Goal: Task Accomplishment & Management: Complete application form

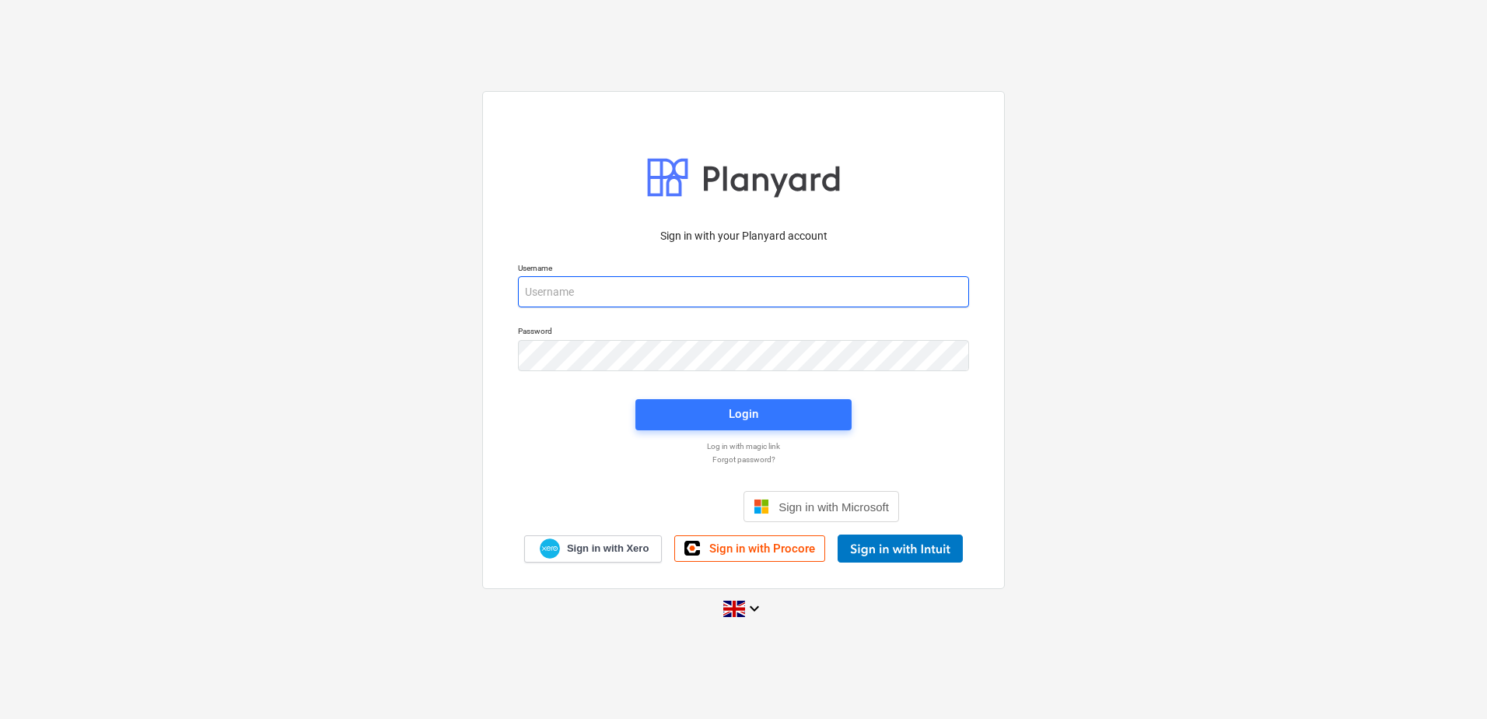
click at [545, 295] on input "email" at bounding box center [743, 291] width 451 height 31
type input "info@parias.co.uk"
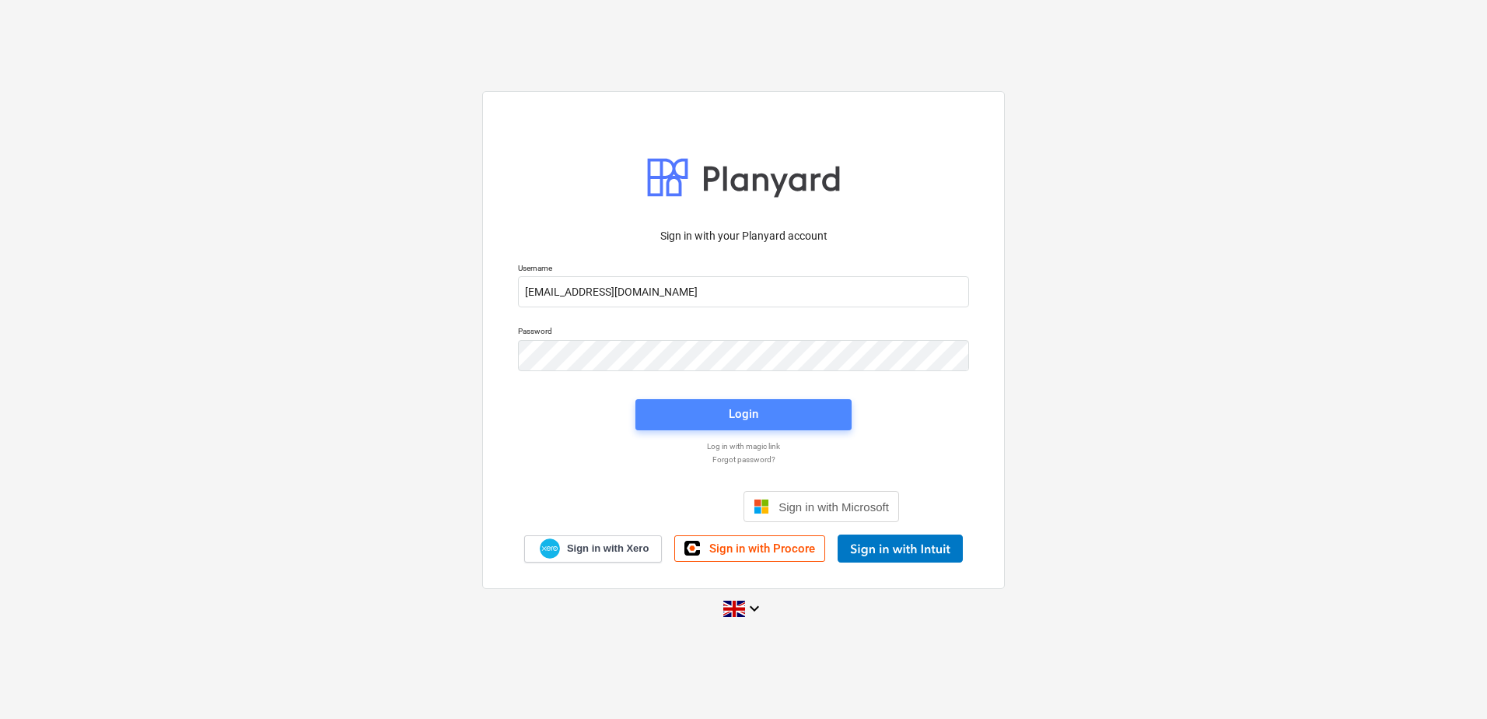
click at [741, 408] on div "Login" at bounding box center [744, 414] width 30 height 20
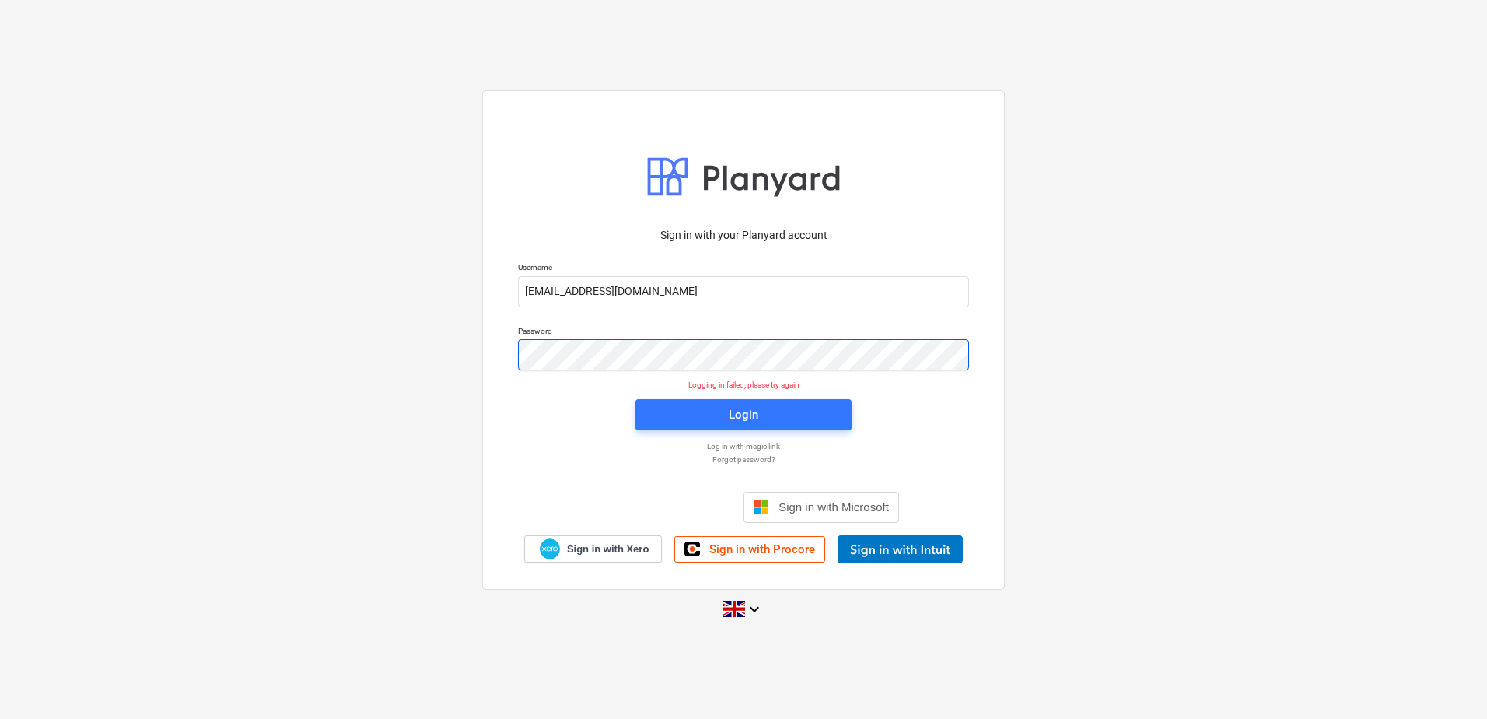
click at [414, 341] on div "Sign in with your Planyard account Username info@parias.co.uk Password Logging …" at bounding box center [743, 359] width 1487 height 562
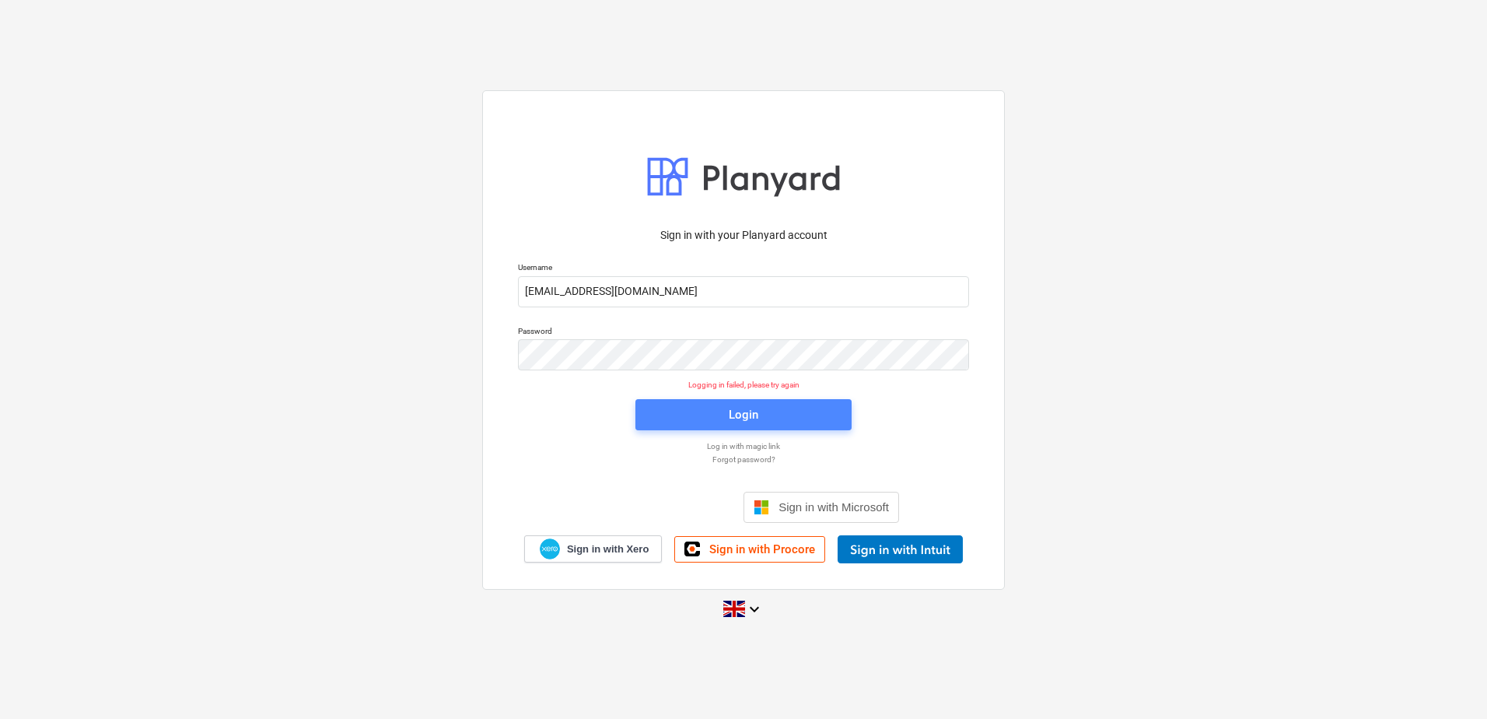
click at [751, 418] on div "Login" at bounding box center [744, 414] width 30 height 20
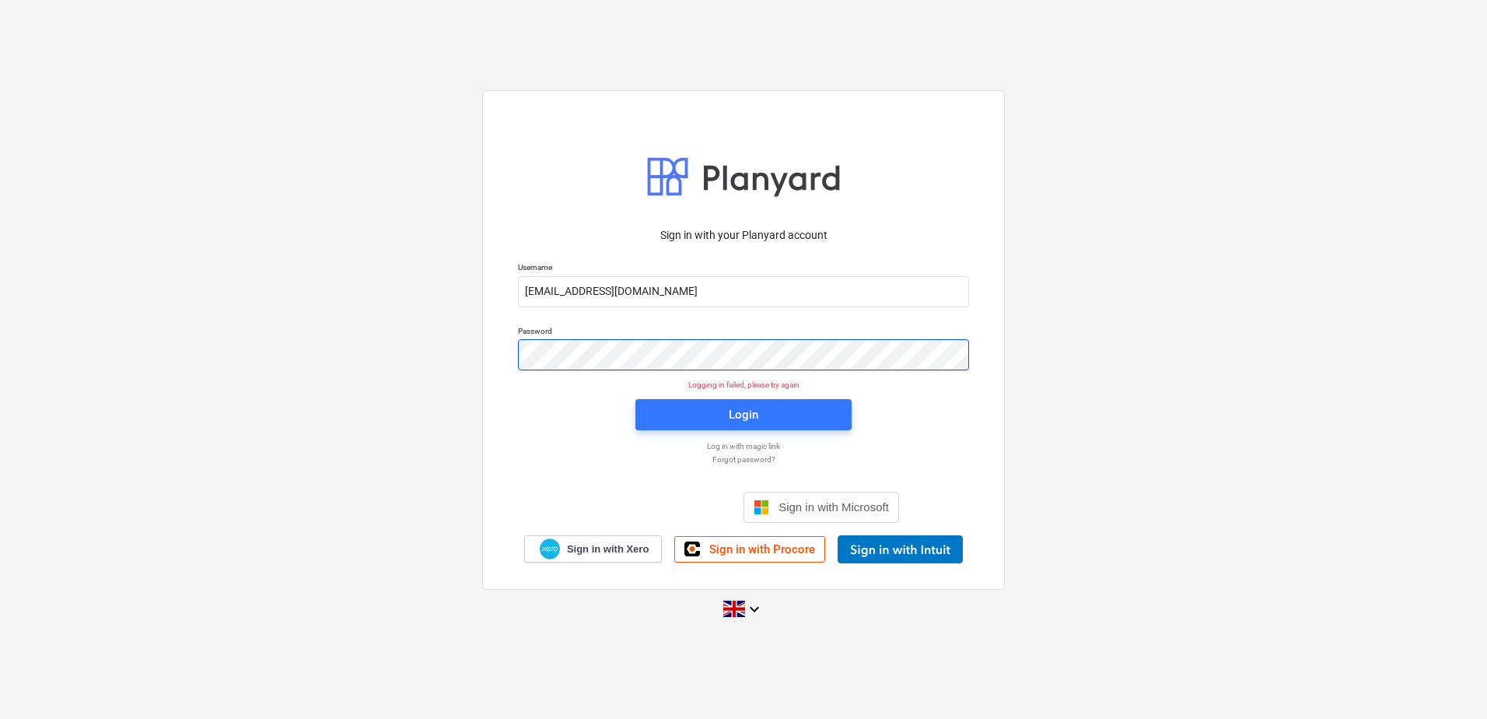
click at [327, 374] on div "Sign in with your Planyard account Username info@parias.co.uk Password Logging …" at bounding box center [743, 359] width 1487 height 562
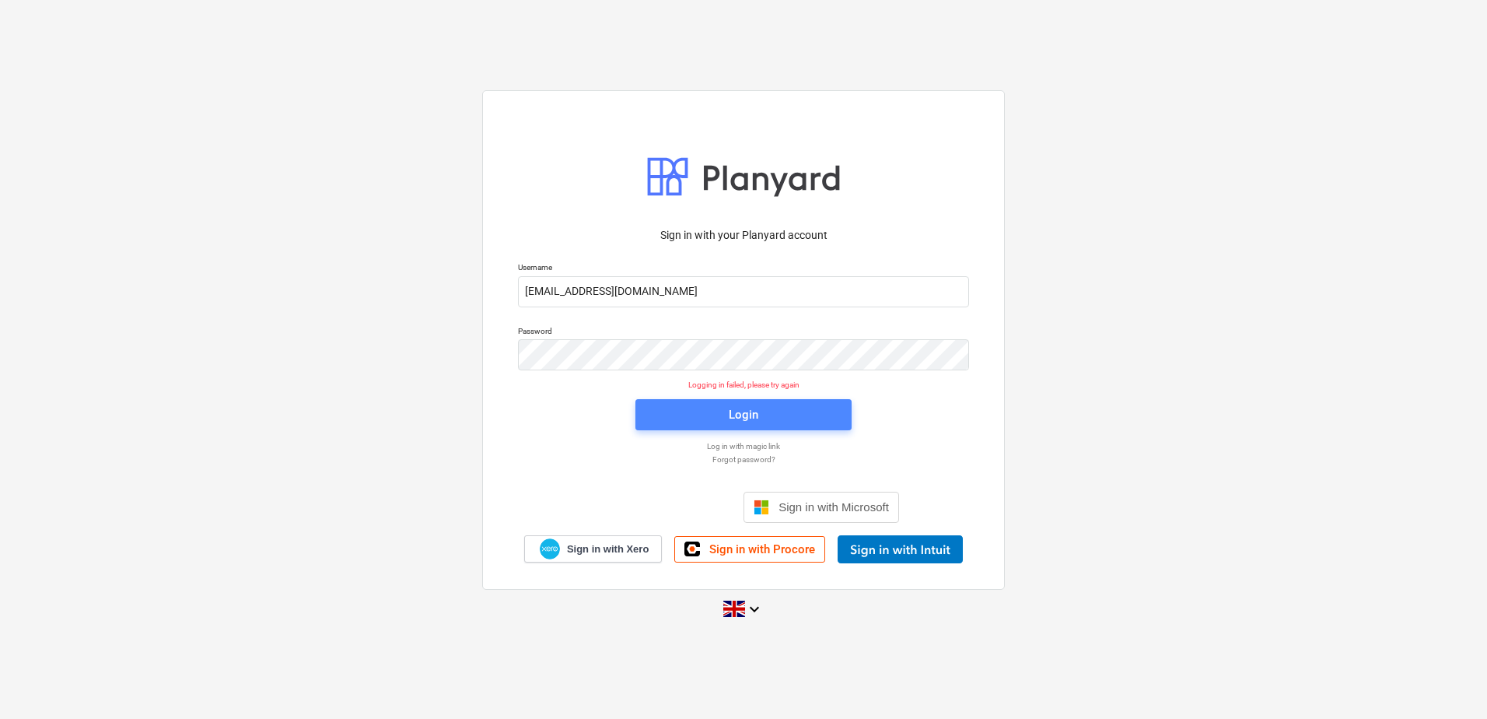
click at [721, 415] on span "Login" at bounding box center [743, 414] width 179 height 20
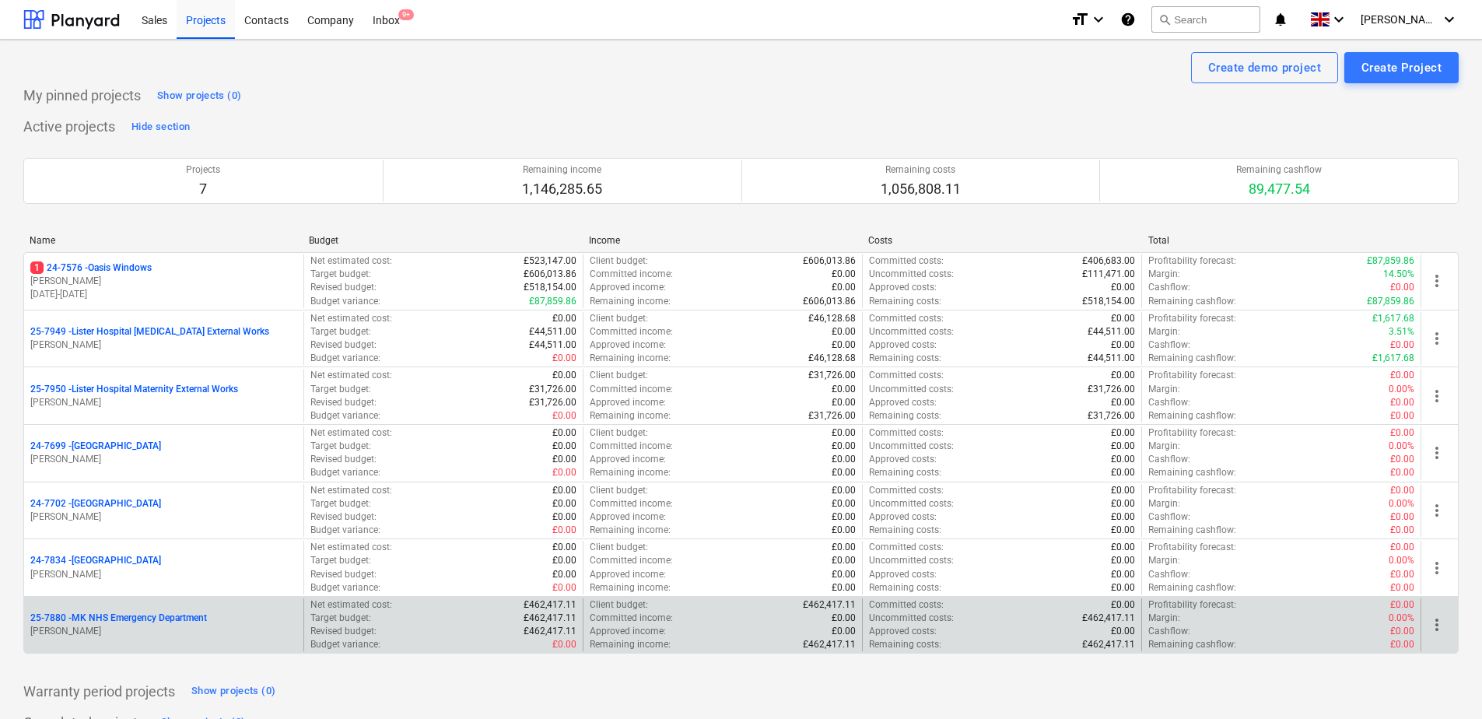
click at [160, 622] on p "25-7880 - MK NHS Emergency Department" at bounding box center [118, 617] width 177 height 13
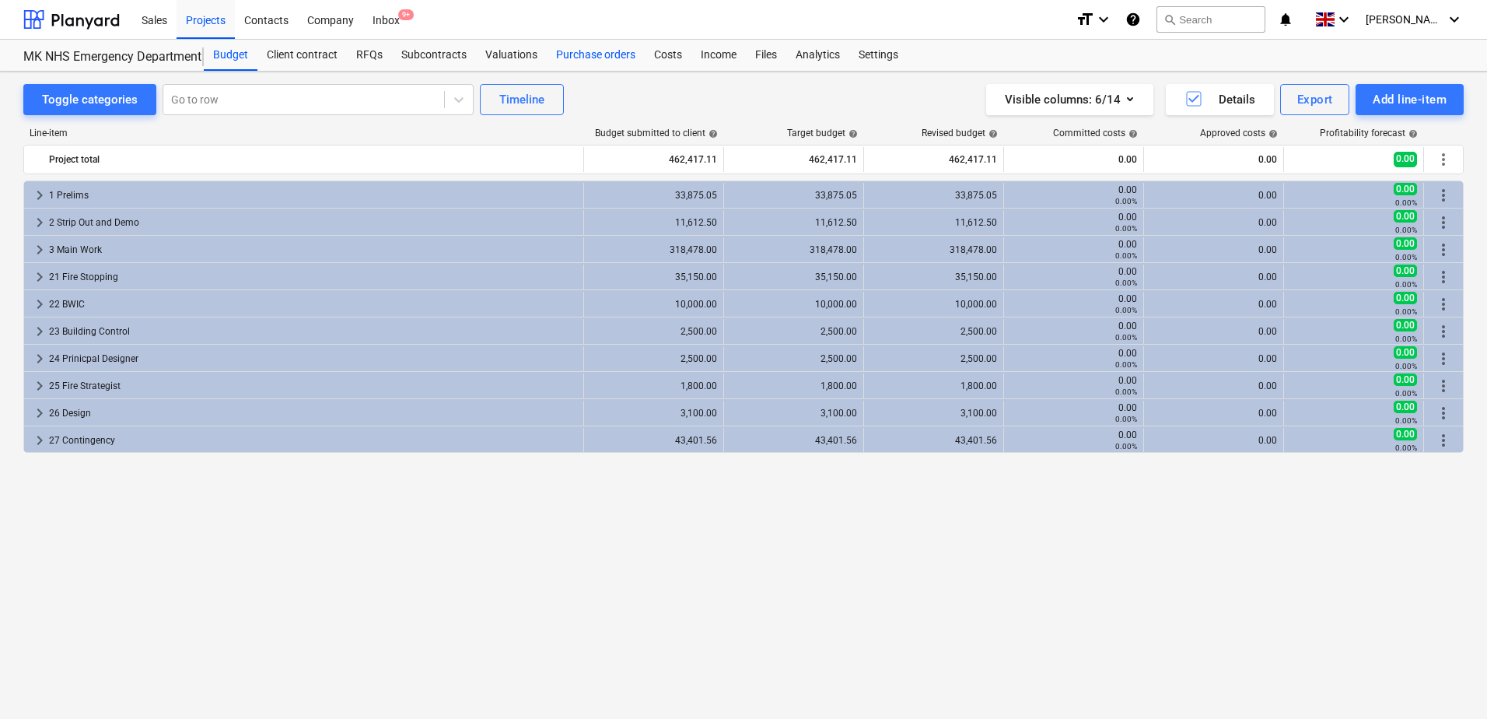
click at [585, 59] on div "Purchase orders" at bounding box center [596, 55] width 98 height 31
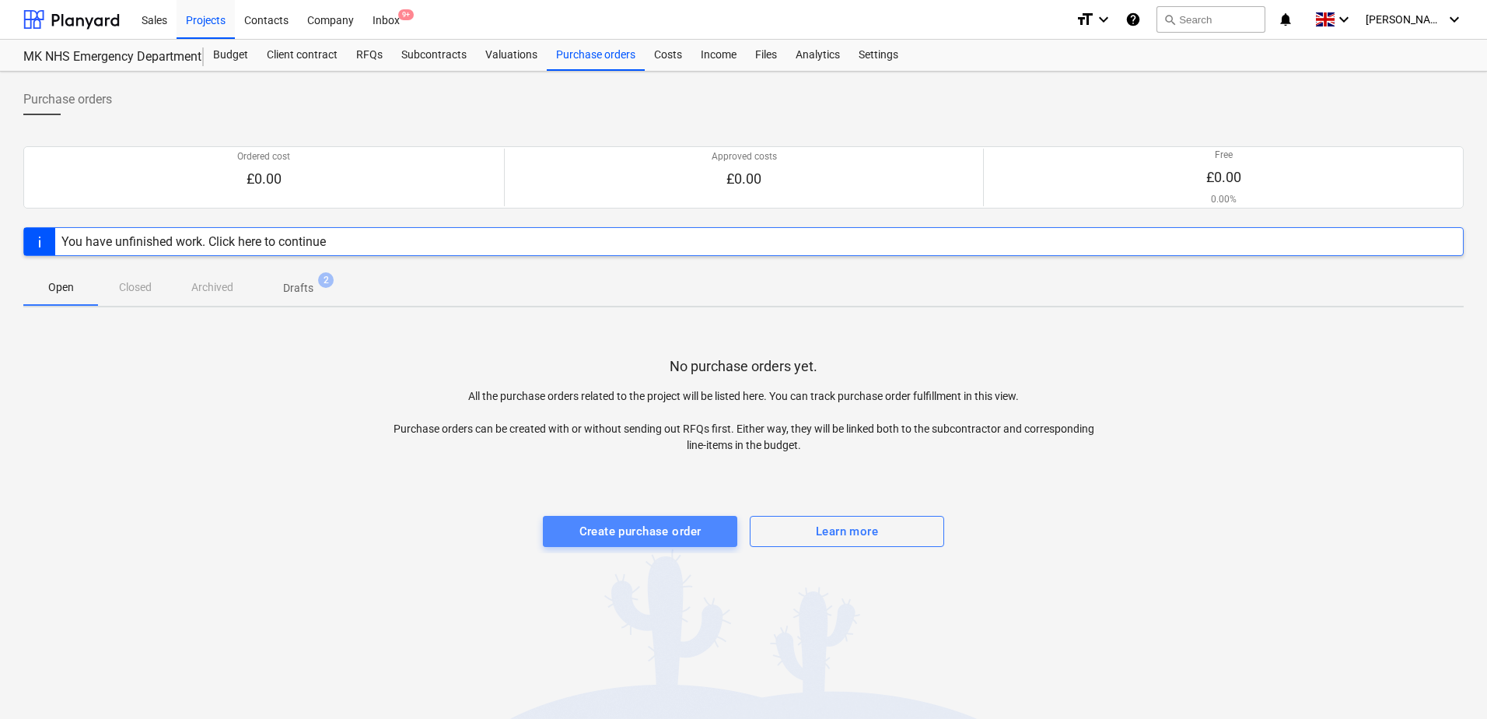
click at [582, 530] on div "Create purchase order" at bounding box center [641, 531] width 122 height 20
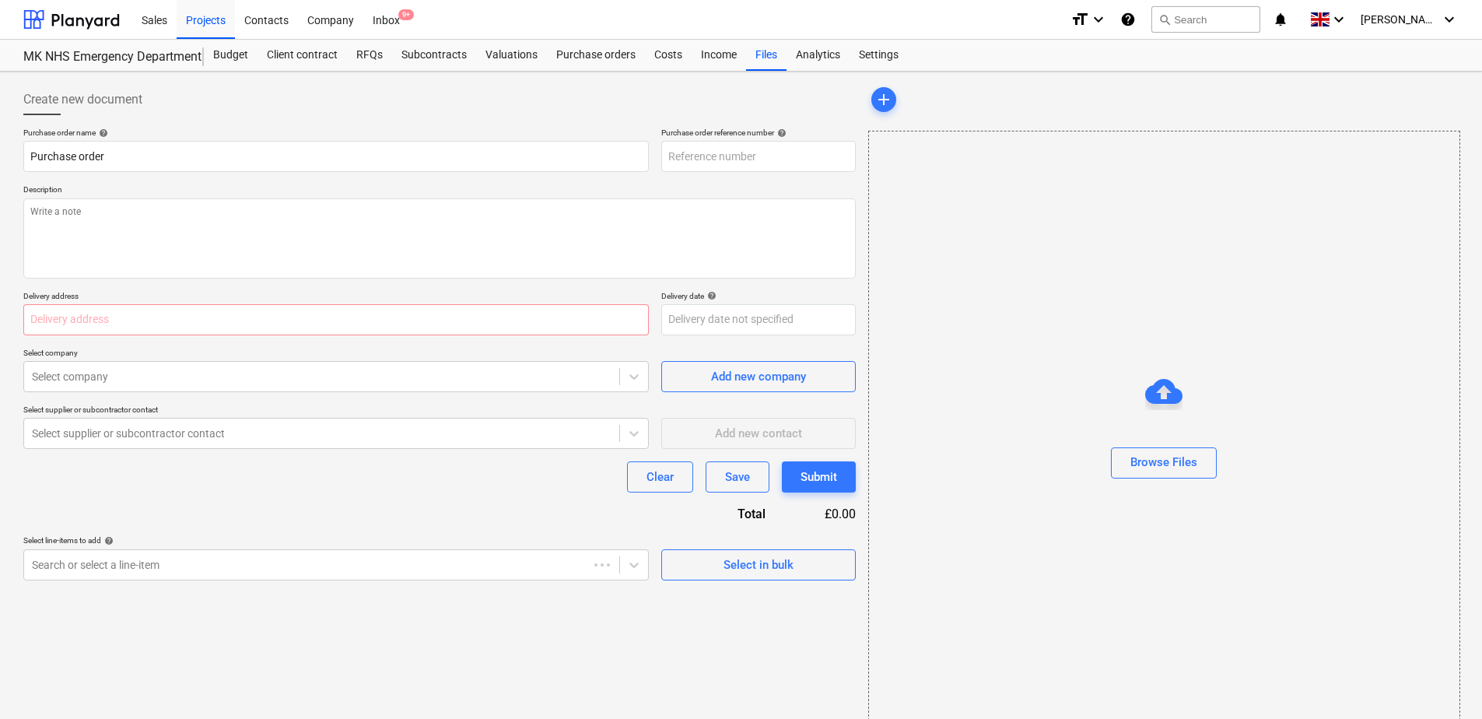
type textarea "x"
type input "25-7880-PO-003"
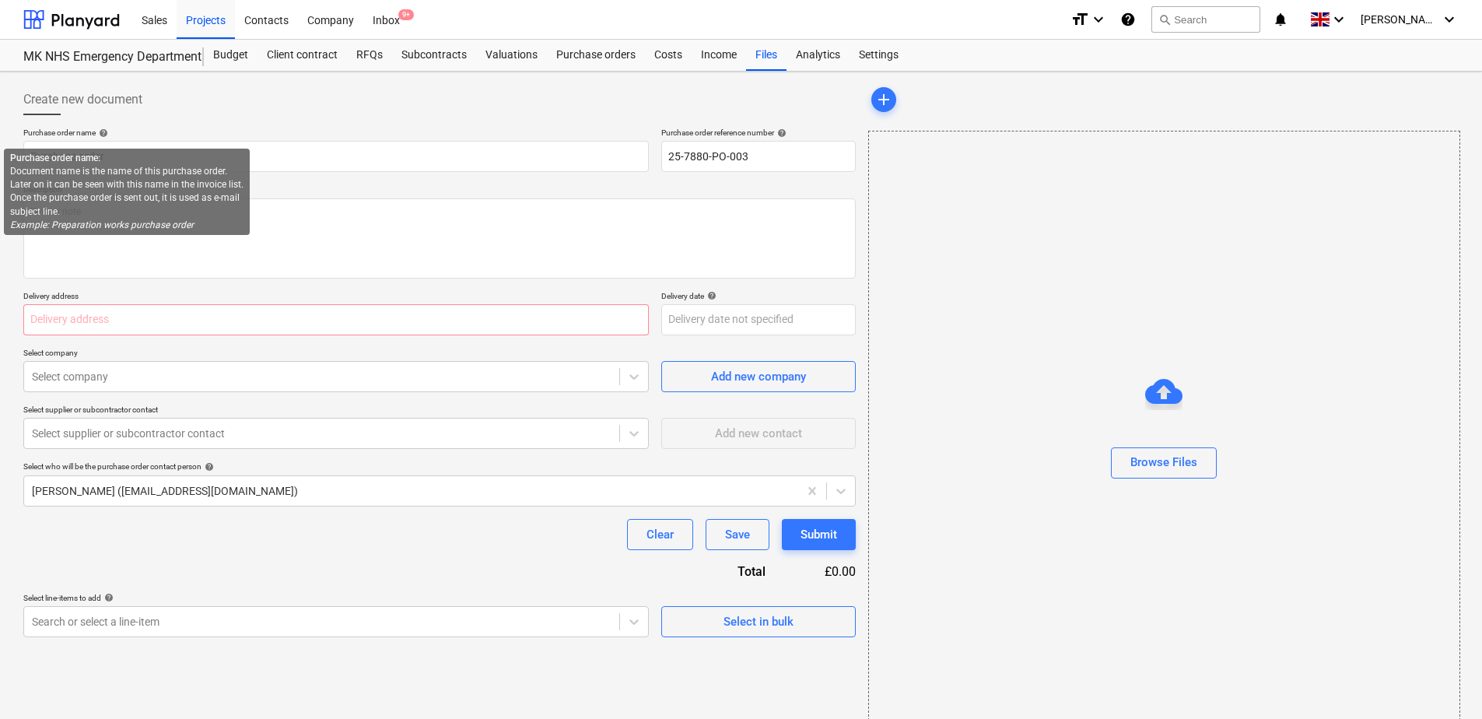
click at [103, 132] on span "help" at bounding box center [102, 132] width 12 height 9
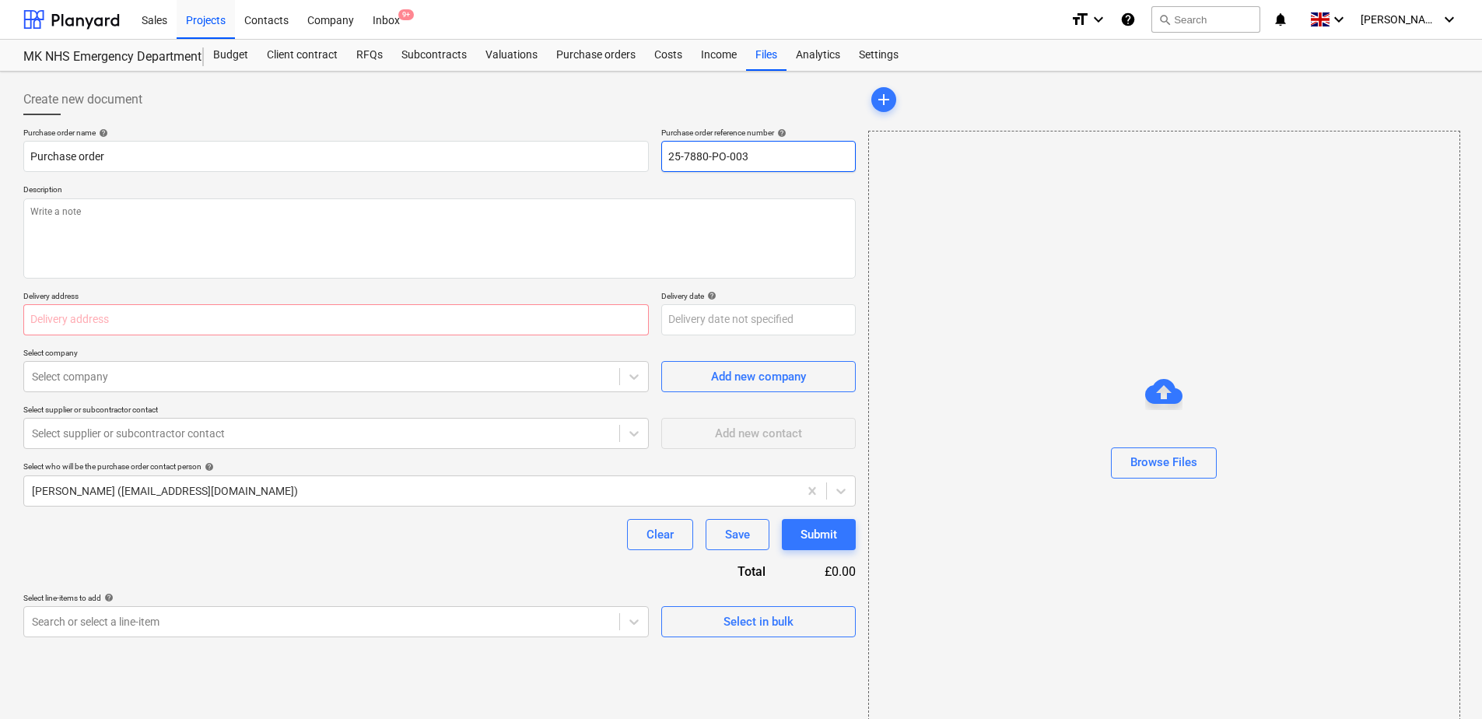
click at [749, 156] on input "25-7880-PO-003" at bounding box center [758, 156] width 194 height 31
type textarea "x"
type input "25-7880-PO-00"
type textarea "x"
type input "25-7880-PO-001"
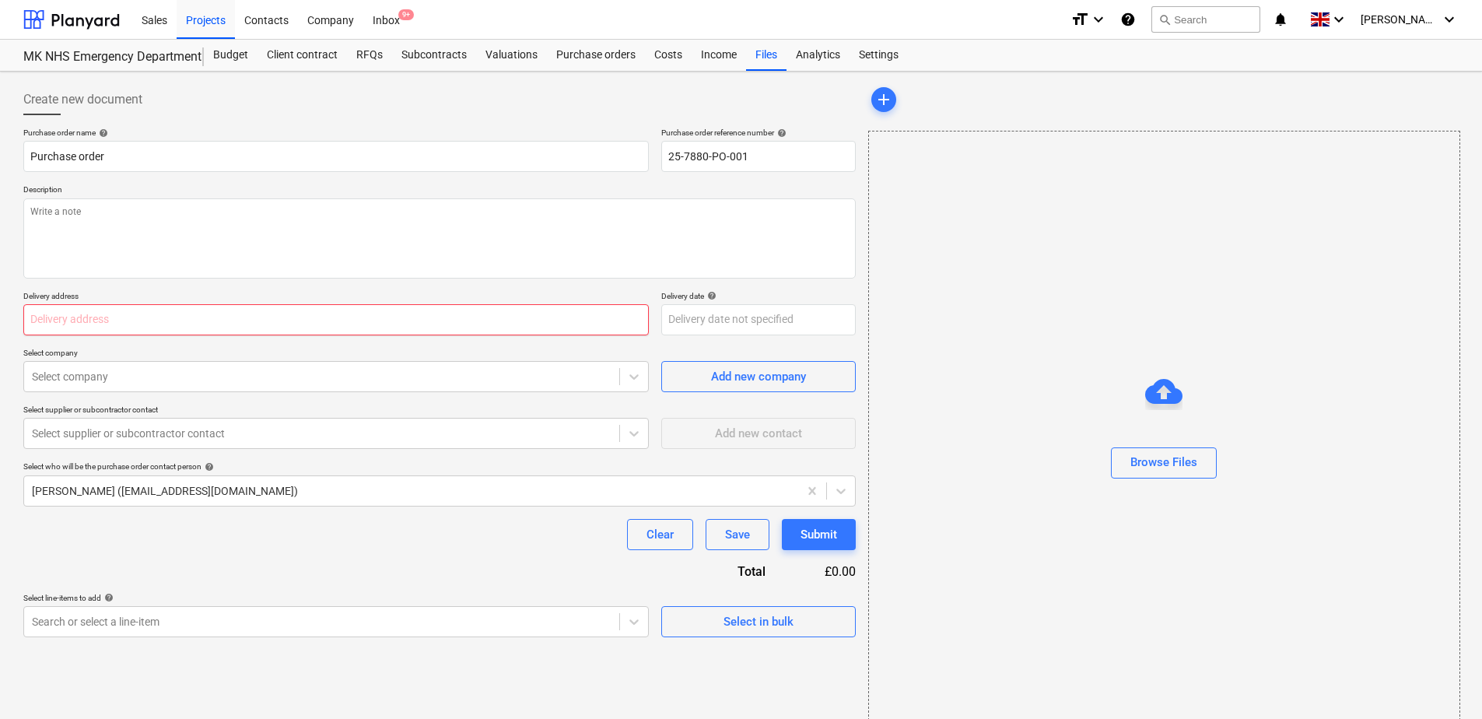
click at [86, 320] on input "text" at bounding box center [335, 319] width 625 height 31
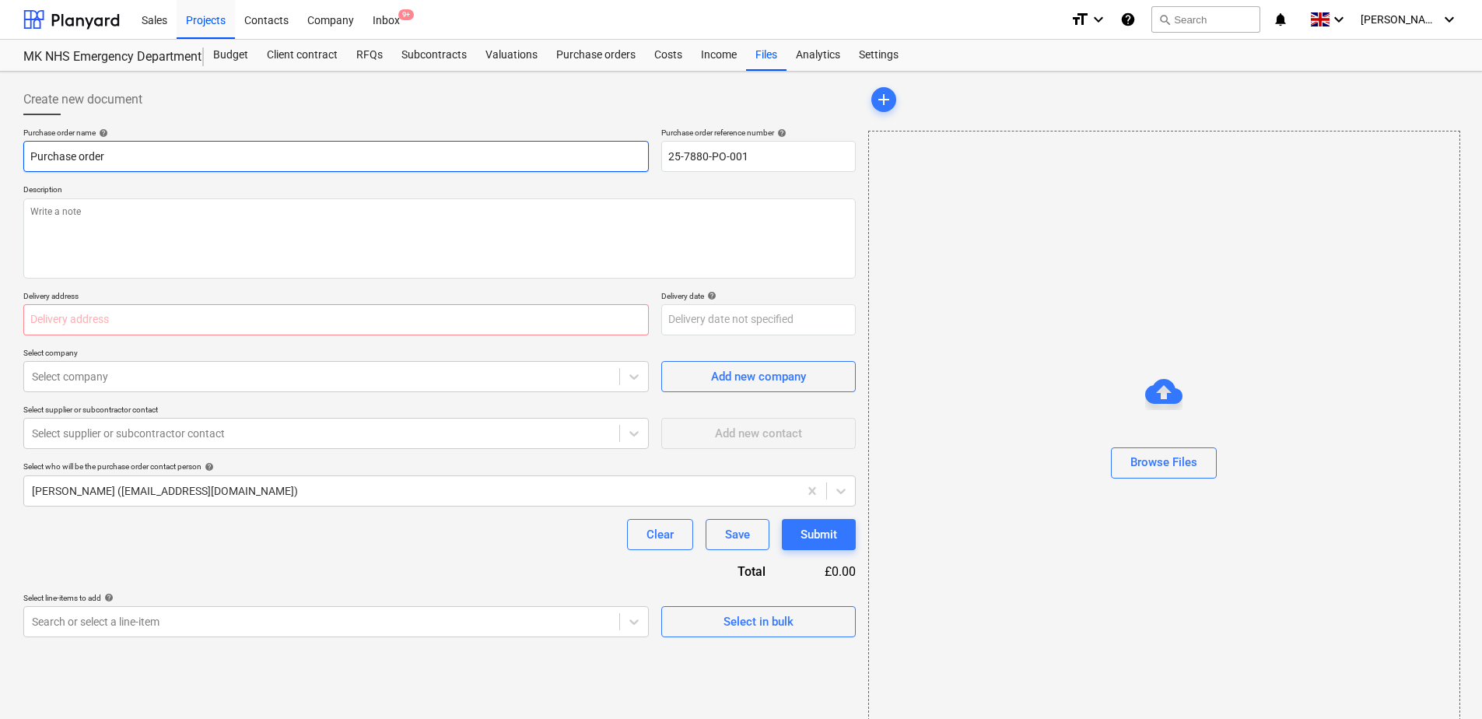
click at [105, 158] on input "Purchase order" at bounding box center [335, 156] width 625 height 31
type textarea "x"
type input "Purchase order"
type textarea "x"
type input "Purchase order -"
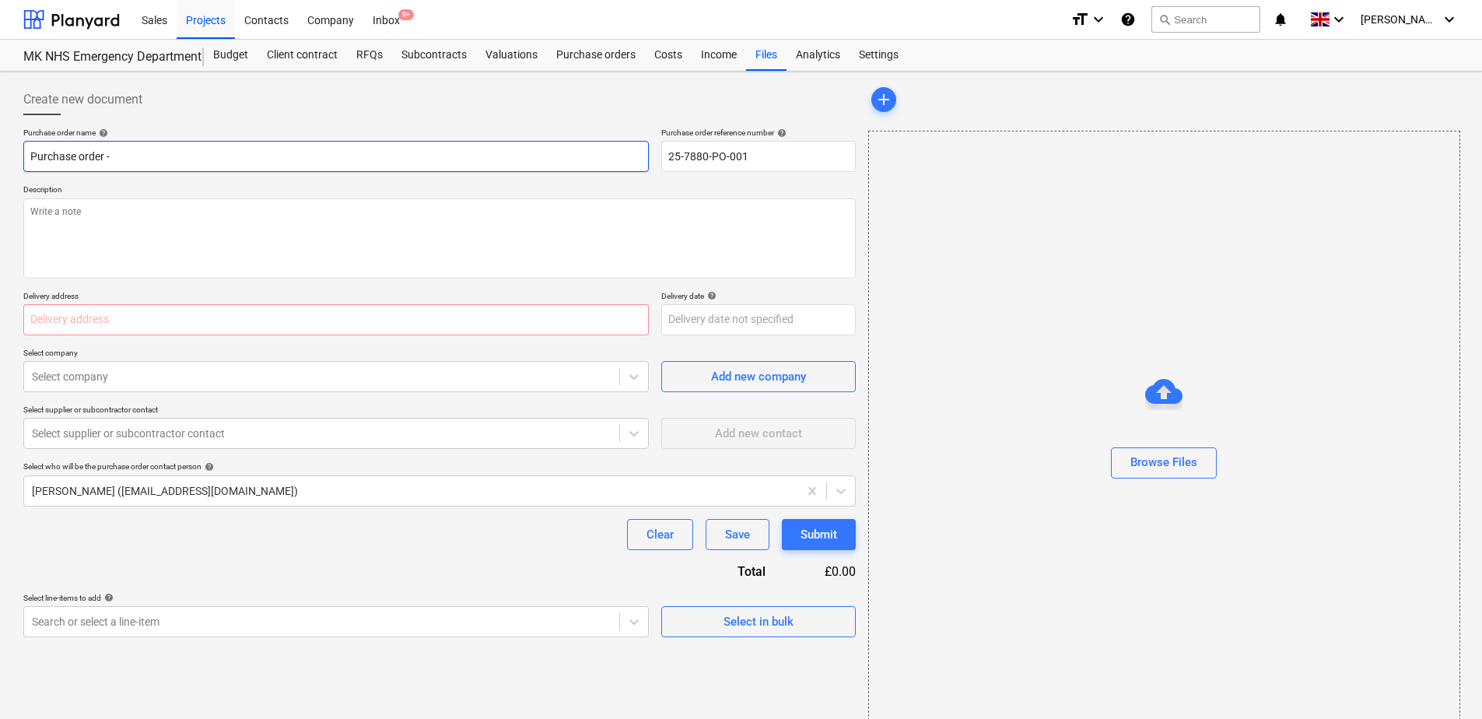
type textarea "x"
type input "Purchase order -"
type textarea "x"
type input "Purchase order - M"
type textarea "x"
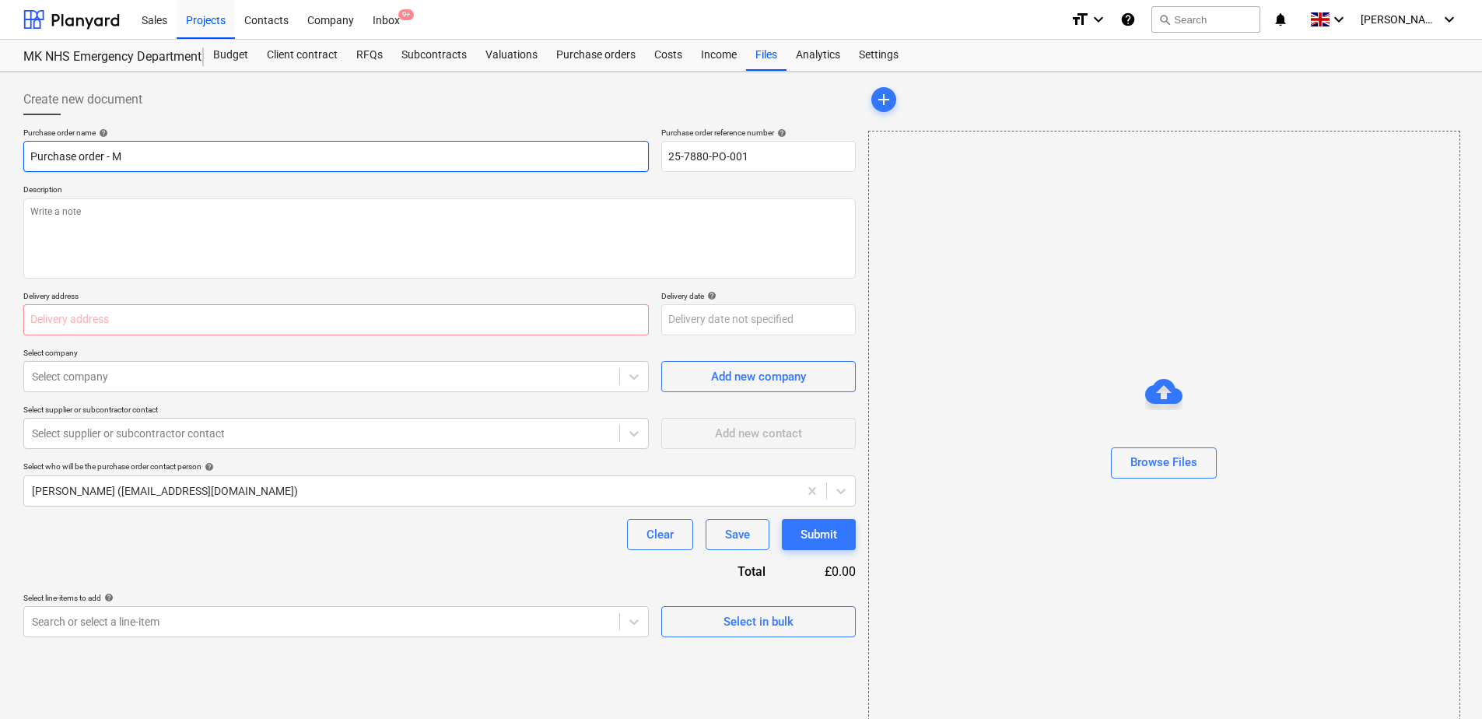
type input "Purchase order - MK"
type textarea "x"
type input "Purchase order - MKU"
type textarea "x"
type input "Purchase order - MKUH"
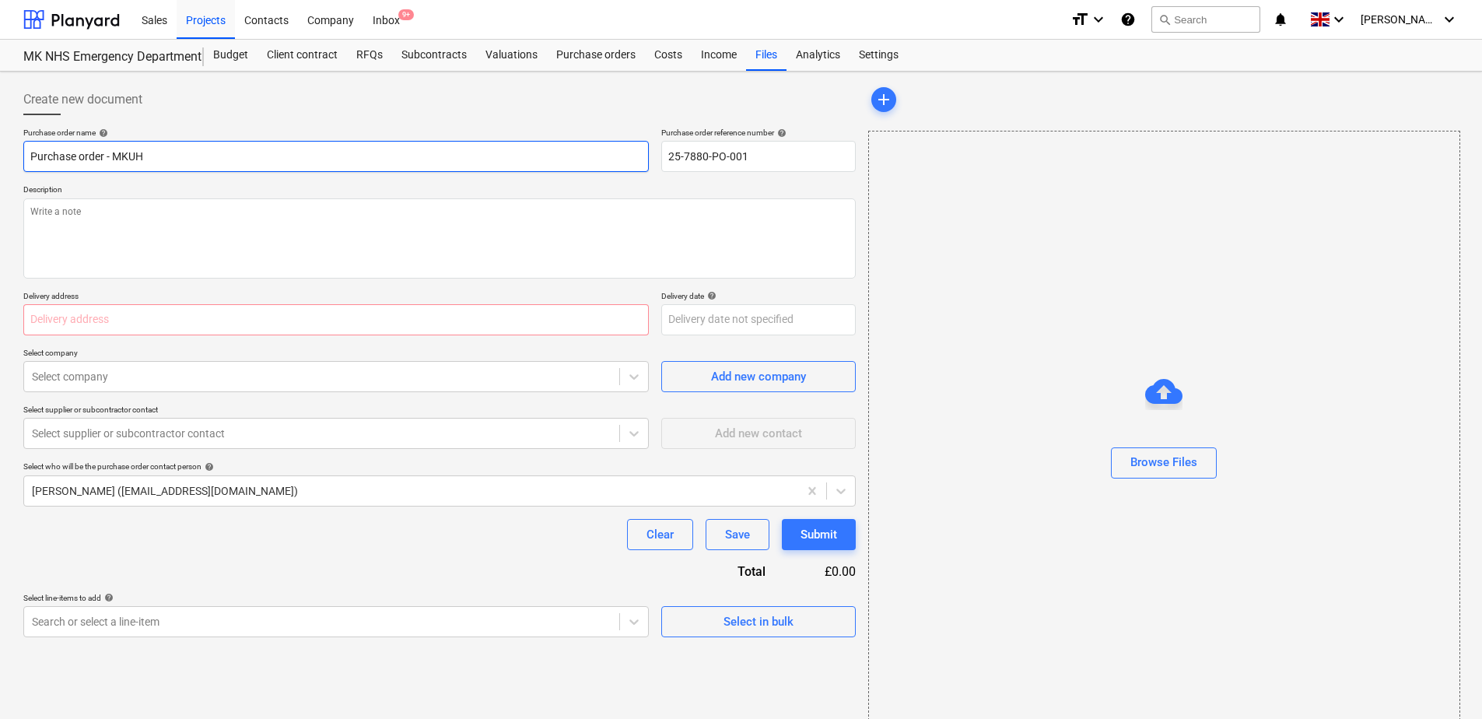
type textarea "x"
type input "Purchase order - MKUH"
type textarea "x"
type input "Purchase order - MKUH E"
type textarea "x"
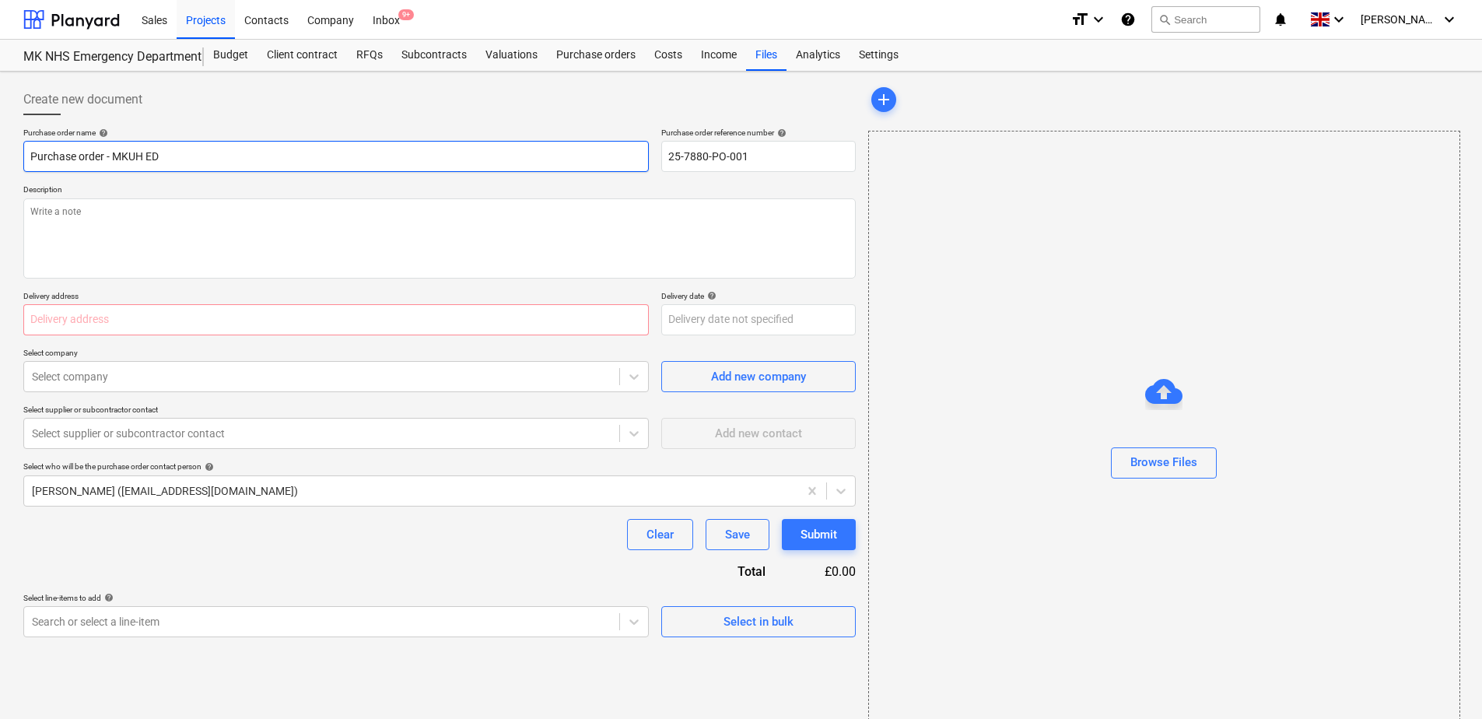
type input "Purchase order - MKUH ED"
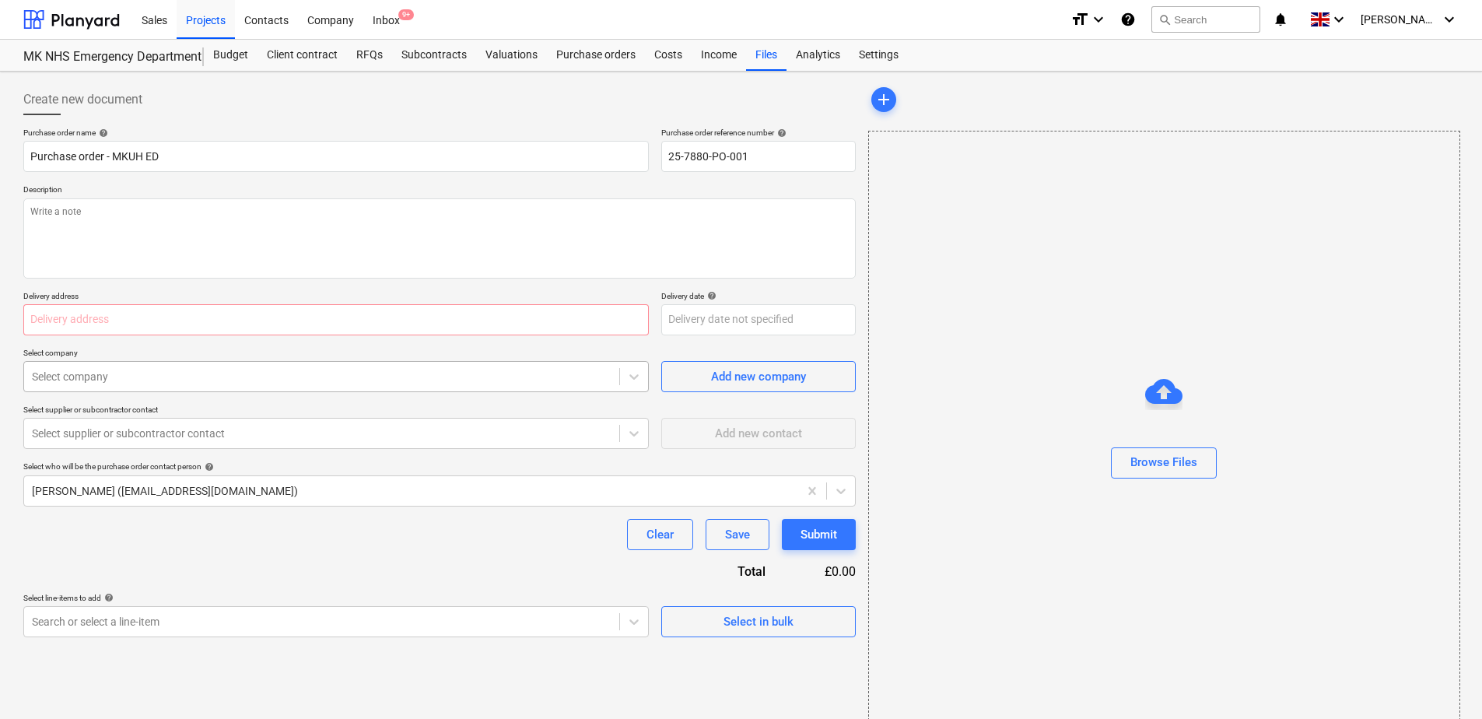
click at [374, 379] on div at bounding box center [322, 377] width 580 height 16
type textarea "x"
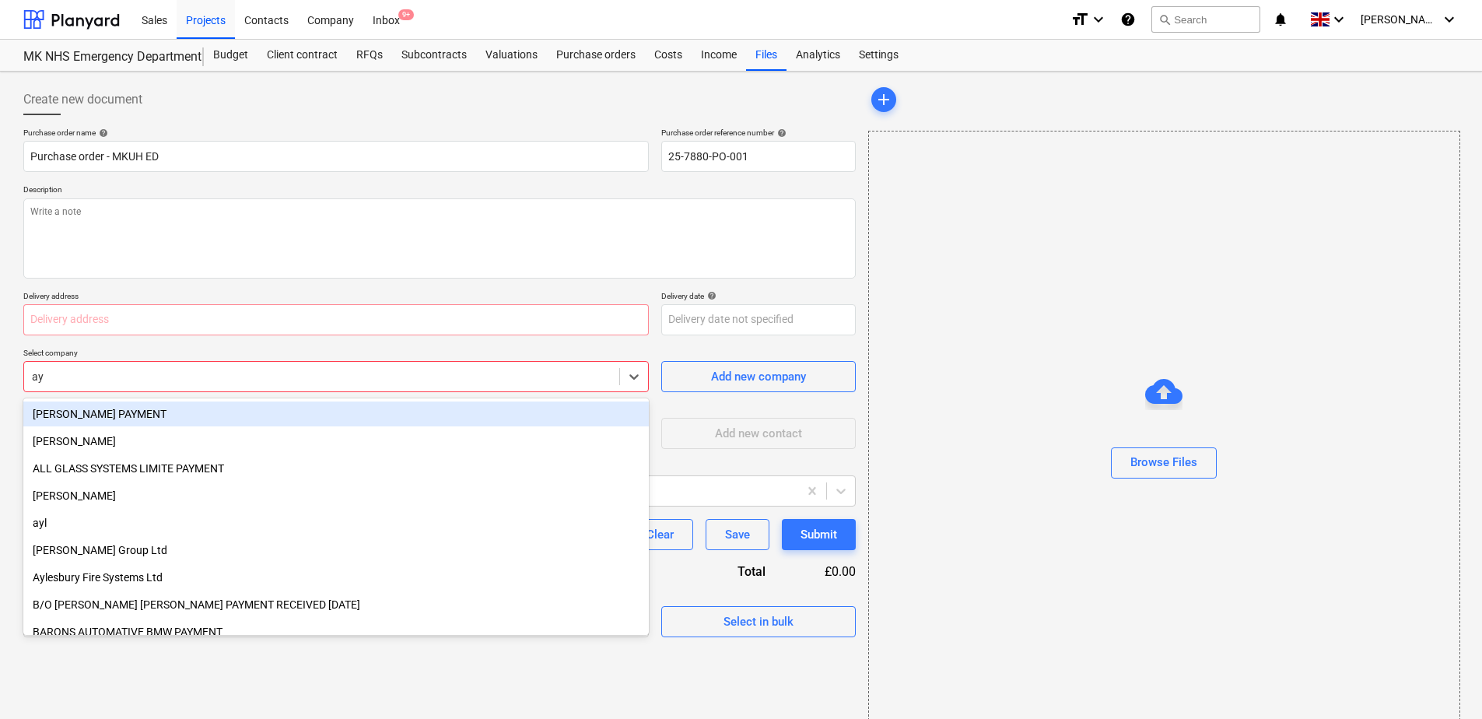
type input "ayl"
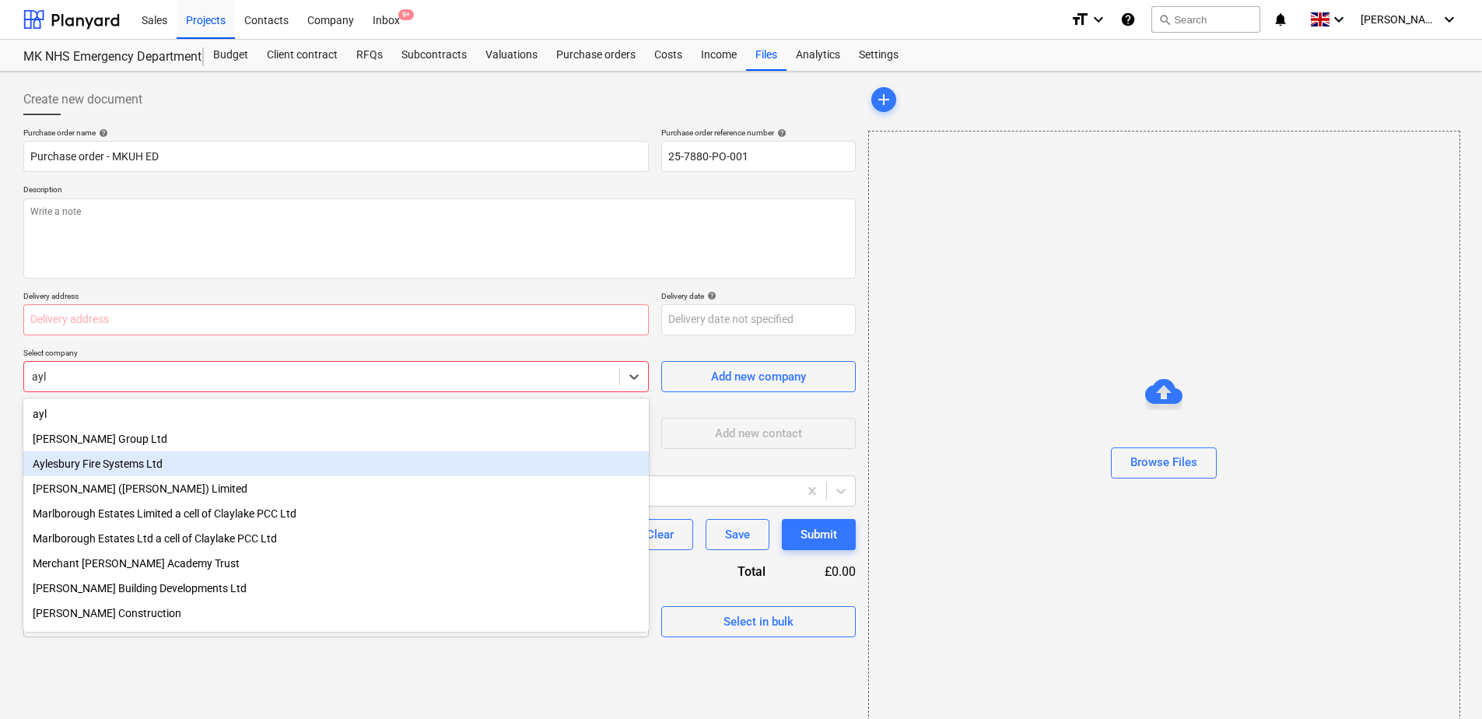
click at [109, 462] on div "Aylesbury Fire Systems Ltd" at bounding box center [335, 463] width 625 height 25
type textarea "x"
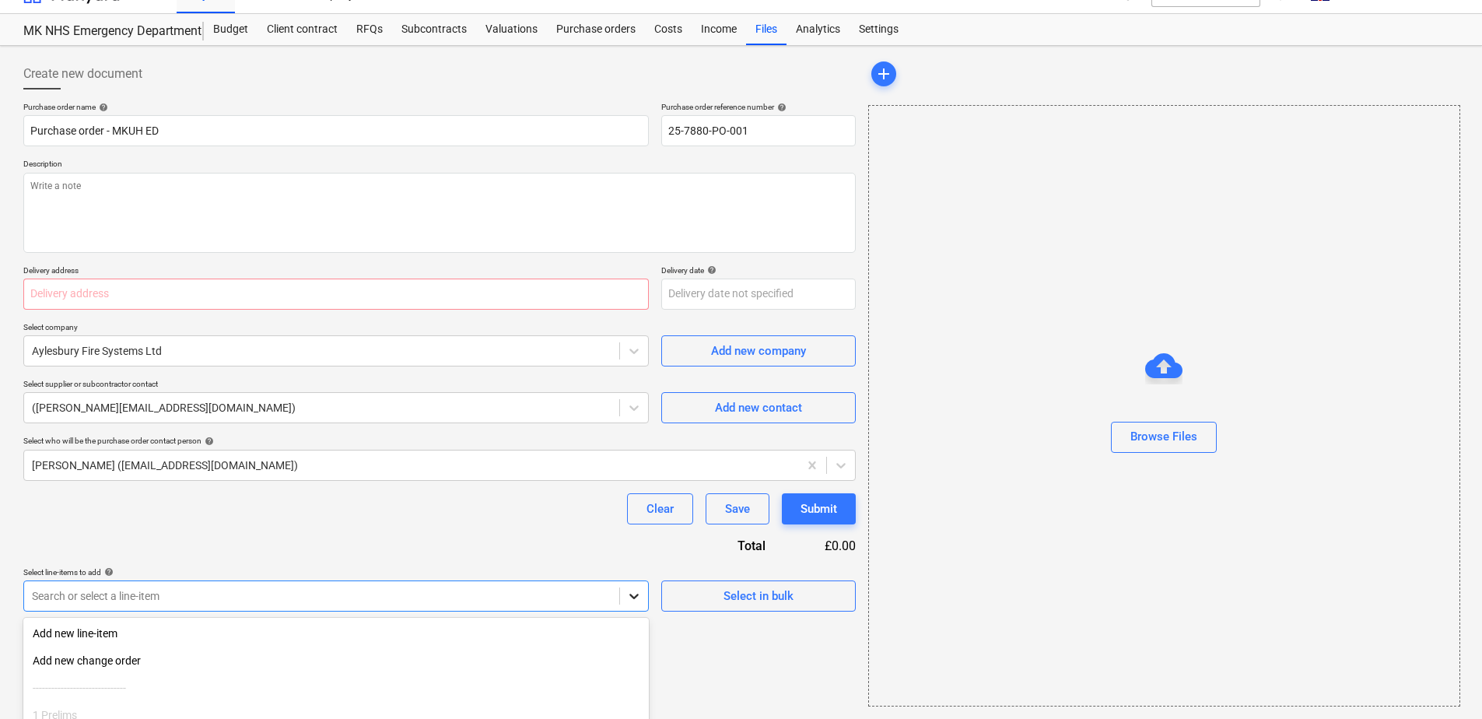
scroll to position [161, 0]
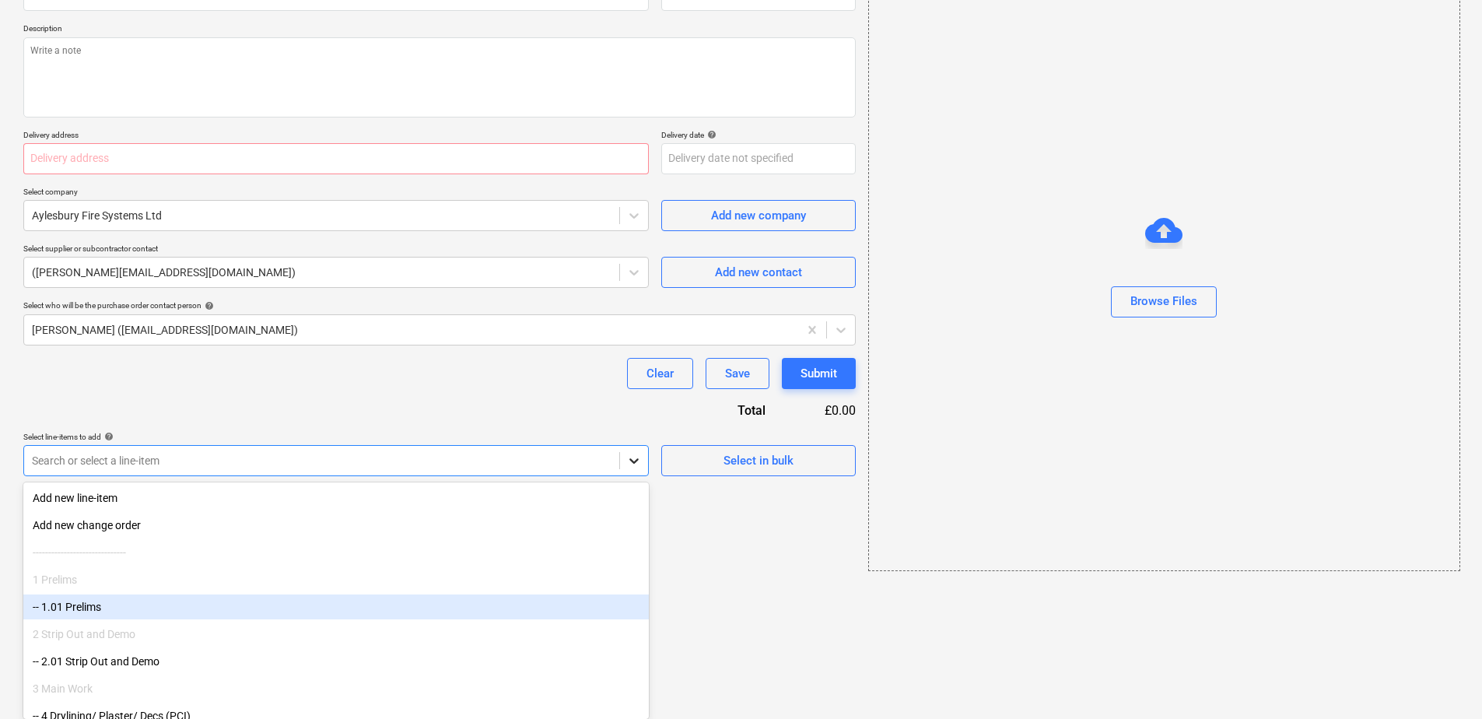
click at [630, 558] on body "Sales Projects Contacts Company Inbox 9+ format_size keyboard_arrow_down help s…" at bounding box center [741, 198] width 1482 height 719
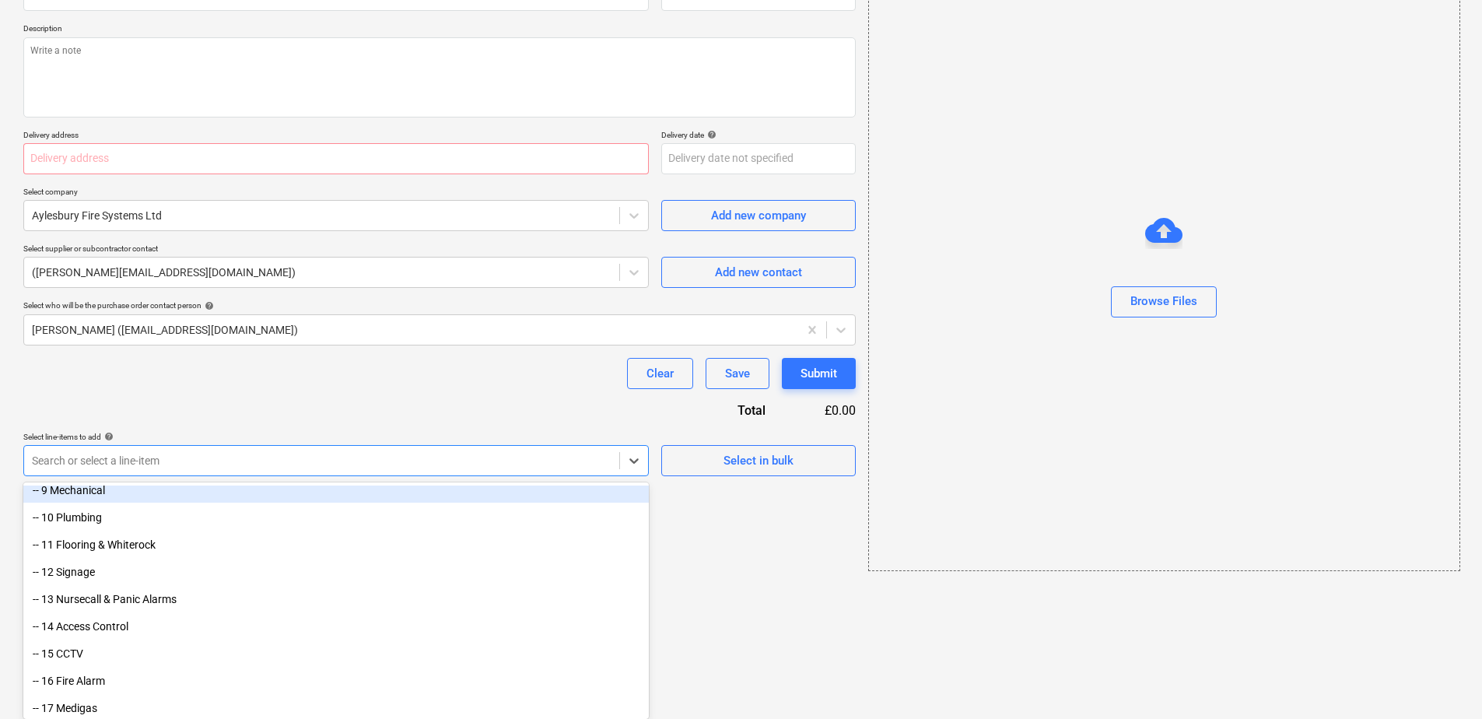
scroll to position [389, 0]
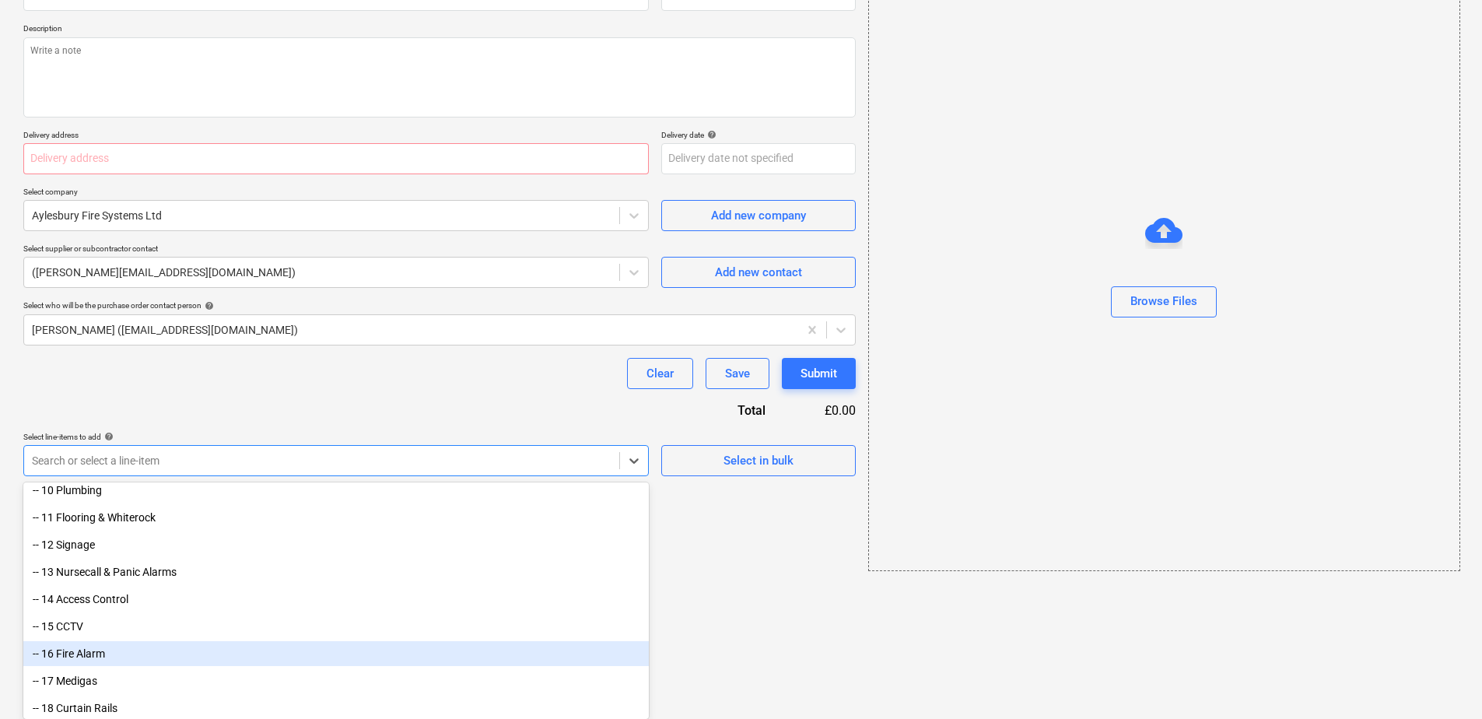
click at [82, 654] on div "-- 16 Fire Alarm" at bounding box center [335, 653] width 625 height 25
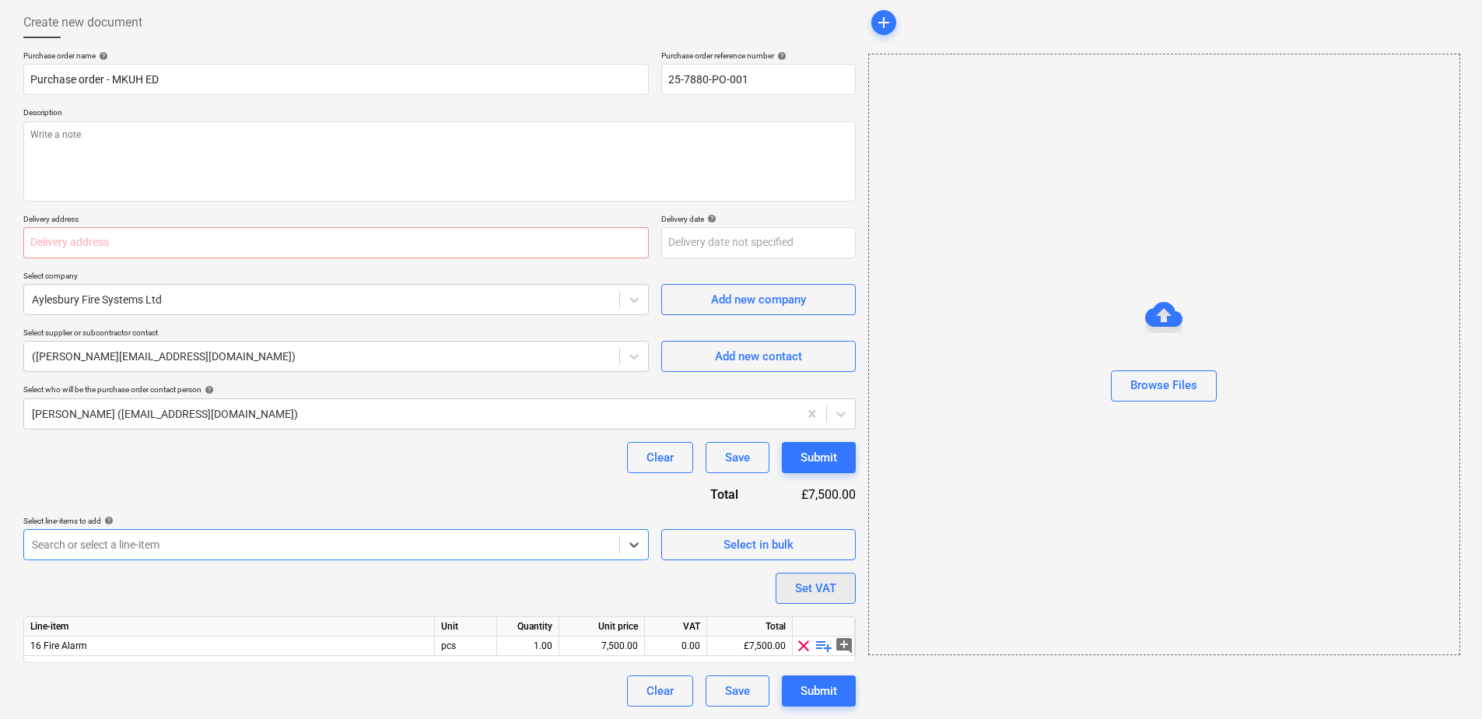
type textarea "x"
click at [802, 594] on div "Set VAT" at bounding box center [815, 588] width 41 height 20
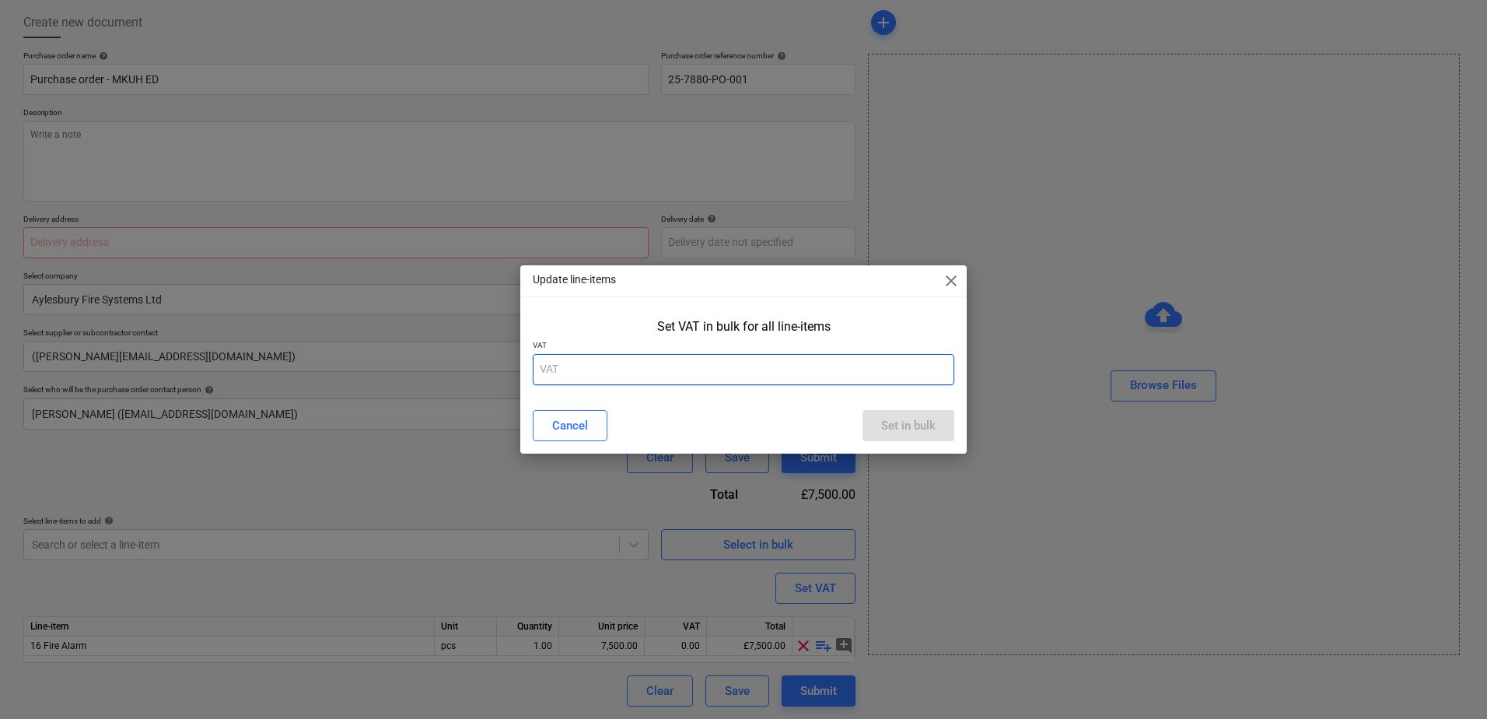
click at [561, 378] on input "text" at bounding box center [744, 369] width 422 height 31
type input "20"
drag, startPoint x: 552, startPoint y: 372, endPoint x: 537, endPoint y: 368, distance: 15.3
click at [537, 368] on input "20" at bounding box center [744, 369] width 422 height 31
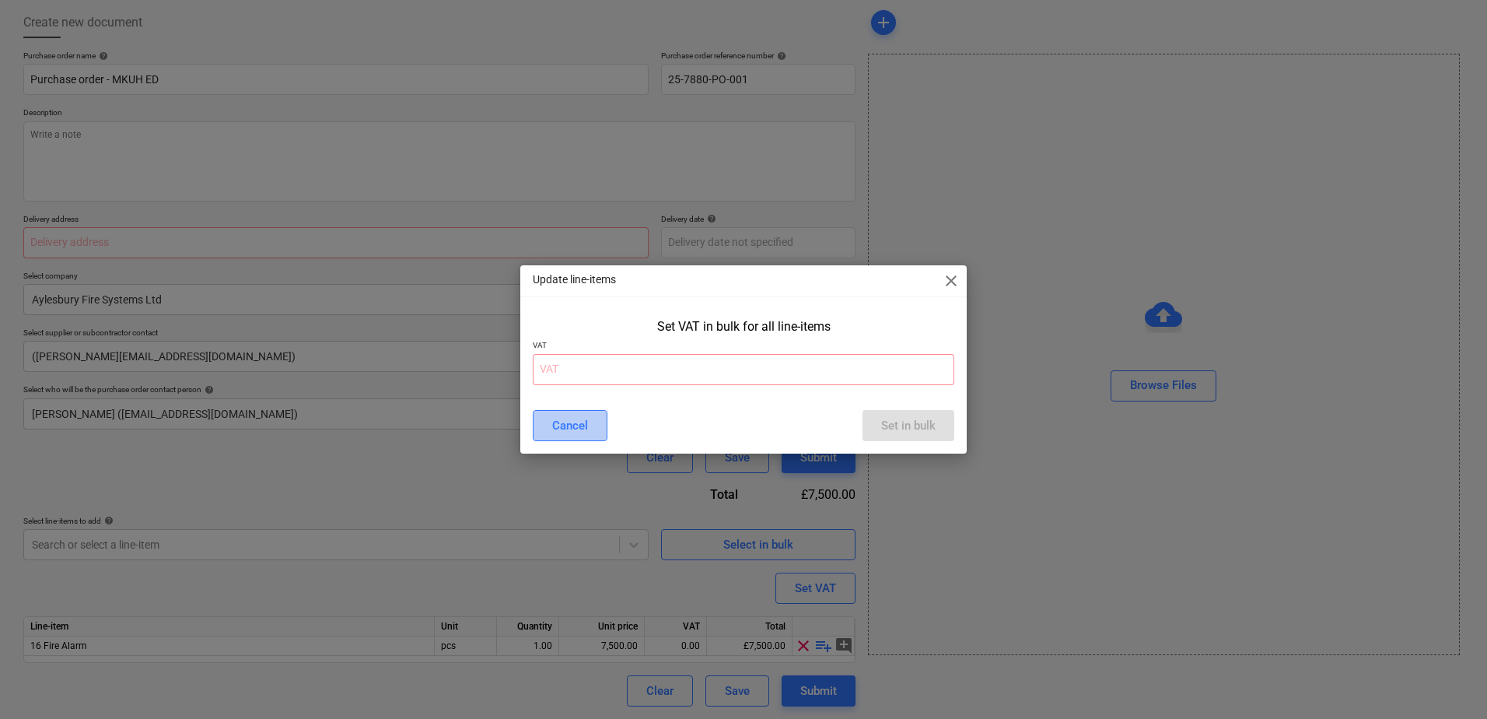
click at [566, 429] on div "Cancel" at bounding box center [570, 425] width 36 height 20
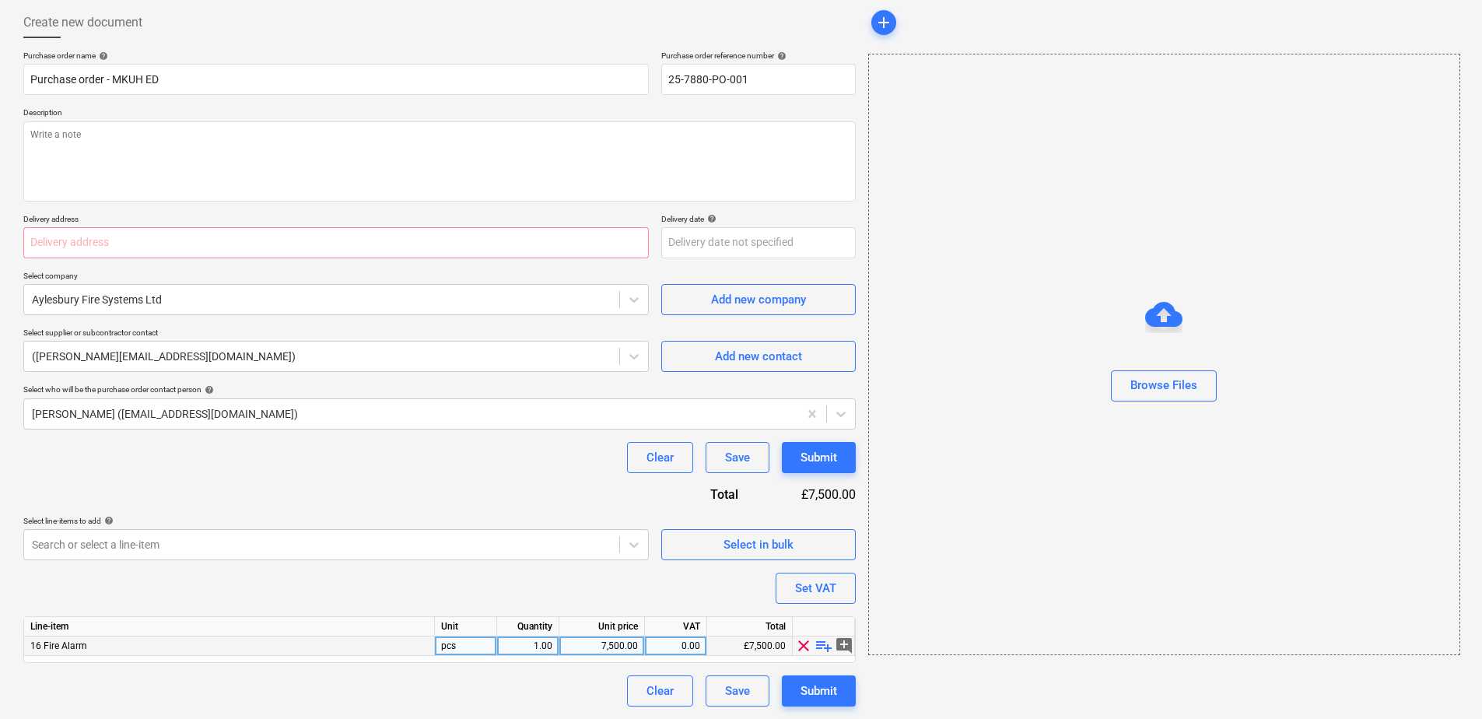
click at [606, 646] on div "7,500.00" at bounding box center [602, 645] width 72 height 19
type input "1600"
click at [571, 677] on div "Clear Save Submit" at bounding box center [439, 690] width 832 height 31
type textarea "x"
click at [805, 587] on div "Set VAT" at bounding box center [815, 588] width 41 height 20
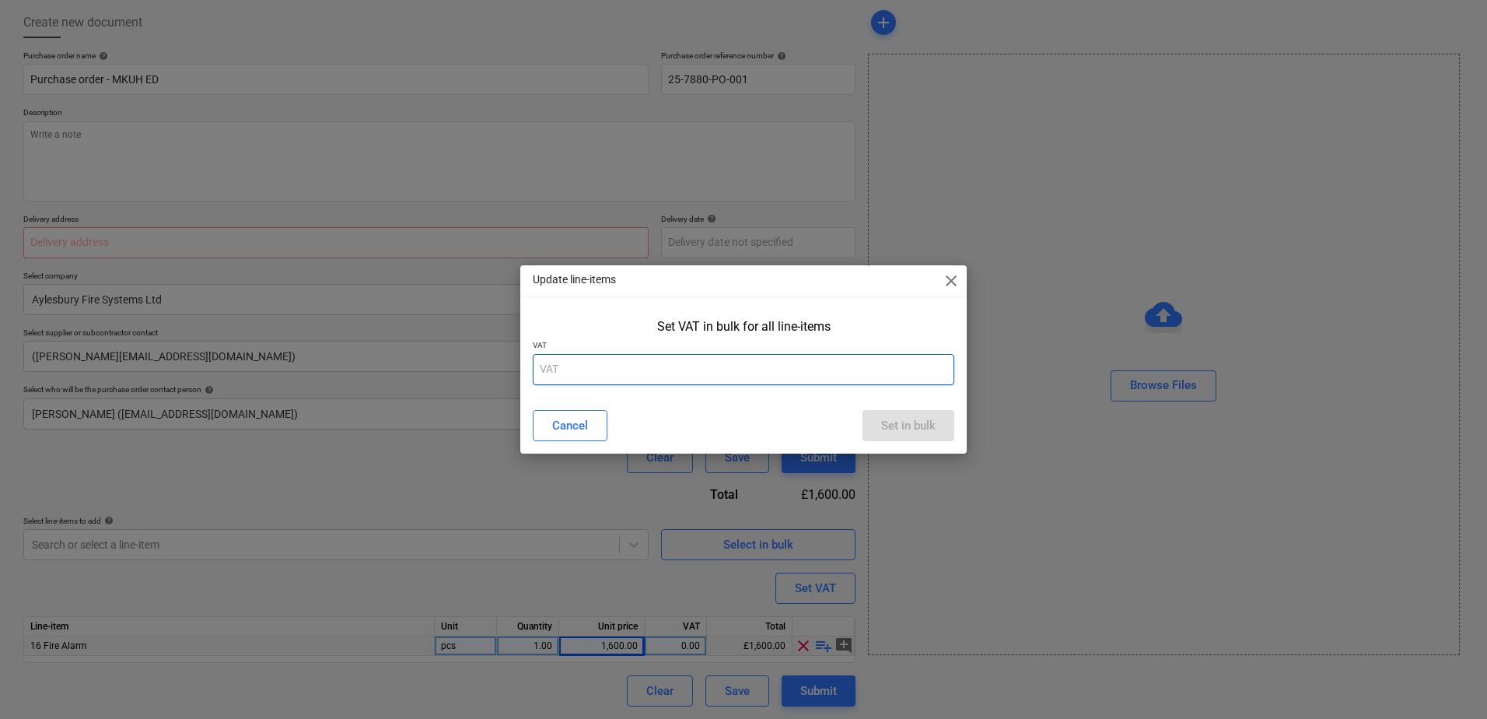
click at [556, 370] on input "text" at bounding box center [744, 369] width 422 height 31
type input "20"
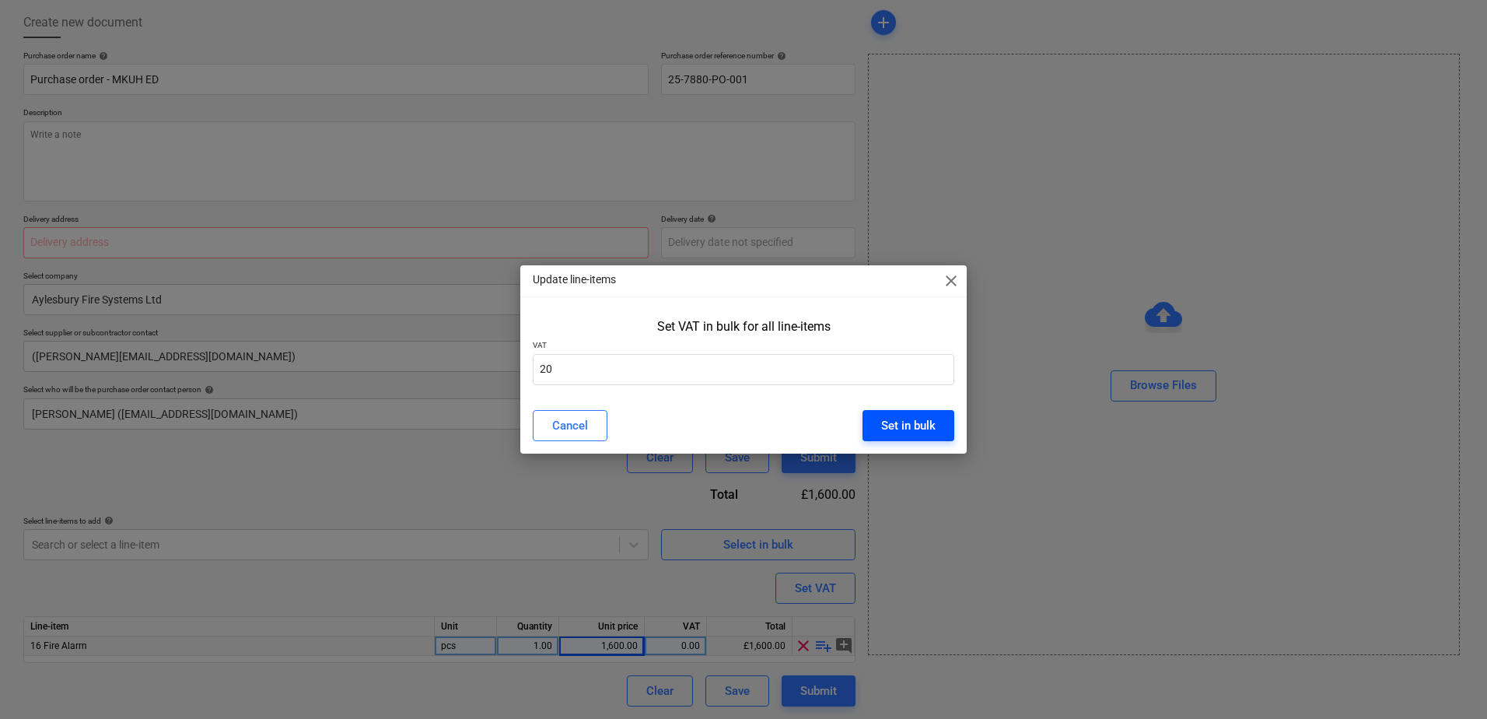
click at [883, 430] on div "Set in bulk" at bounding box center [908, 425] width 54 height 20
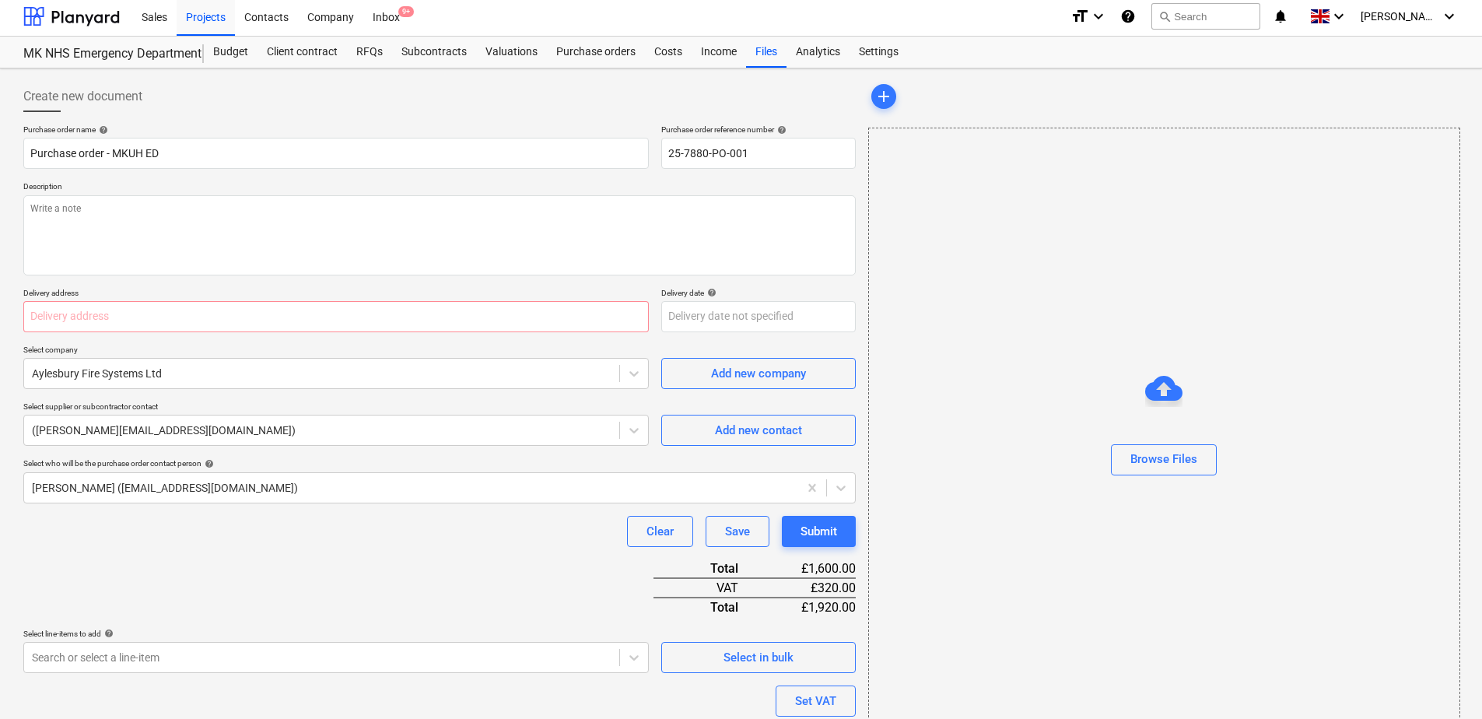
scroll to position [0, 0]
click at [54, 324] on input "text" at bounding box center [335, 319] width 625 height 31
type textarea "x"
type input "M"
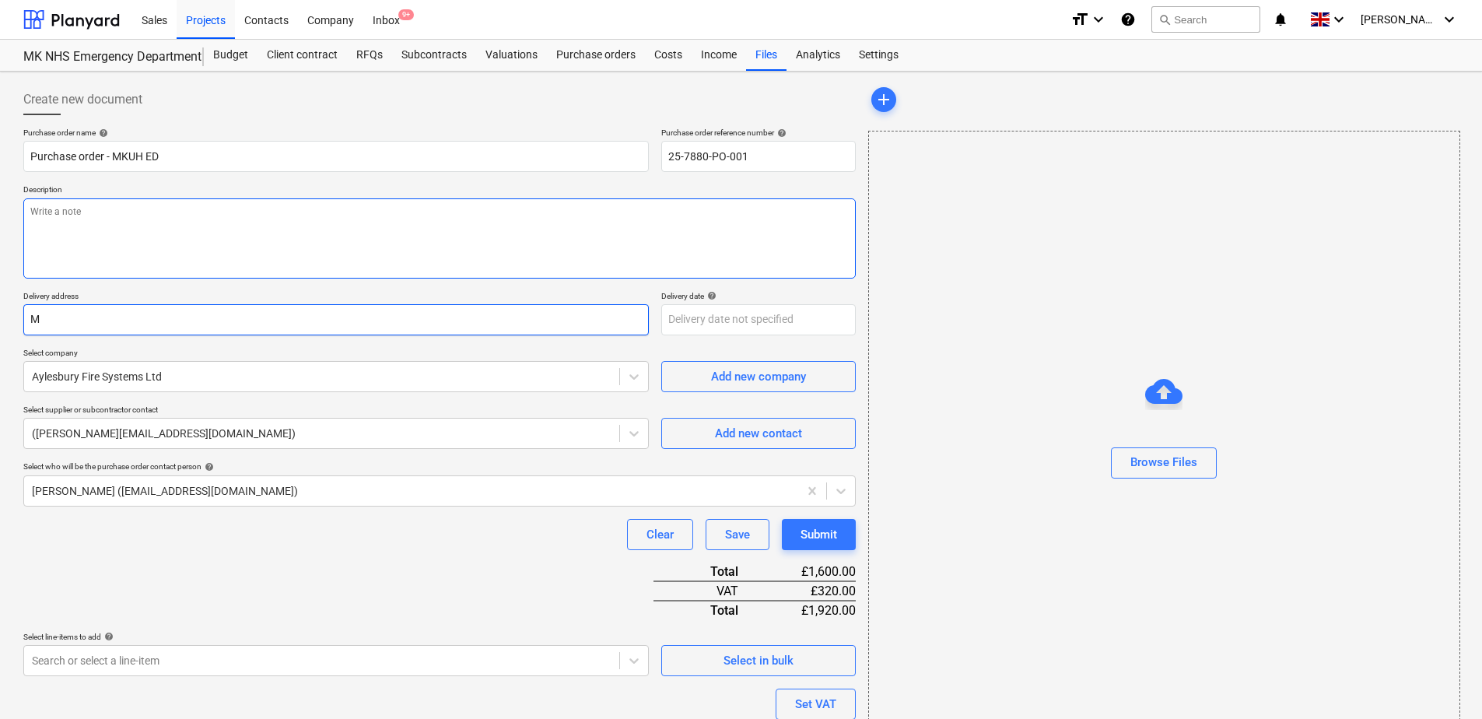
type textarea "x"
type input "Mi"
type textarea "x"
type input "Milt"
type textarea "x"
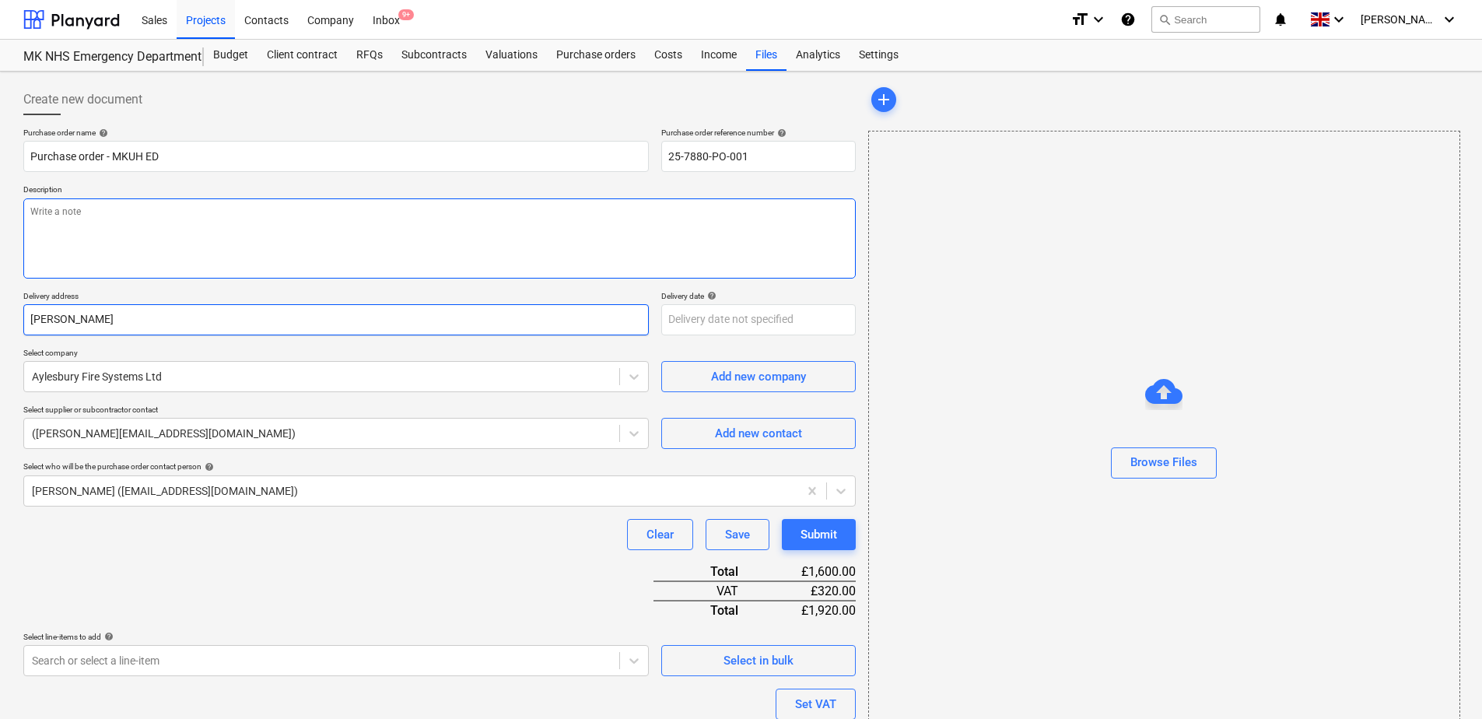
type input "Milto"
type textarea "x"
type input "Milton"
type textarea "x"
type input "Milton"
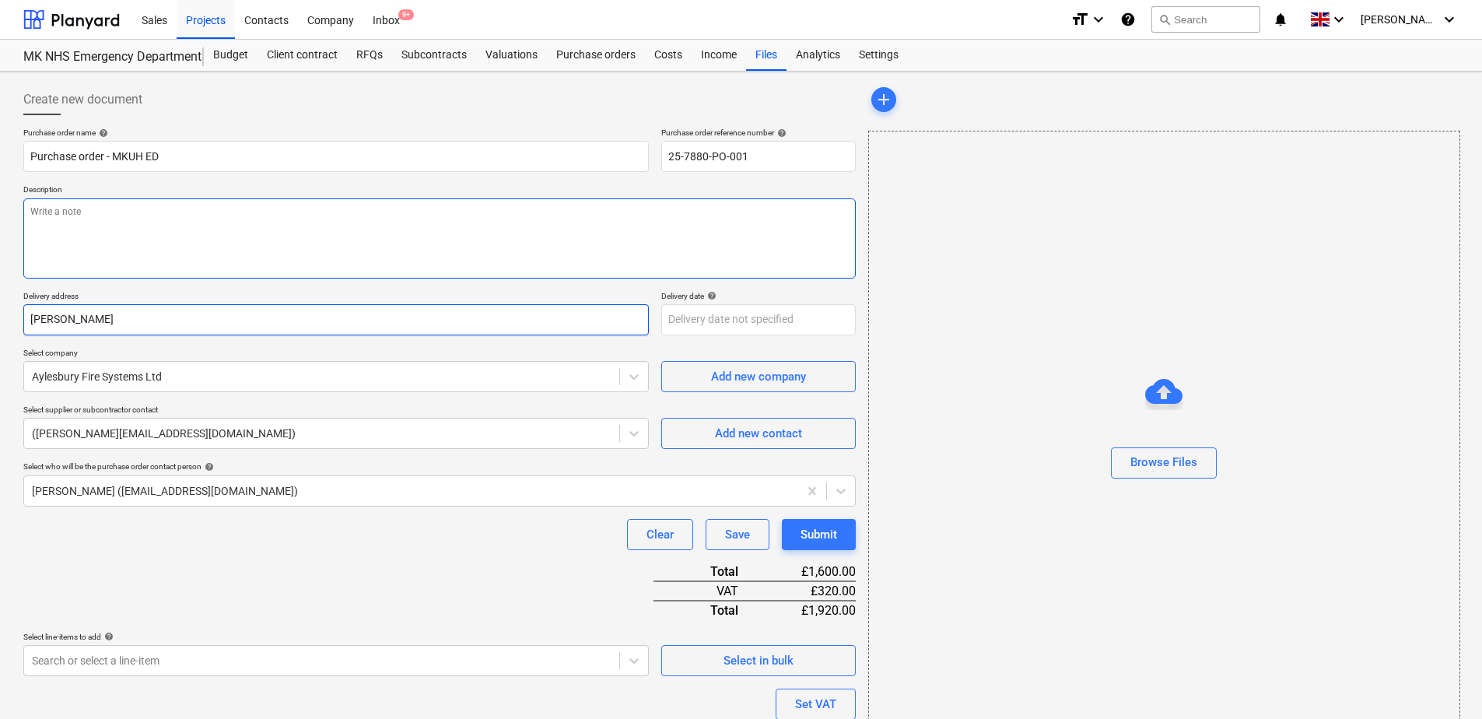
type textarea "x"
type input "Milton Ke"
type textarea "x"
type input "Milton Key"
type textarea "x"
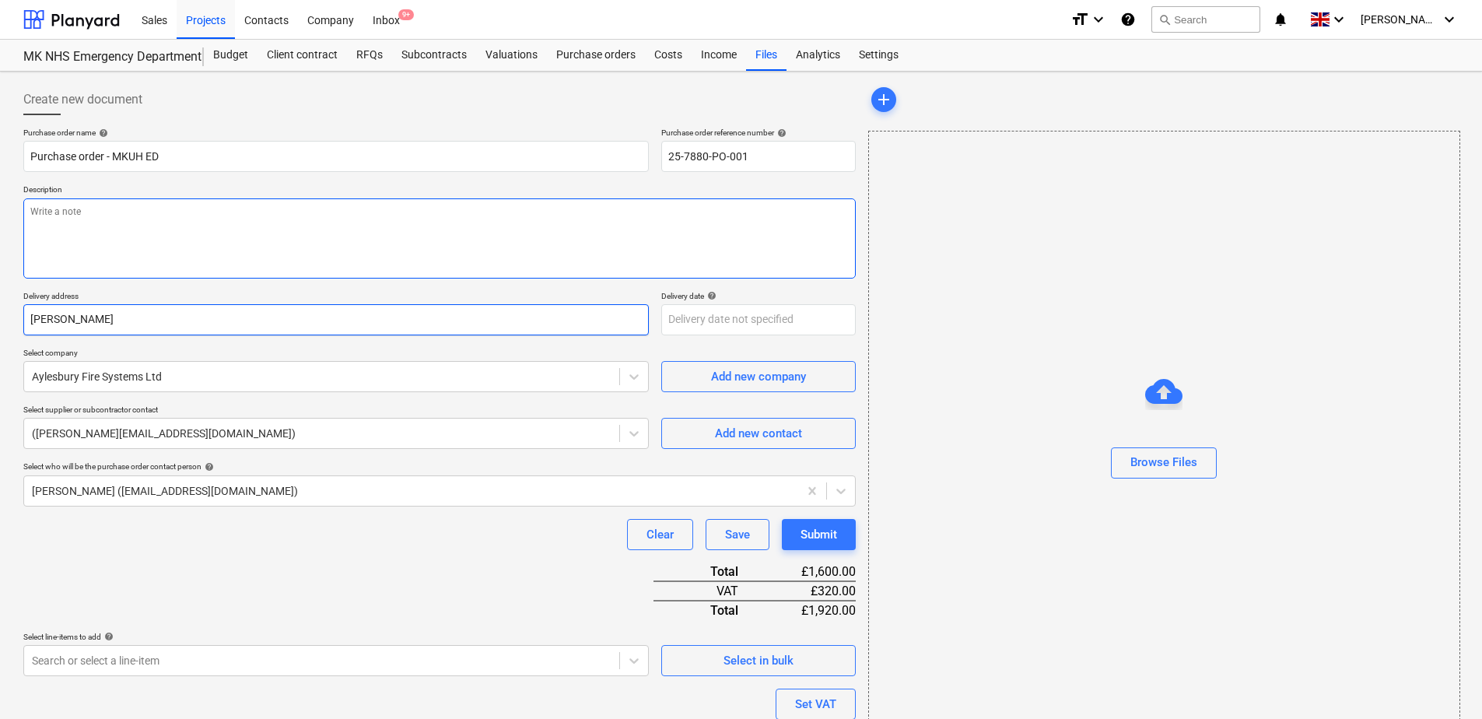
type input "Milton Keyne"
type textarea "x"
type input "Milton Keynes"
type textarea "x"
type input "Milton Keynes"
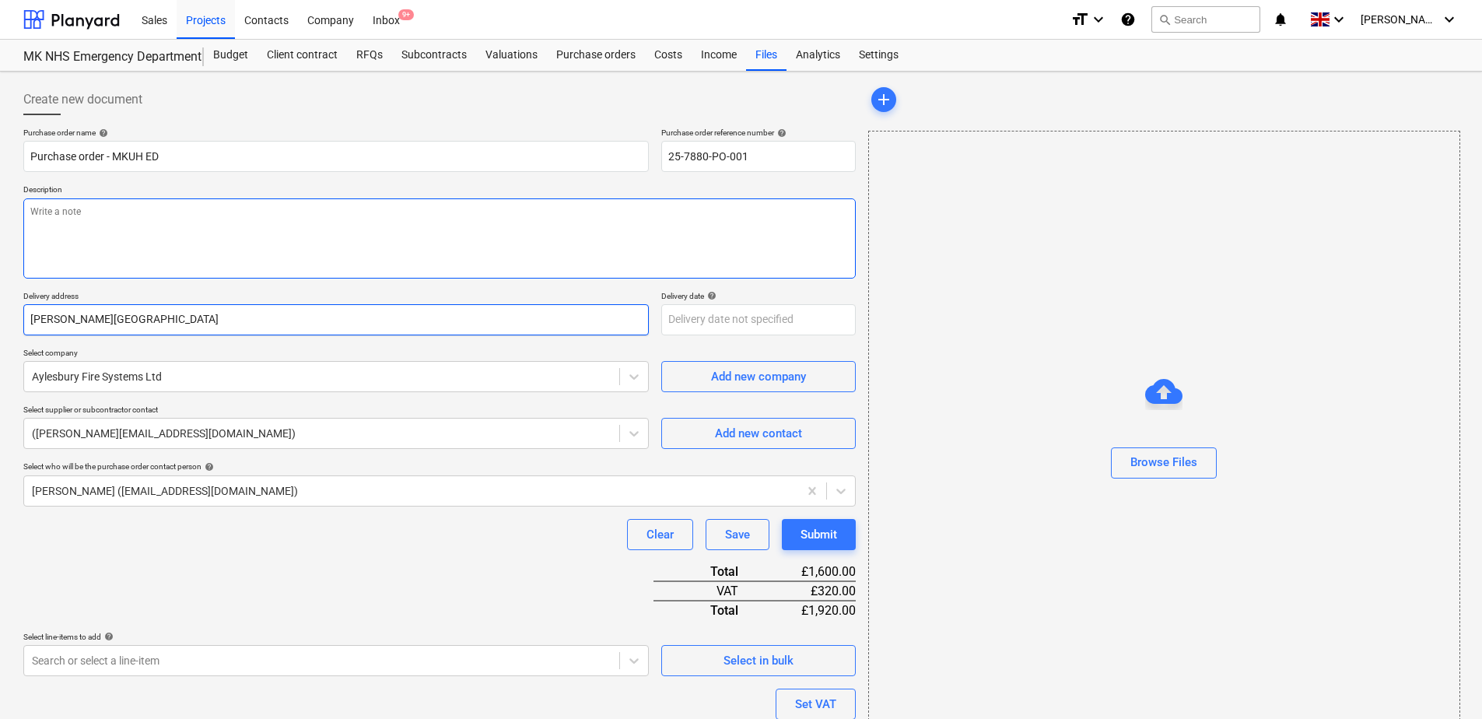
type textarea "x"
type input "Milton Keynes U"
type textarea "x"
type input "Milton Keynes Un"
type textarea "x"
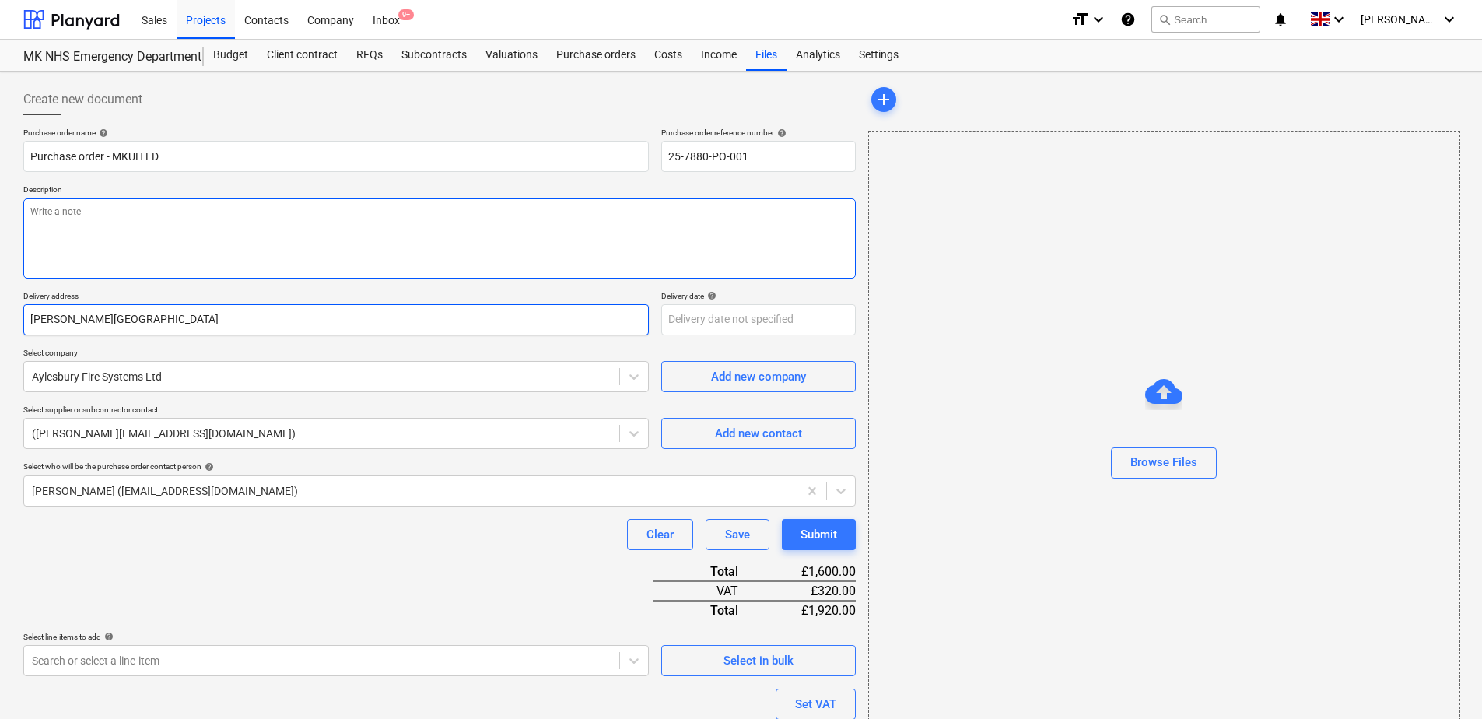
type input "Milton Keynes Univ"
type textarea "x"
type input "Milton Keynes Unive"
type textarea "x"
type input "Milton Keynes Univer"
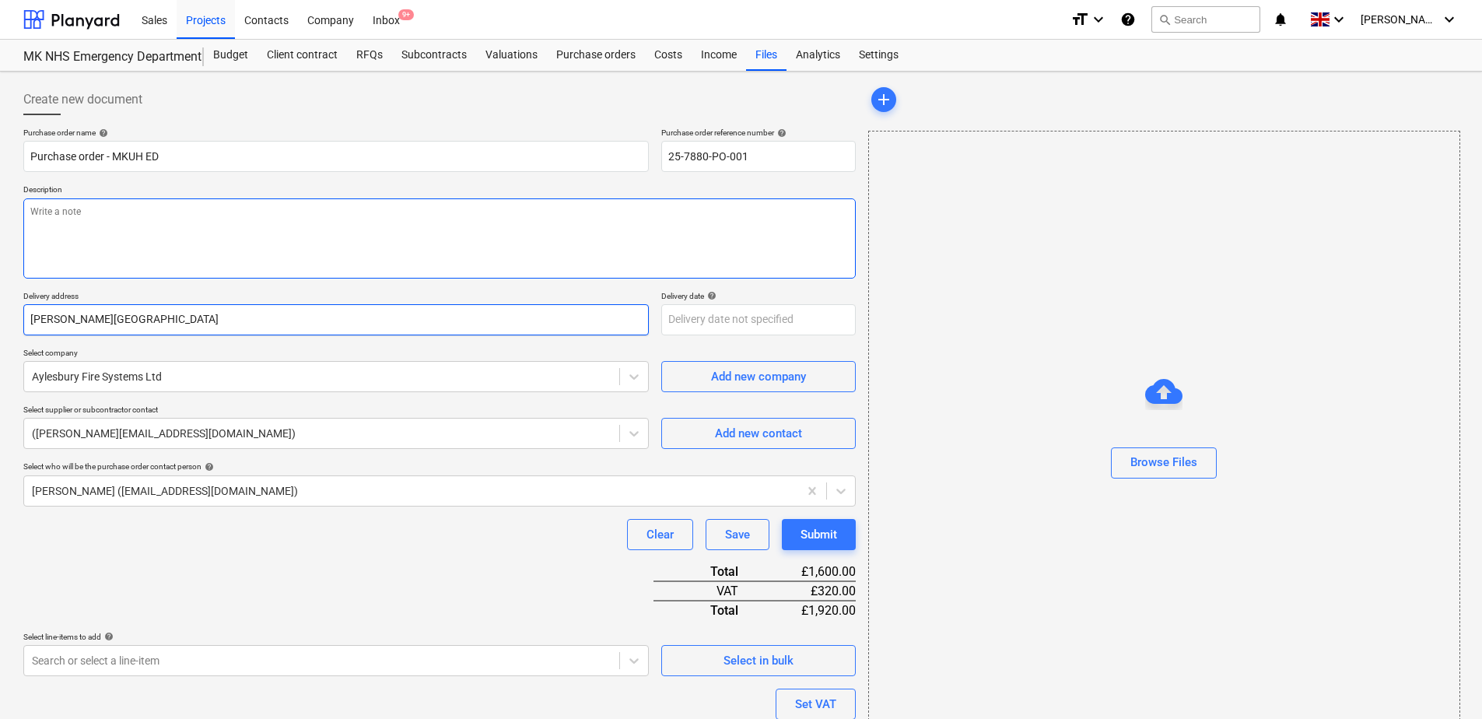
type textarea "x"
type input "Milton Keynes Univers"
type textarea "x"
type input "Milton Keynes Universi"
type textarea "x"
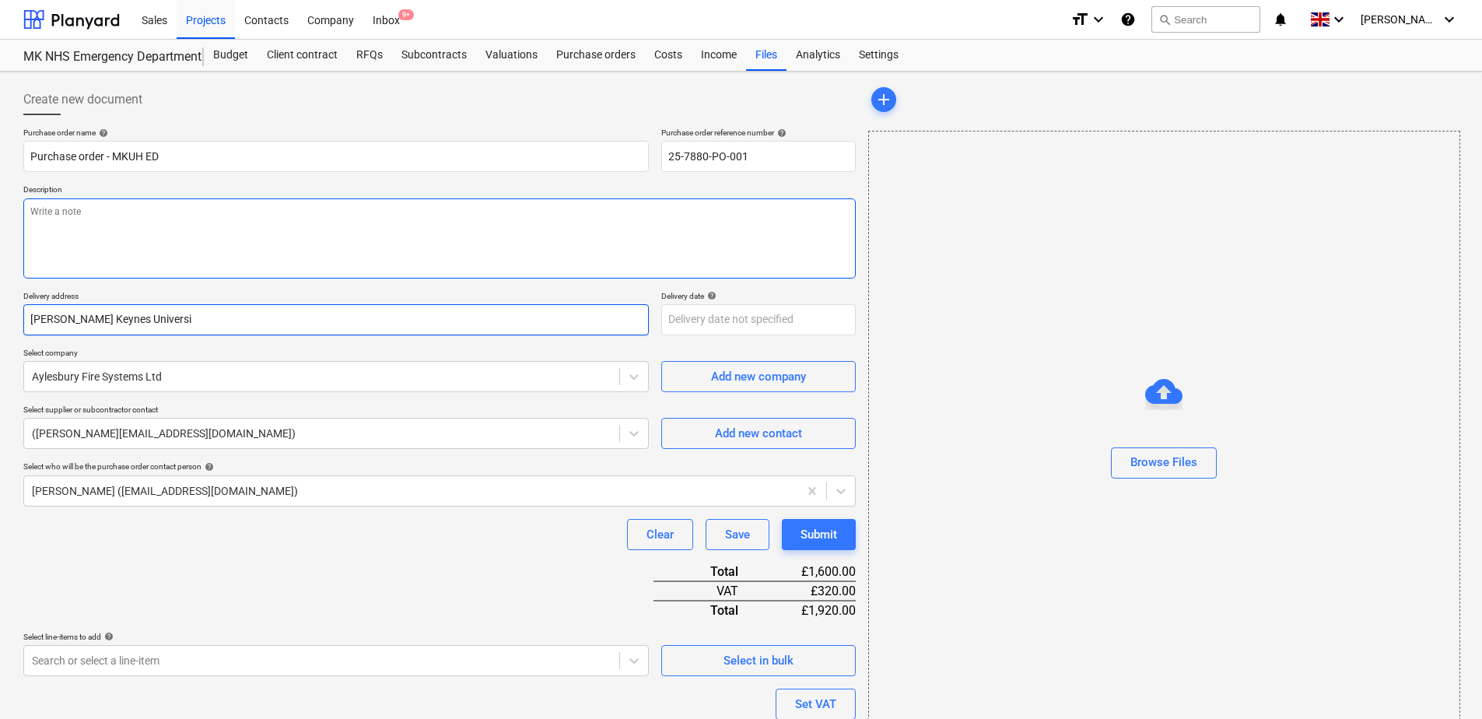
type input "Milton Keynes Universit"
type textarea "x"
type input "Milton Keynes University"
type textarea "x"
type input "Milton Keynes University"
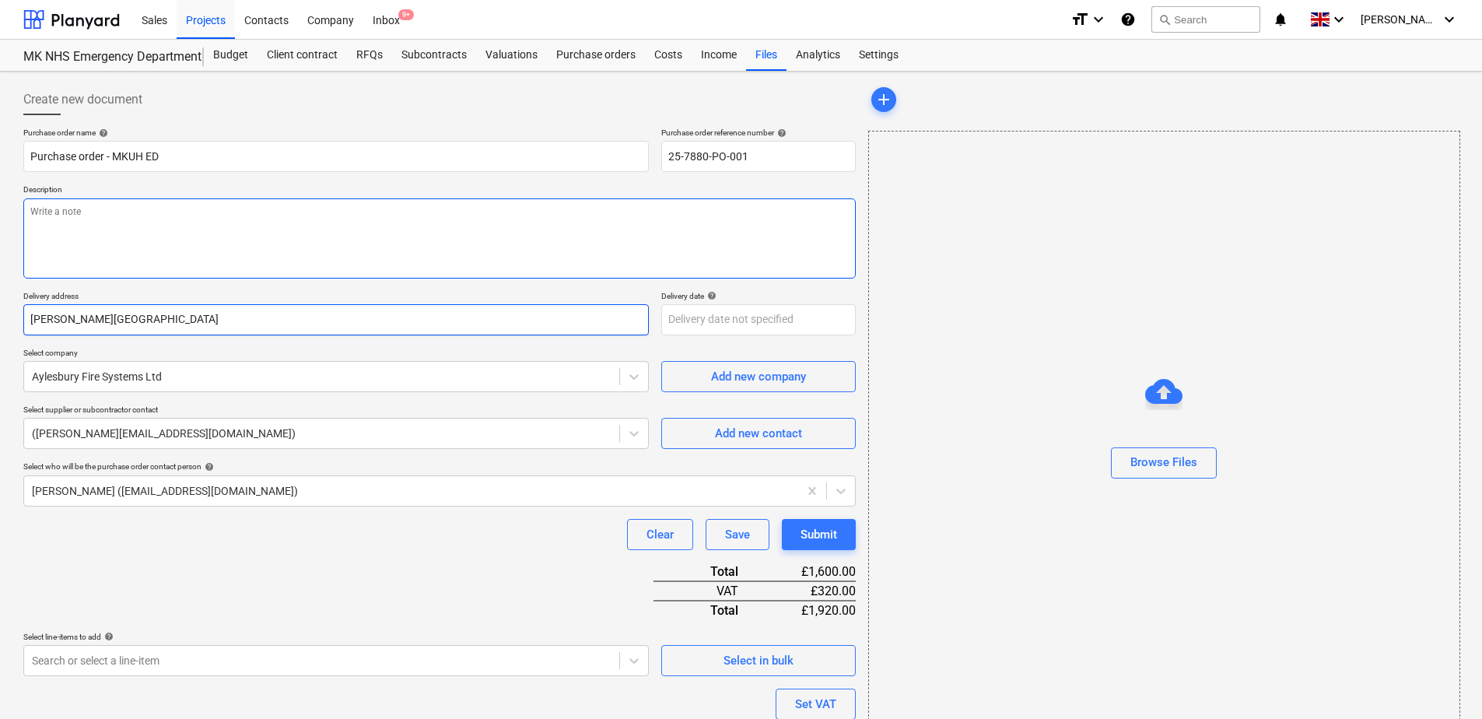
type textarea "x"
type input "Milton Keynes University H"
type textarea "x"
type input "Milton Keynes University Ho"
type textarea "x"
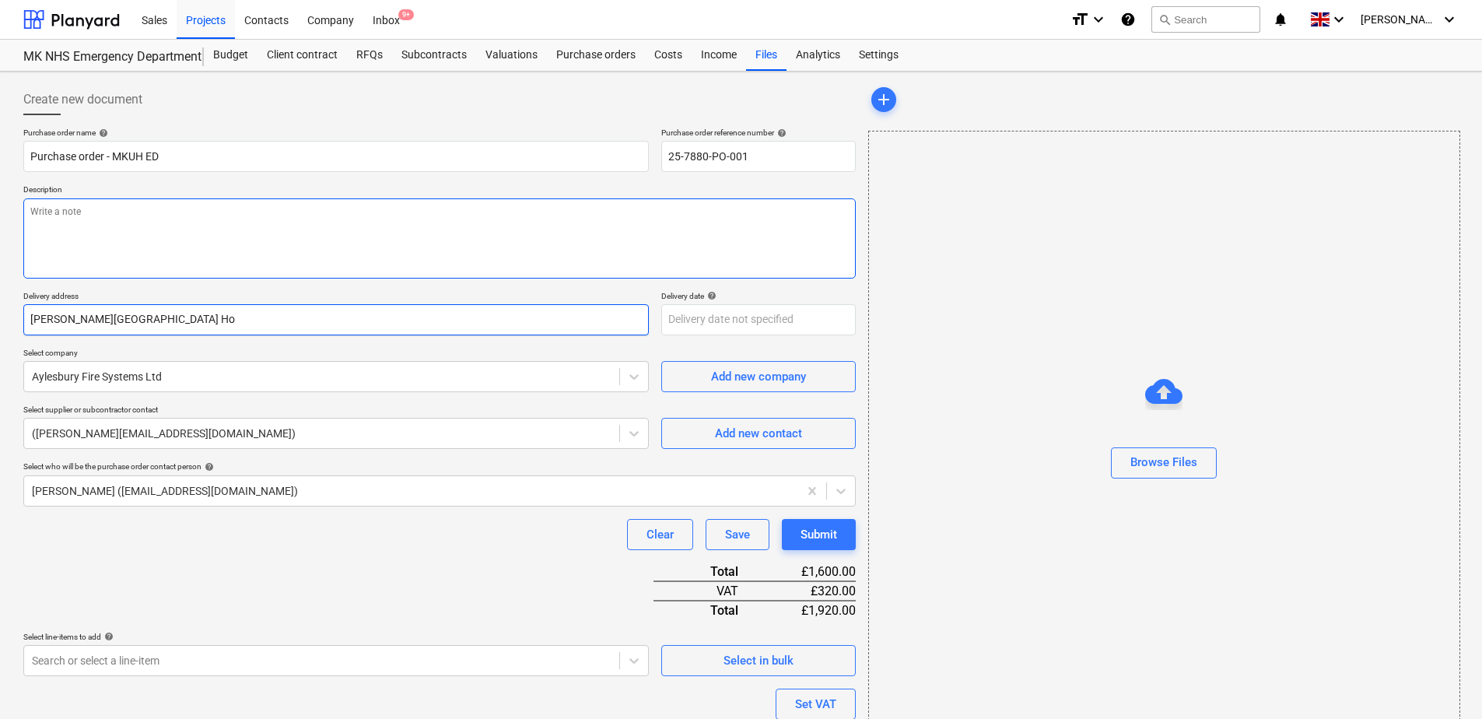
type input "Milton Keynes University Hos"
type textarea "x"
type input "Milton Keynes University Hospi"
type textarea "x"
type input "Milton Keynes University Hospit"
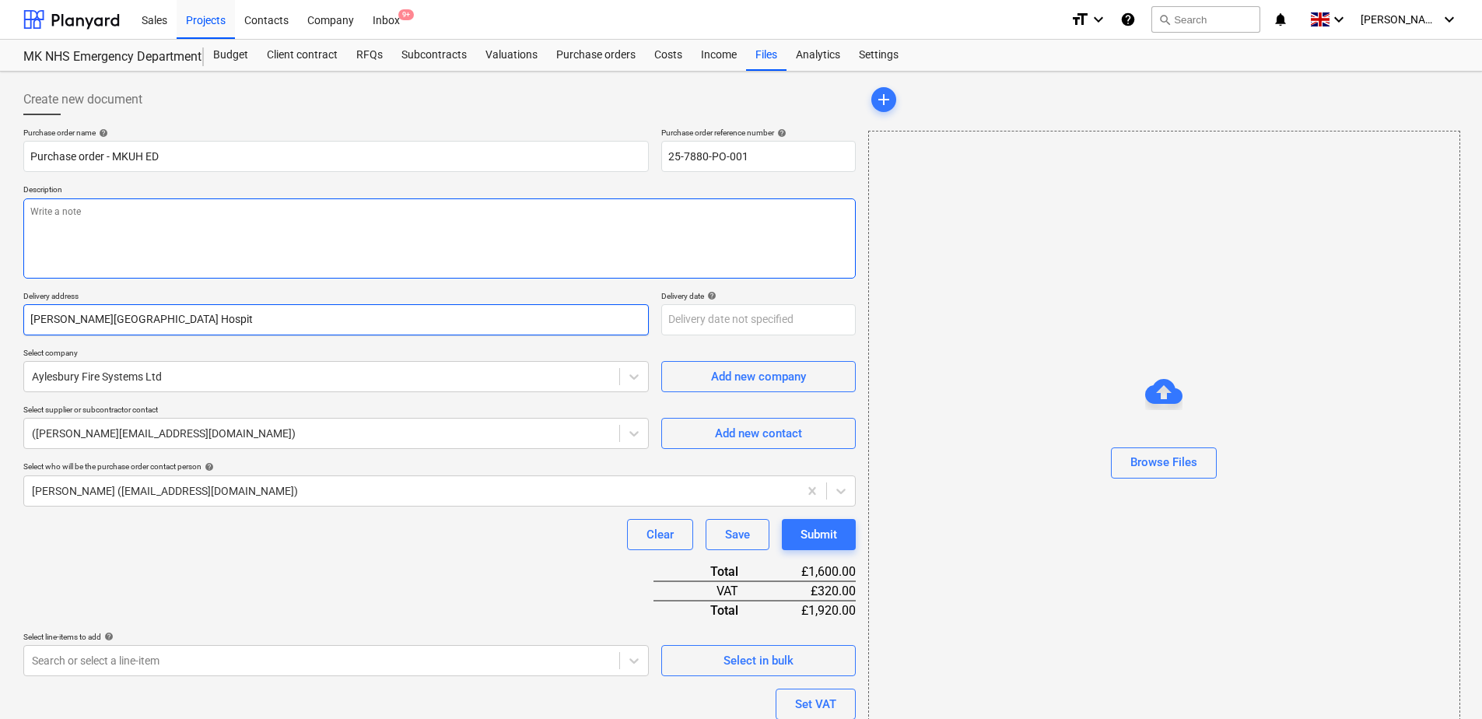
type textarea "x"
type input "Milton Keynes University Hospita"
type textarea "x"
type input "Milton Keynes University Hospital"
type textarea "x"
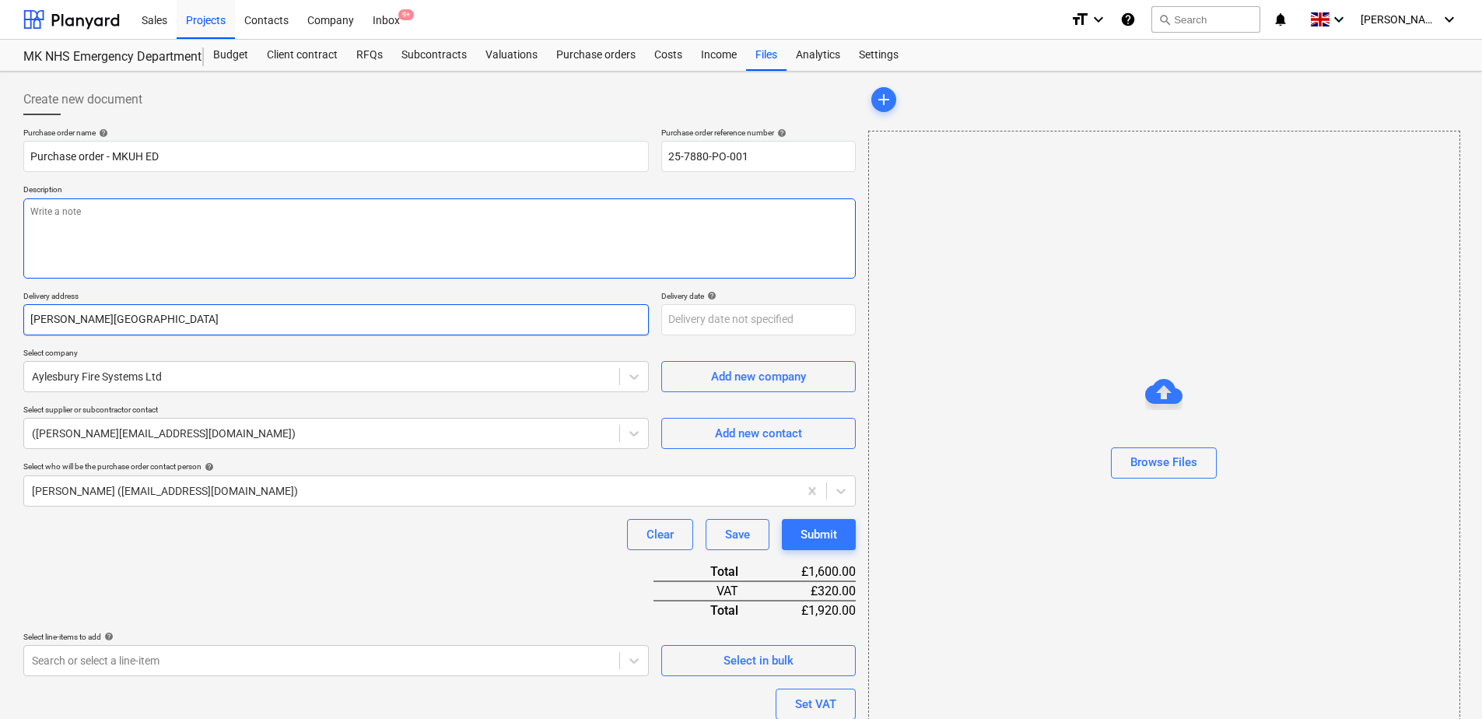
type input "Milton Keynes University Hospital,"
type textarea "x"
type input "Milton Keynes University Hospital,"
type textarea "x"
type input "Milton Keynes University Hospital, S"
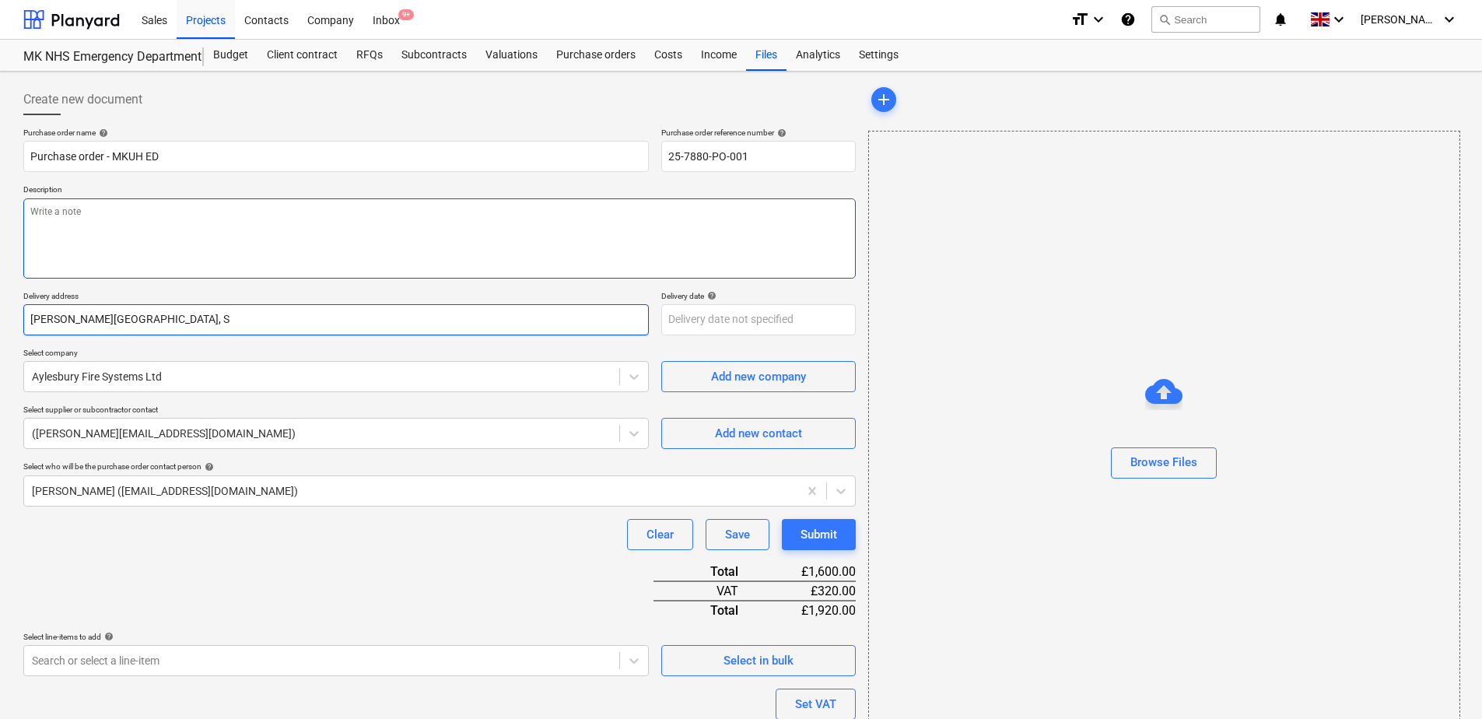
type textarea "x"
type input "Milton Keynes University Hospital, St"
type textarea "x"
type input "Milton Keynes University Hospital, Sta"
type textarea "x"
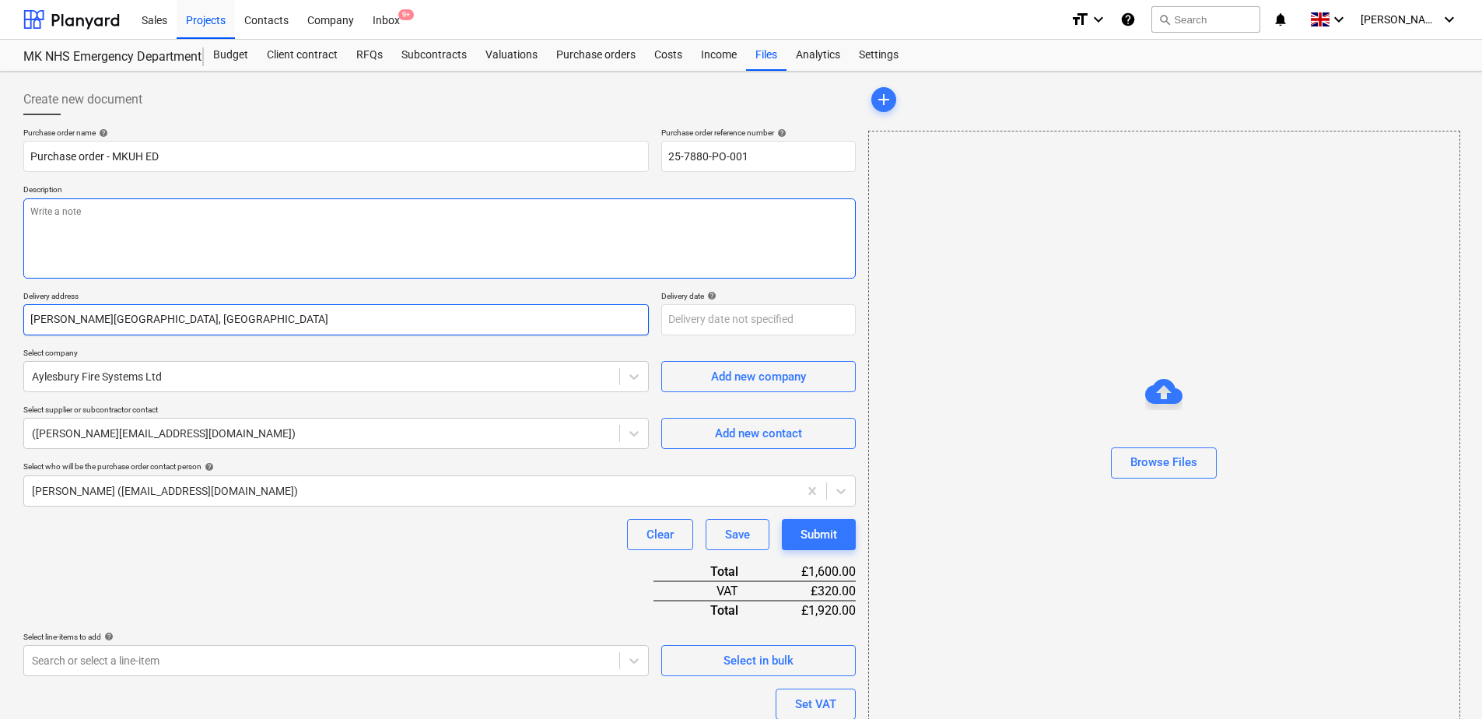
type input "Milton Keynes University Hospital, Stan"
type textarea "x"
type input "Milton Keynes University Hospital, Standi"
type textarea "x"
type input "Milton Keynes University Hospital, Standin"
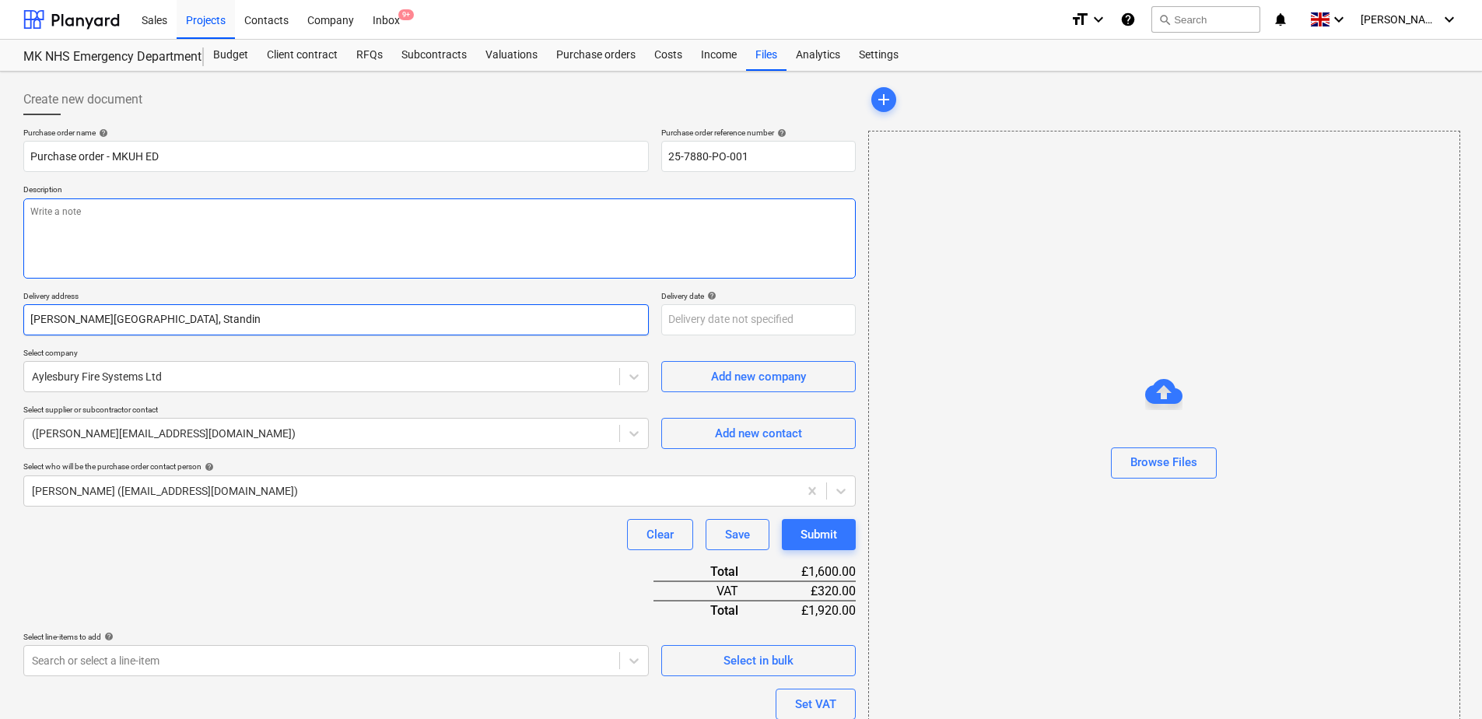
type textarea "x"
type input "Milton Keynes University Hospital, Standing"
type textarea "x"
type input "Milton Keynes University Hospital, Standing"
type textarea "x"
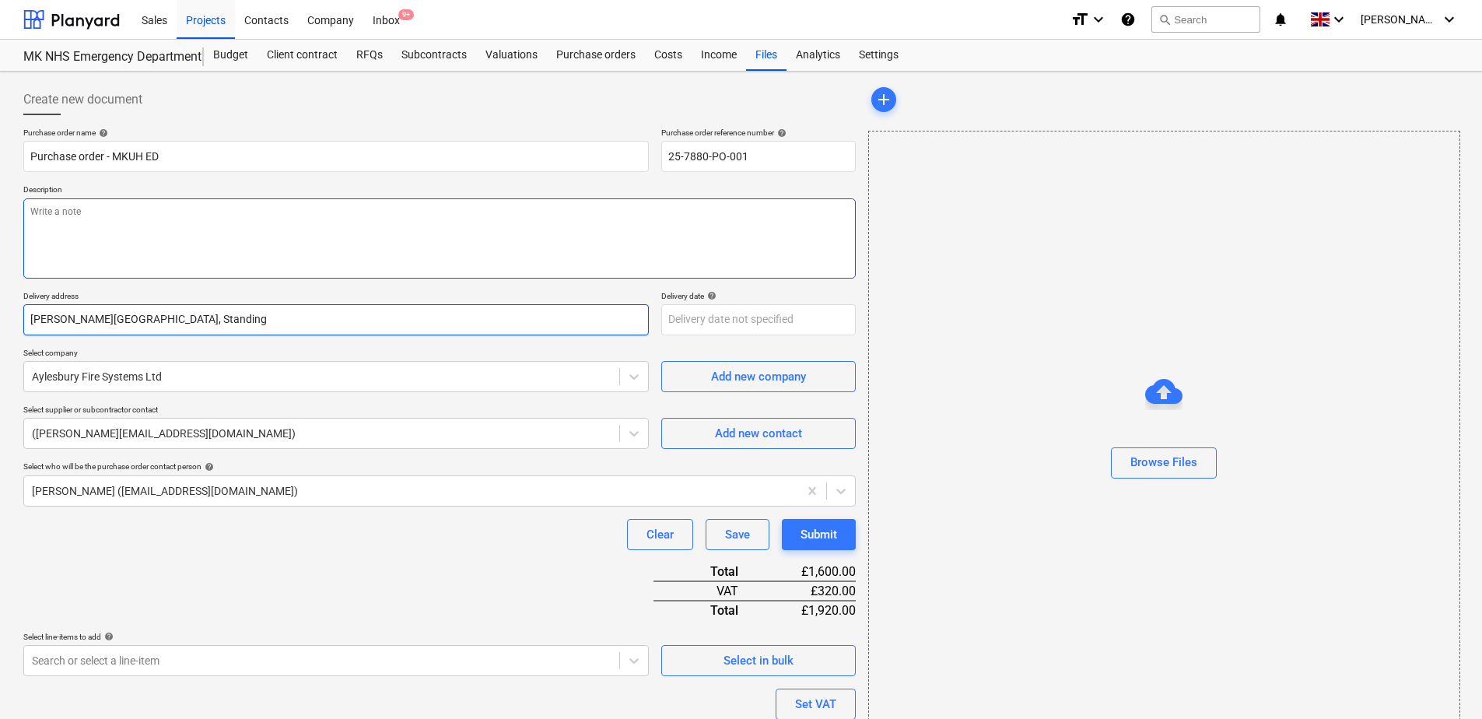
type input "Milton Keynes University Hospital, Standing W"
type textarea "x"
type input "Milton Keynes University Hospital, Standing Way"
type textarea "x"
type input "Milton Keynes University Hospital, Standing Wayt"
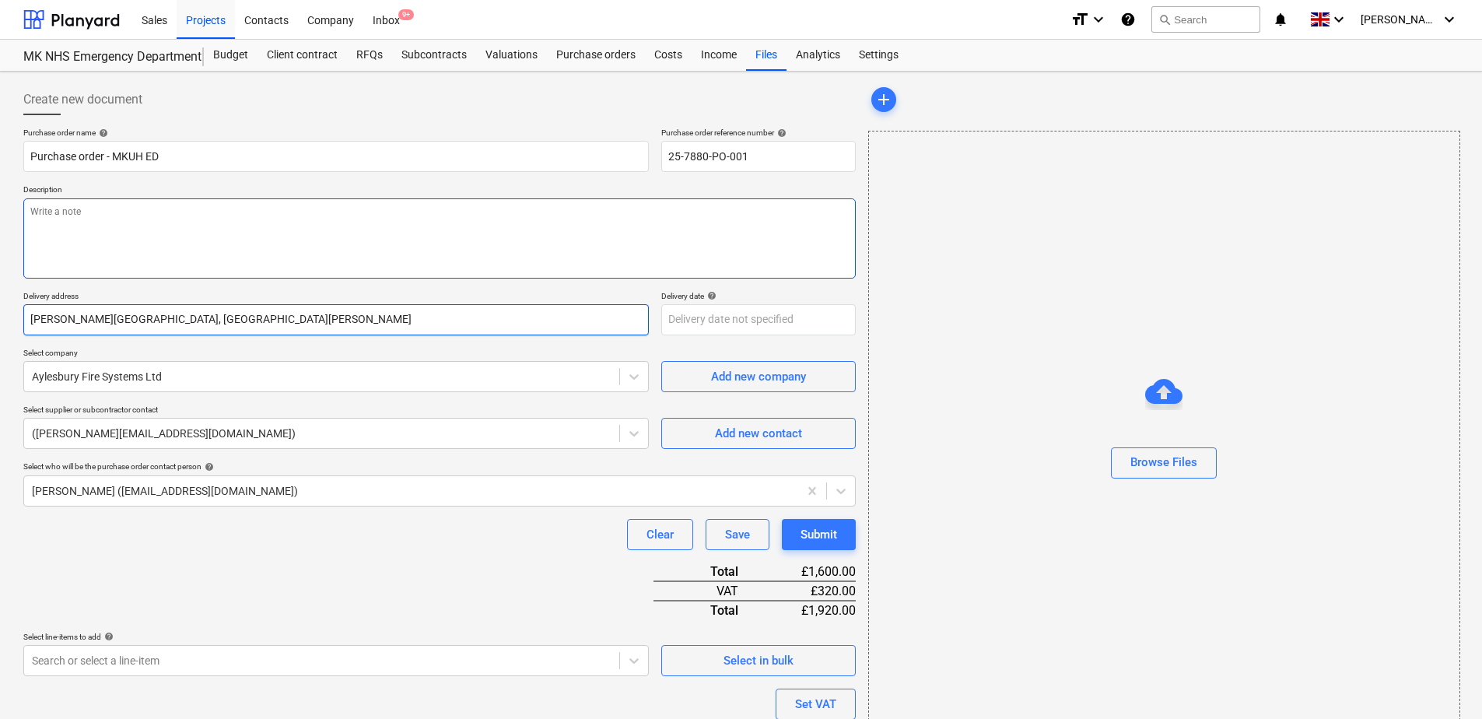
type textarea "x"
type input "Milton Keynes University Hospital, Standing Way"
type textarea "x"
type input "Milton Keynes University Hospital, Standing Way,"
type textarea "x"
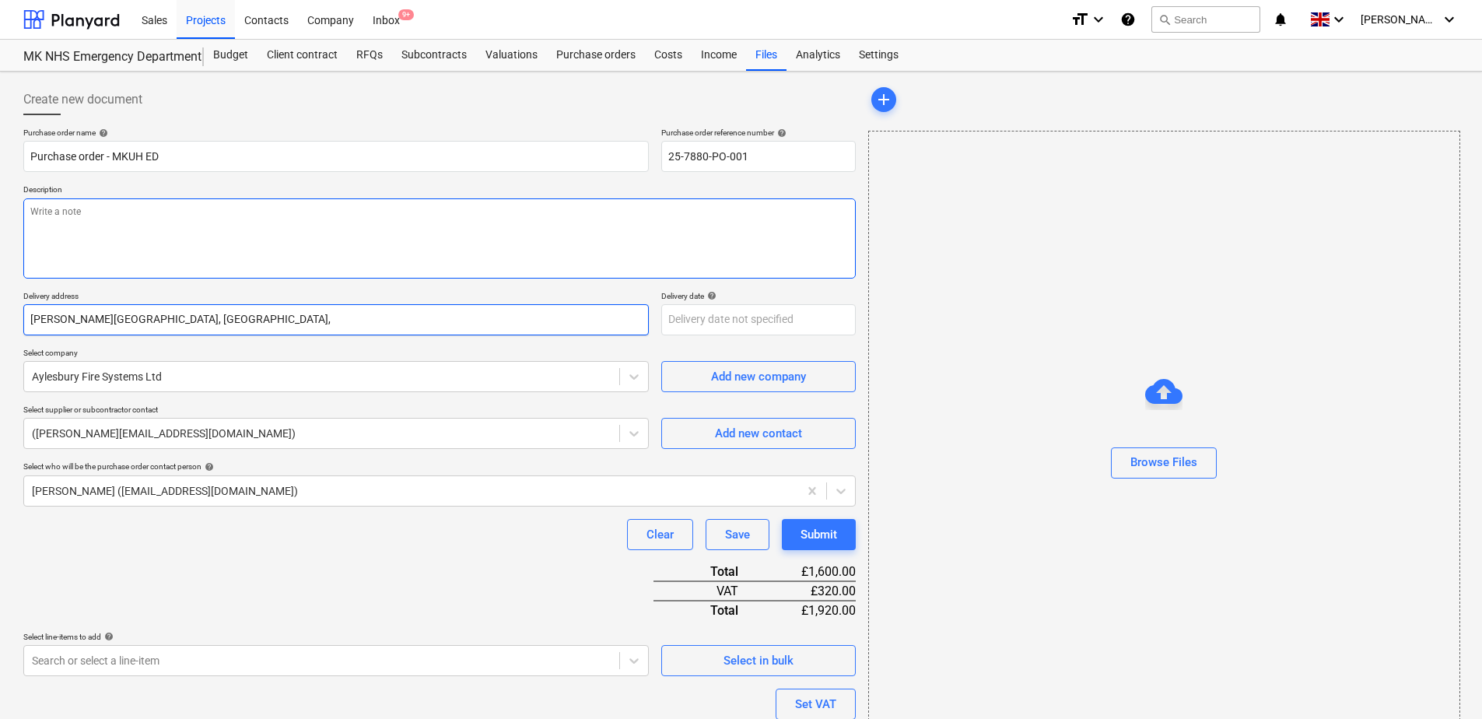
type input "Milton Keynes University Hospital, Standing Way,"
type textarea "x"
type input "Milton Keynes University Hospital, Standing Way, E"
type textarea "x"
type input "Milton Keynes University Hospital, Standing Way, Ea"
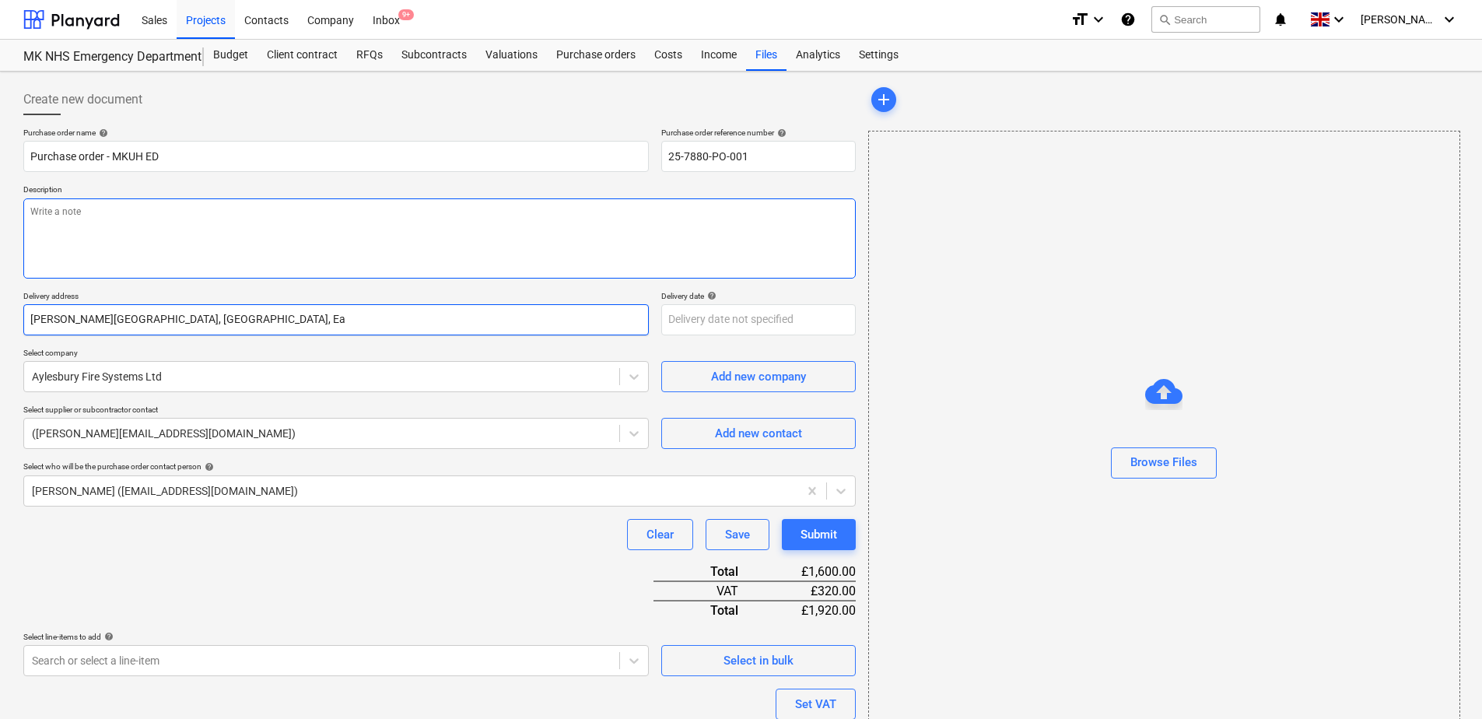
type textarea "x"
type input "Milton Keynes University Hospital, Standing Way, Eag"
type textarea "x"
type input "Milton Keynes University Hospital, Standing Way, Eagl"
type textarea "x"
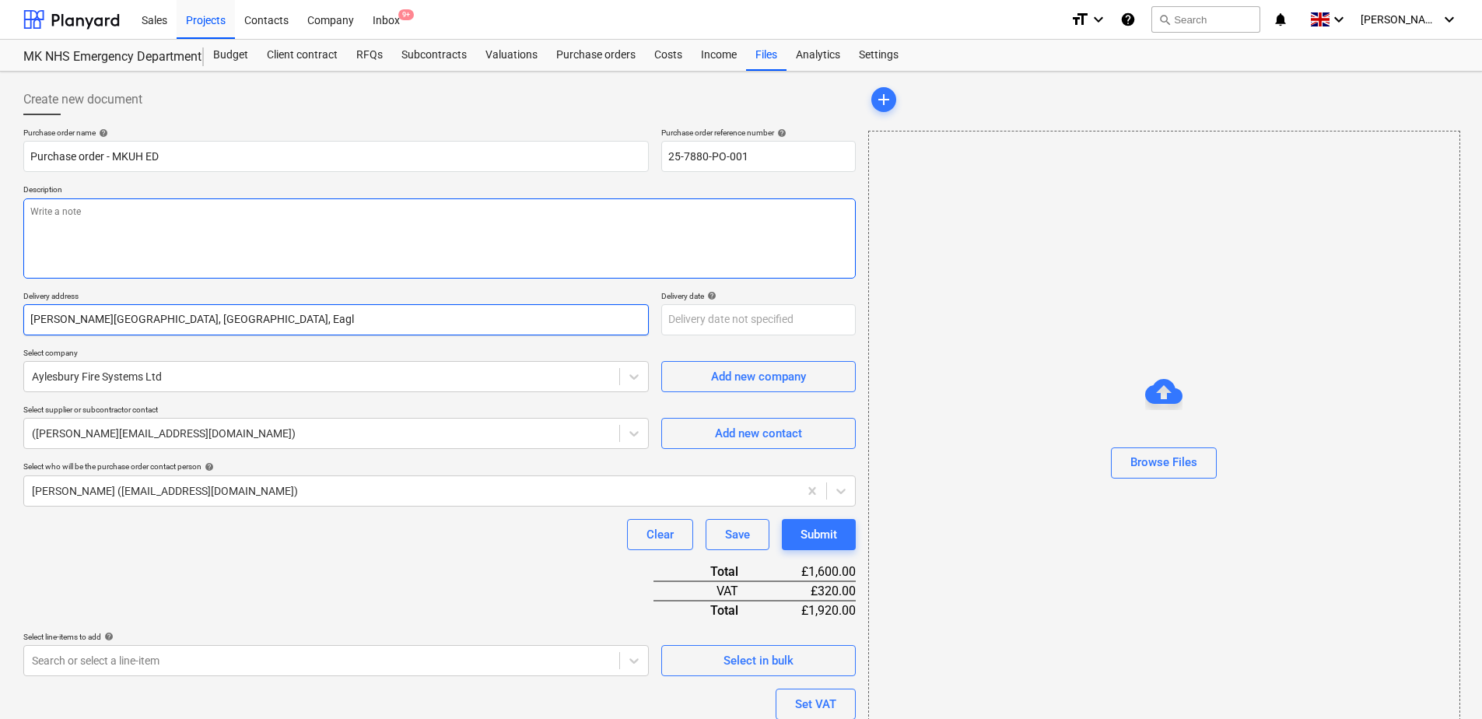
type input "Milton Keynes University Hospital, Standing Way, Eagle"
type textarea "x"
type input "Milton Keynes University Hospital, Standing Way, Eagles"
type textarea "x"
type input "Milton Keynes University Hospital, Standing Way, Eaglest"
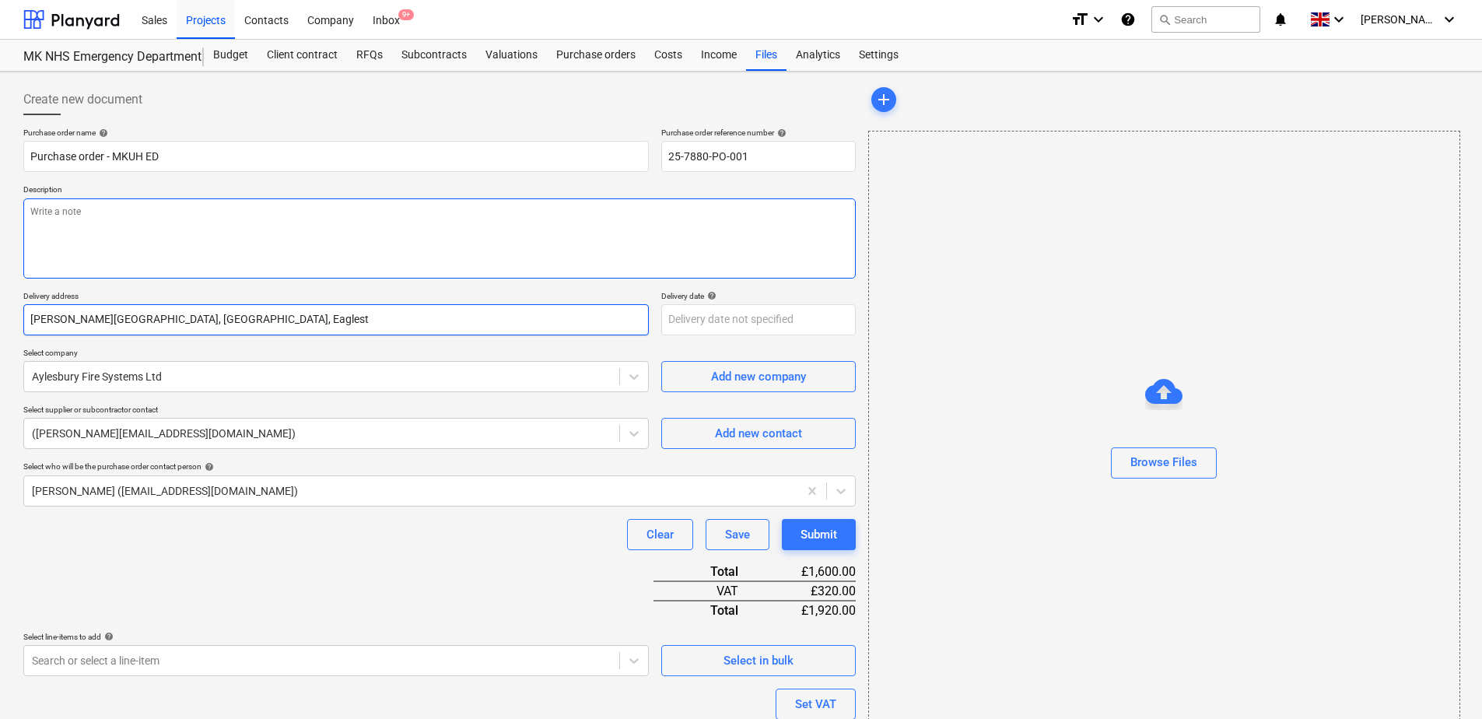
type textarea "x"
type input "Milton Keynes University Hospital, Standing Way, Eaglesto"
type textarea "x"
type input "Milton Keynes University Hospital, Standing Way, Eagleston"
type textarea "x"
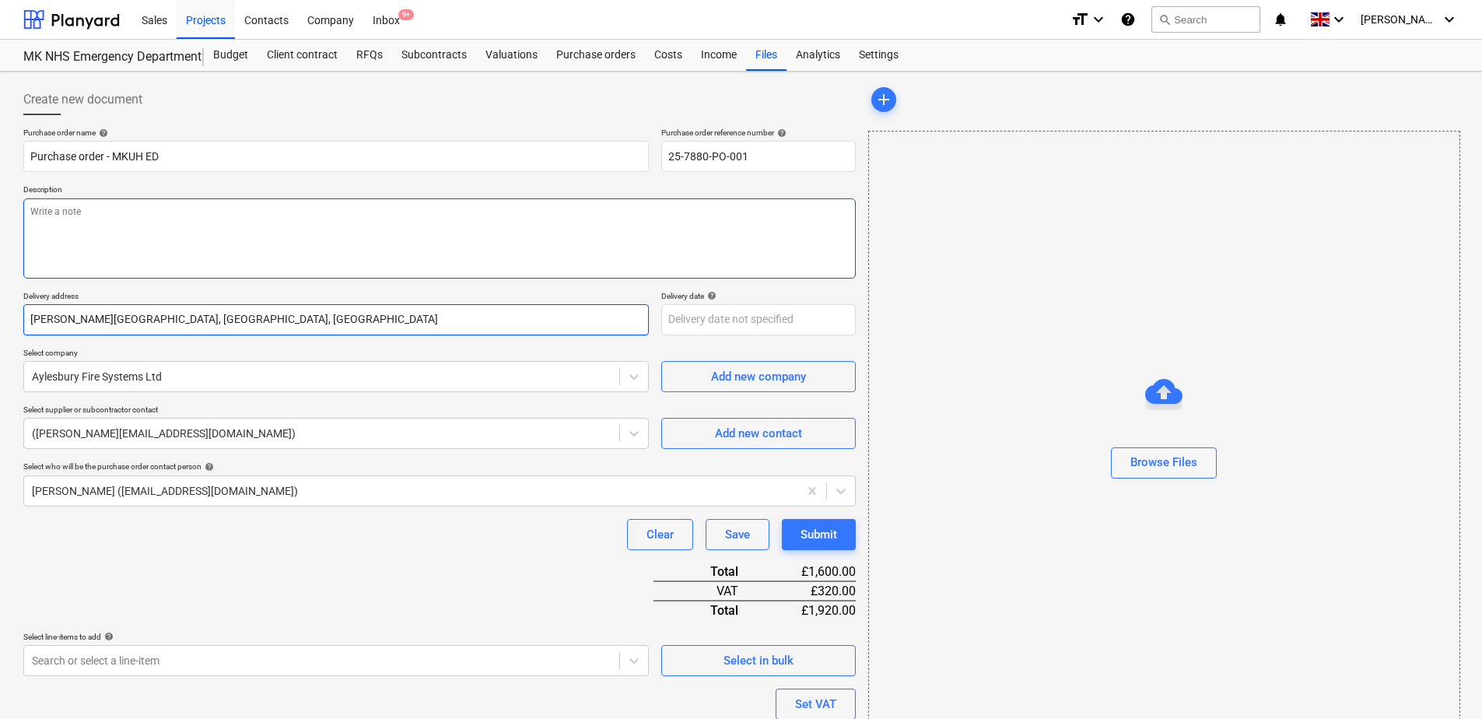
type input "Milton Keynes University Hospital, Standing Way, Eaglestone"
type textarea "x"
type input "Milton Keynes University Hospital, Standing Way, Eaglestone,"
type textarea "x"
type input "Milton Keynes University Hospital, Standing Way, Eaglestone,"
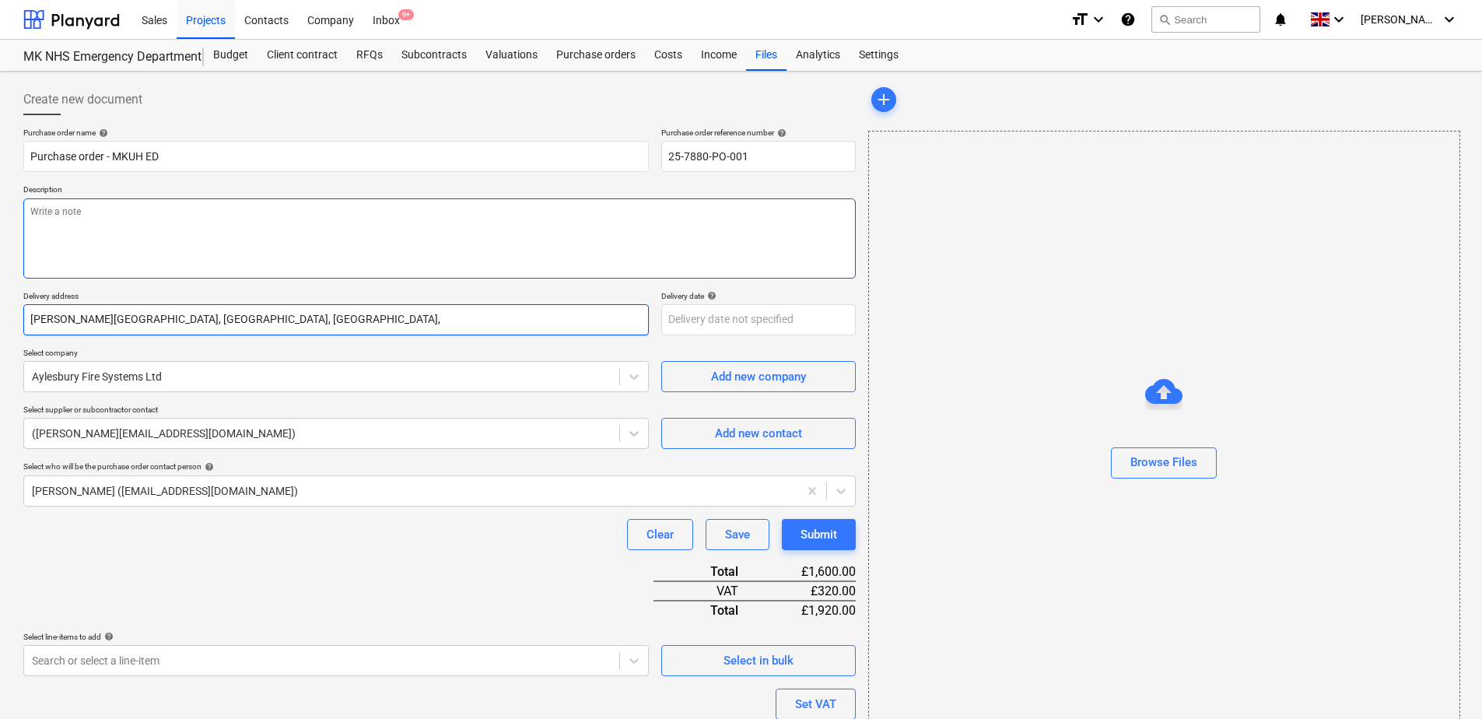
type textarea "x"
type input "Milton Keynes University Hospital, Standing Way, Eaglestone, M"
type textarea "x"
type input "Milton Keynes University Hospital, Standing Way, Eaglestone, Mi"
type textarea "x"
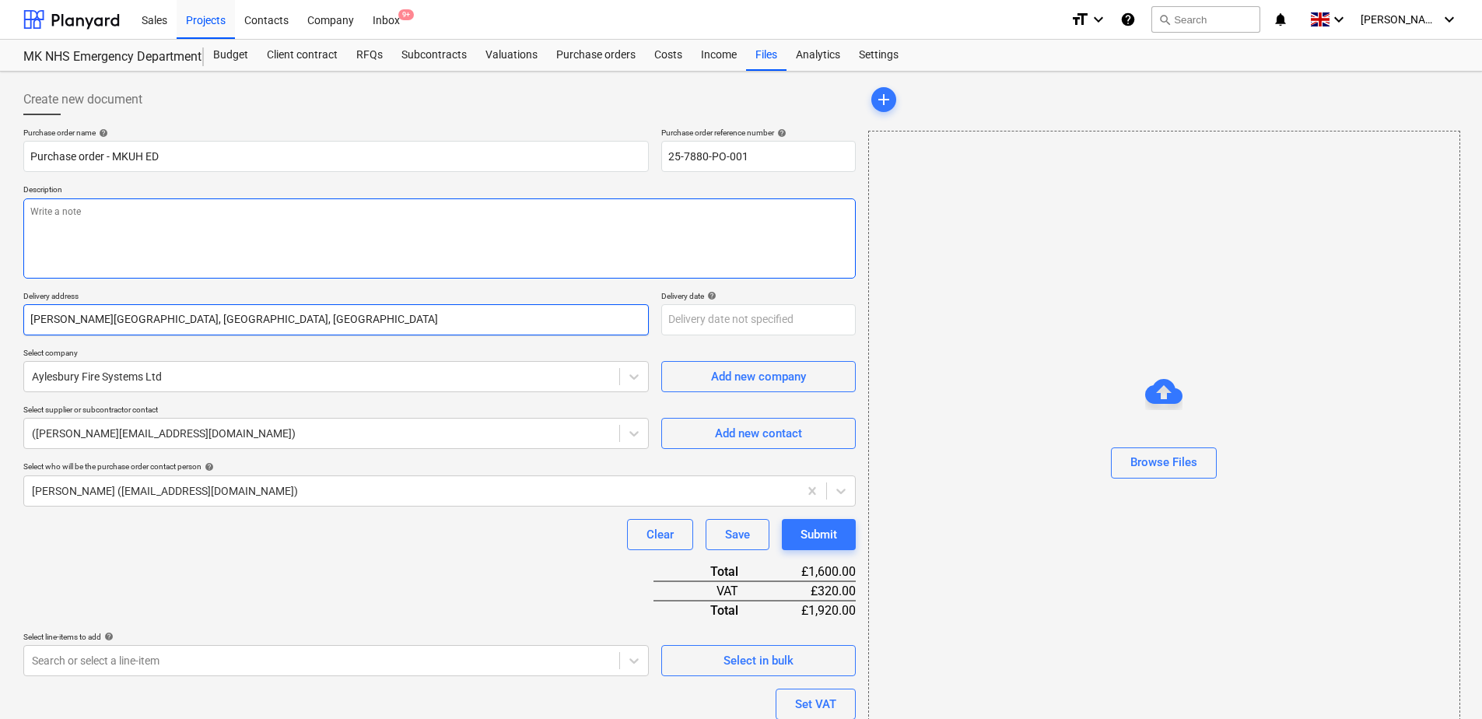
type input "Milton Keynes University Hospital, Standing Way, Eaglestone, Mil"
type textarea "x"
type input "Milton Keynes University Hospital, Standing Way, Eaglestone, Milt"
type textarea "x"
type input "Milton Keynes University Hospital, Standing Way, Eaglestone, Milto"
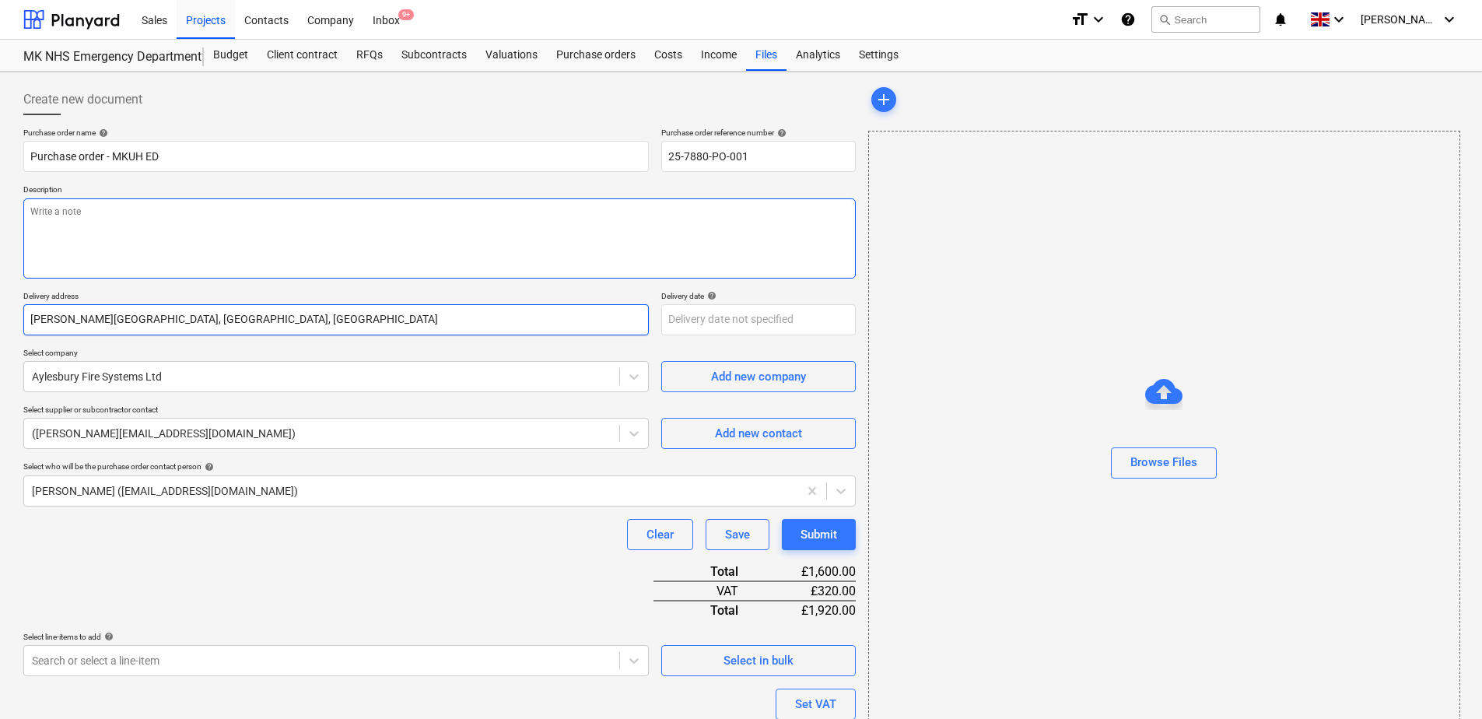
type textarea "x"
type input "Milton Keynes University Hospital, Standing Way, Eaglestone, Milton"
type textarea "x"
type input "Milton Keynes University Hospital, Standing Way, Eaglestone, Milton"
type textarea "x"
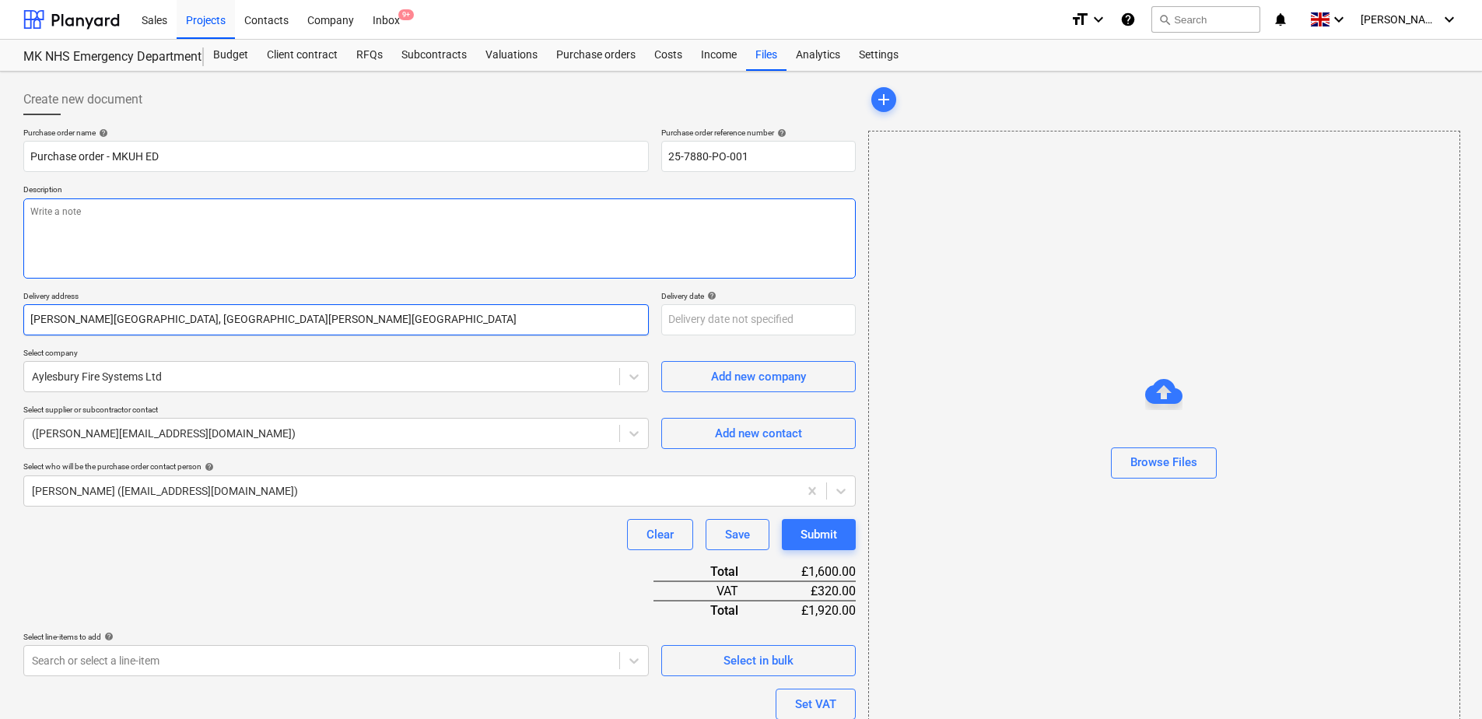
type input "Milton Keynes University Hospital, Standing Way, Eaglestone, Milton K"
type textarea "x"
type input "Milton Keynes University Hospital, Standing Way, Eaglestone, Milton Ke"
type textarea "x"
type input "Milton Keynes University Hospital, Standing Way, Eaglestone, Milton Key"
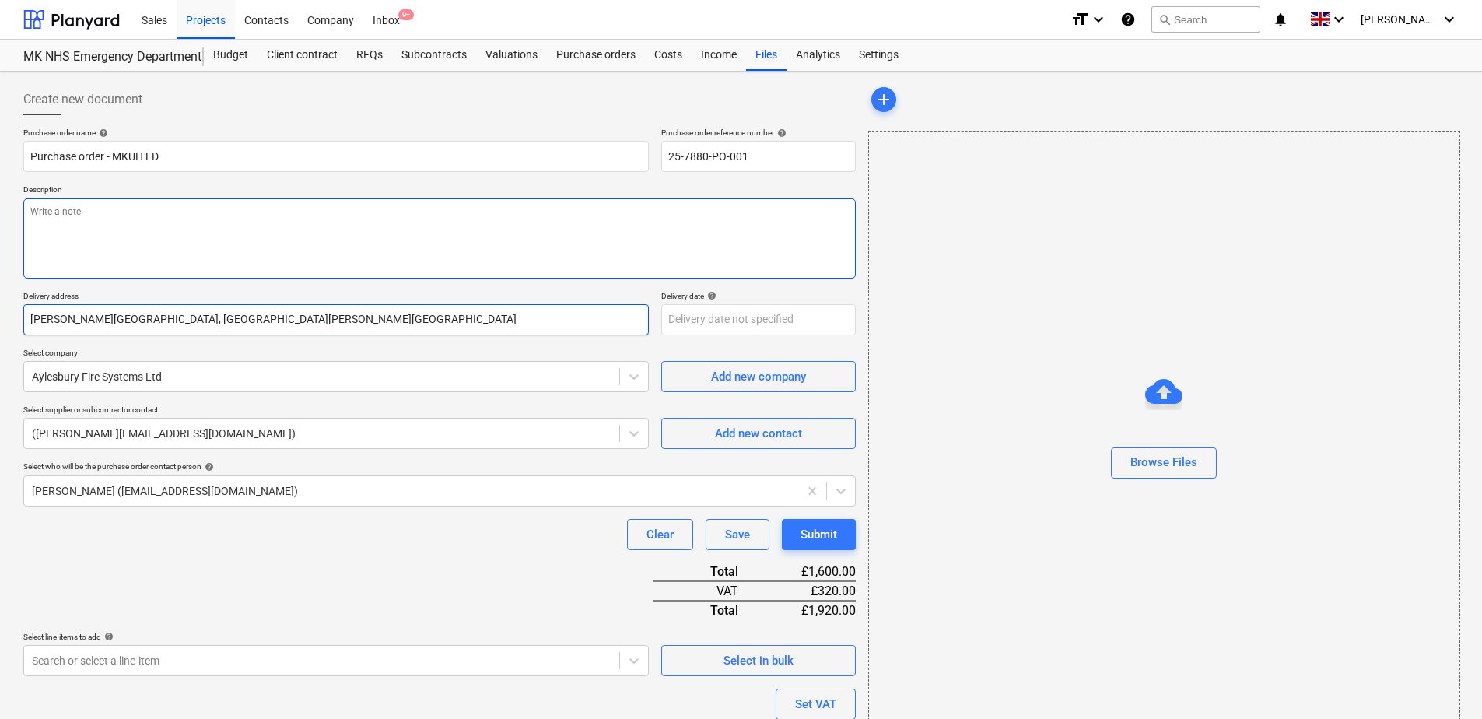
type textarea "x"
type input "Milton Keynes University Hospital, Standing Way, Eaglestone, Milton Keyn"
type textarea "x"
type input "Milton Keynes University Hospital, Standing Way, Eaglestone, Milton Keyne"
type textarea "x"
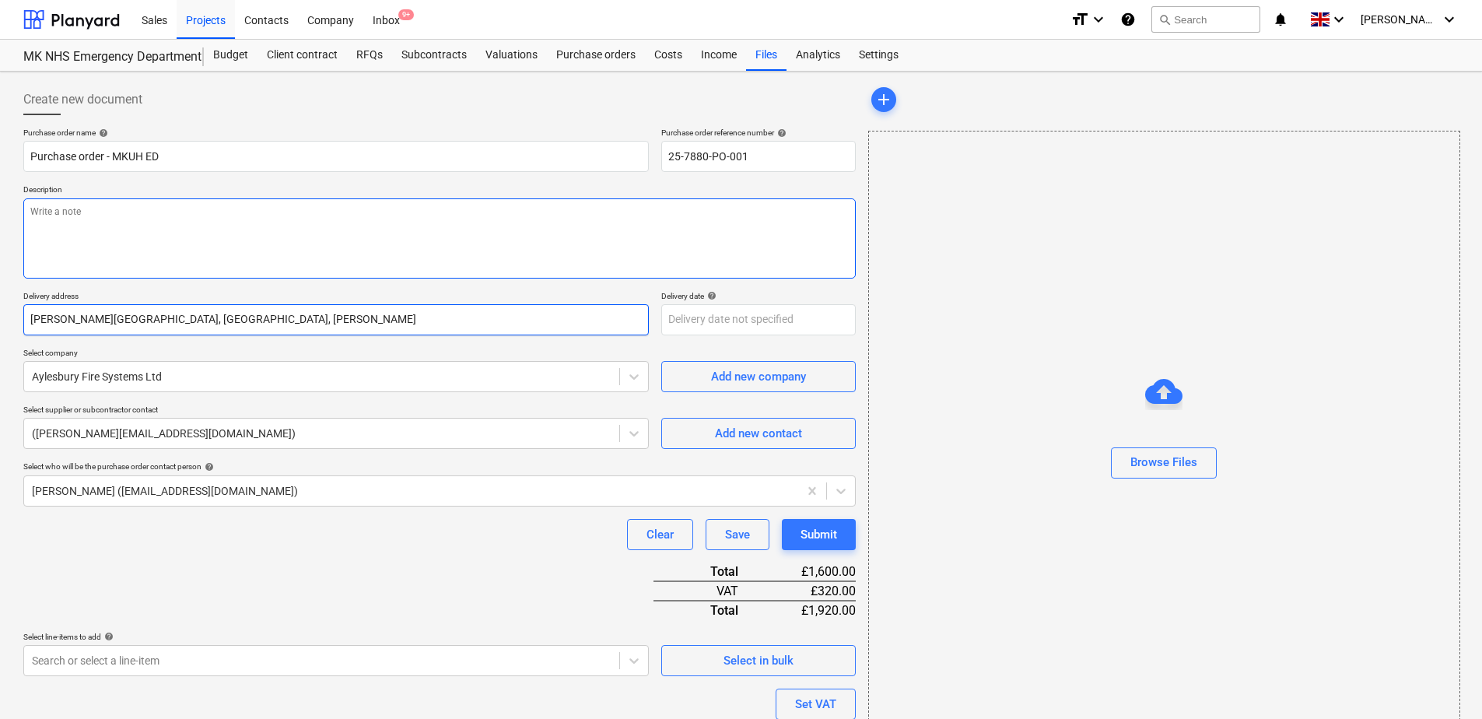
type input "Milton Keynes University Hospital, Standing Way, Eaglestone, Milton Keynes"
type textarea "x"
type input "Milton Keynes University Hospital, Standing Way, Eaglestone, Milton Keynes,"
type textarea "x"
type input "Milton Keynes University Hospital, Standing Way, Eaglestone, Milton Keynes,"
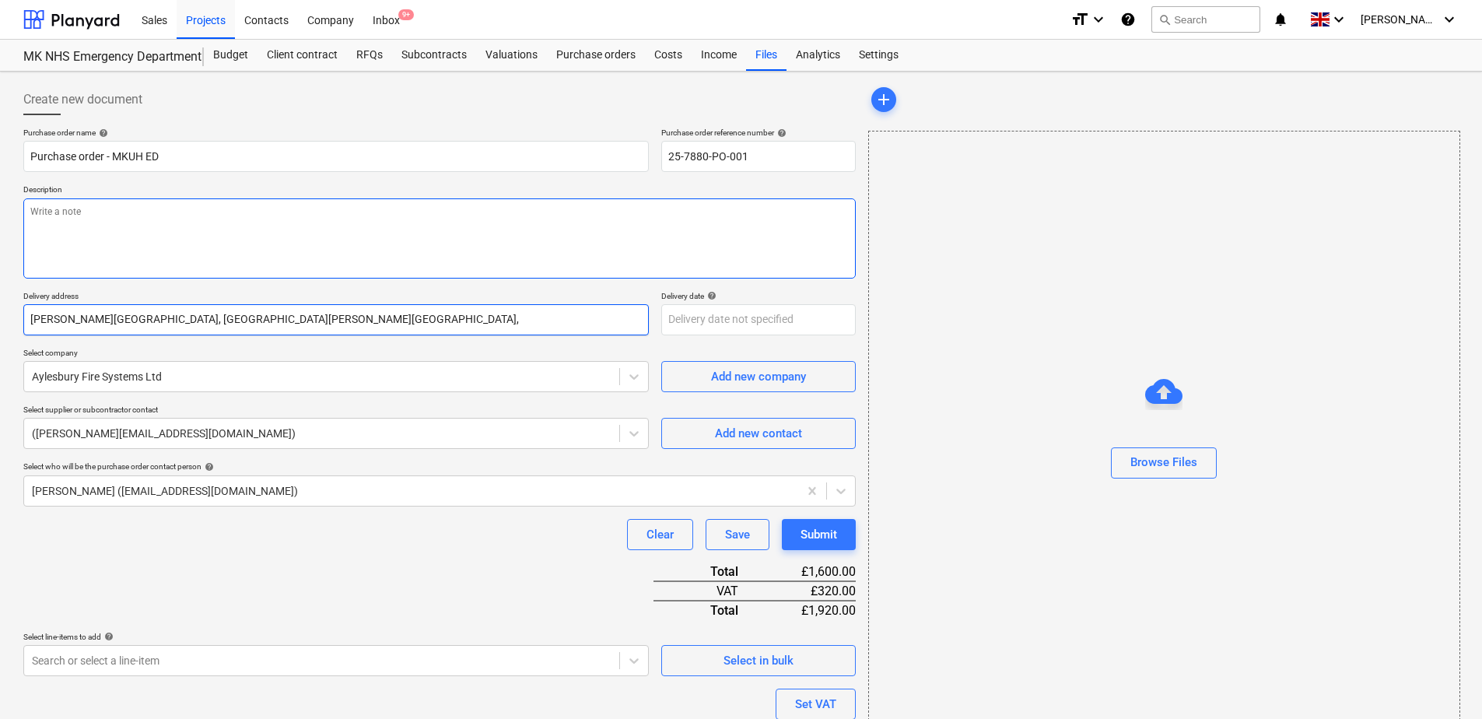
type textarea "x"
type input "Milton Keynes University Hospital, Standing Way, Eaglestone, Milton Keynes, M"
type textarea "x"
type input "Milton Keynes University Hospital, Standing Way, Eaglestone, Milton Keynes, MK"
type textarea "x"
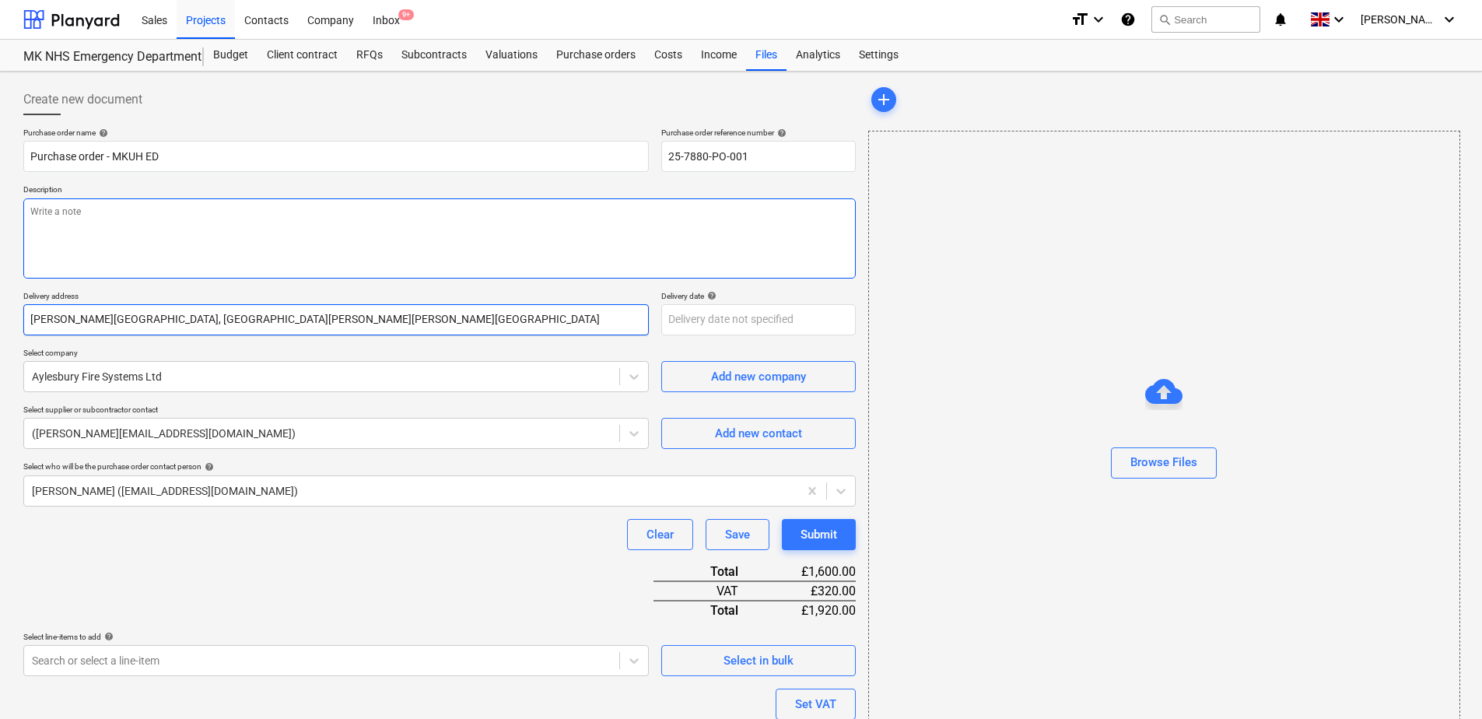
type input "Milton Keynes University Hospital, Standing Way, Eaglestone, Milton Keynes, MK6"
type textarea "x"
type input "Milton Keynes University Hospital, Standing Way, Eaglestone, Milton Keynes, MK6"
type textarea "x"
type input "Milton Keynes University Hospital, Standing Way, Eaglestone, Milton Keynes, MK6…"
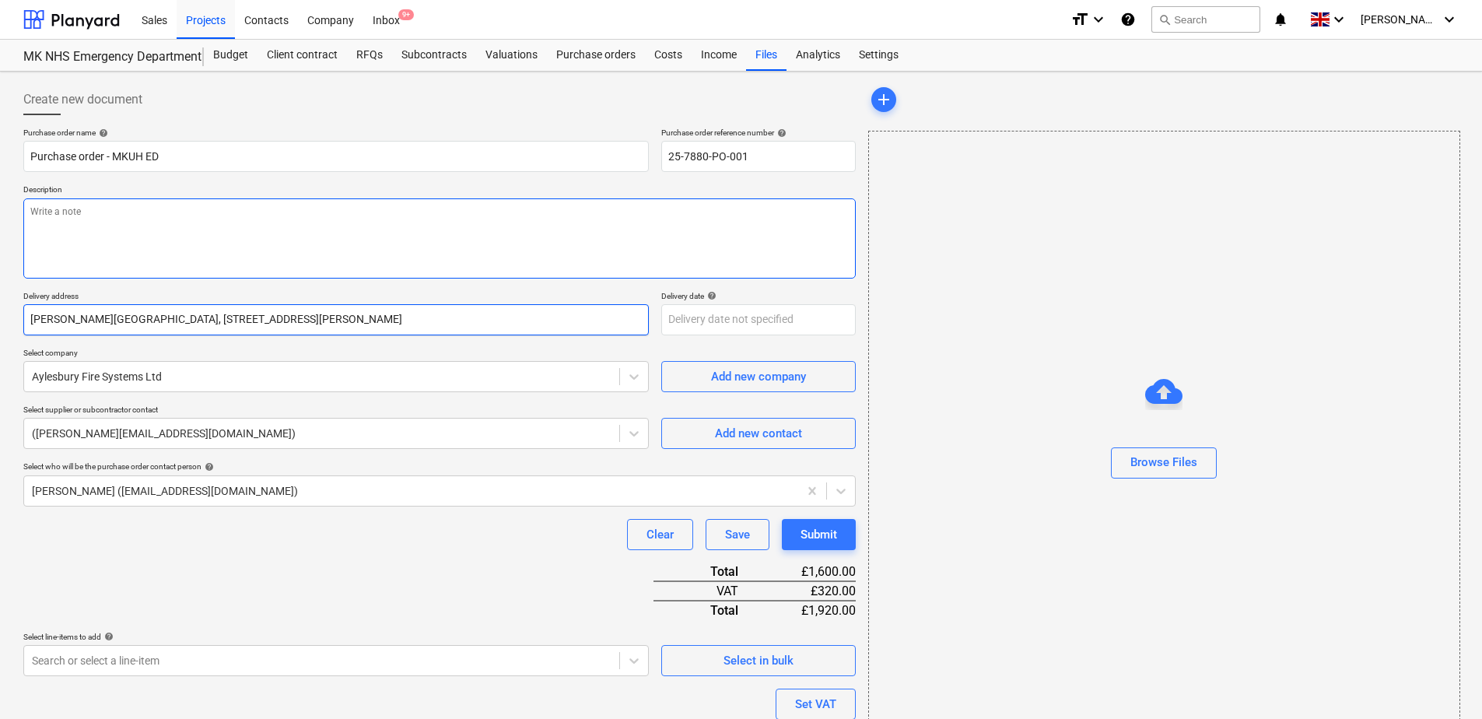
type textarea "x"
type input "Milton Keynes University Hospital, Standing Way, Eaglestone, Milton Keynes, MK6…"
type textarea "x"
type input "Milton Keynes University Hospital, Standing Way, Eaglestone, Milton Keynes, MK6…"
click at [79, 233] on textarea at bounding box center [439, 238] width 832 height 80
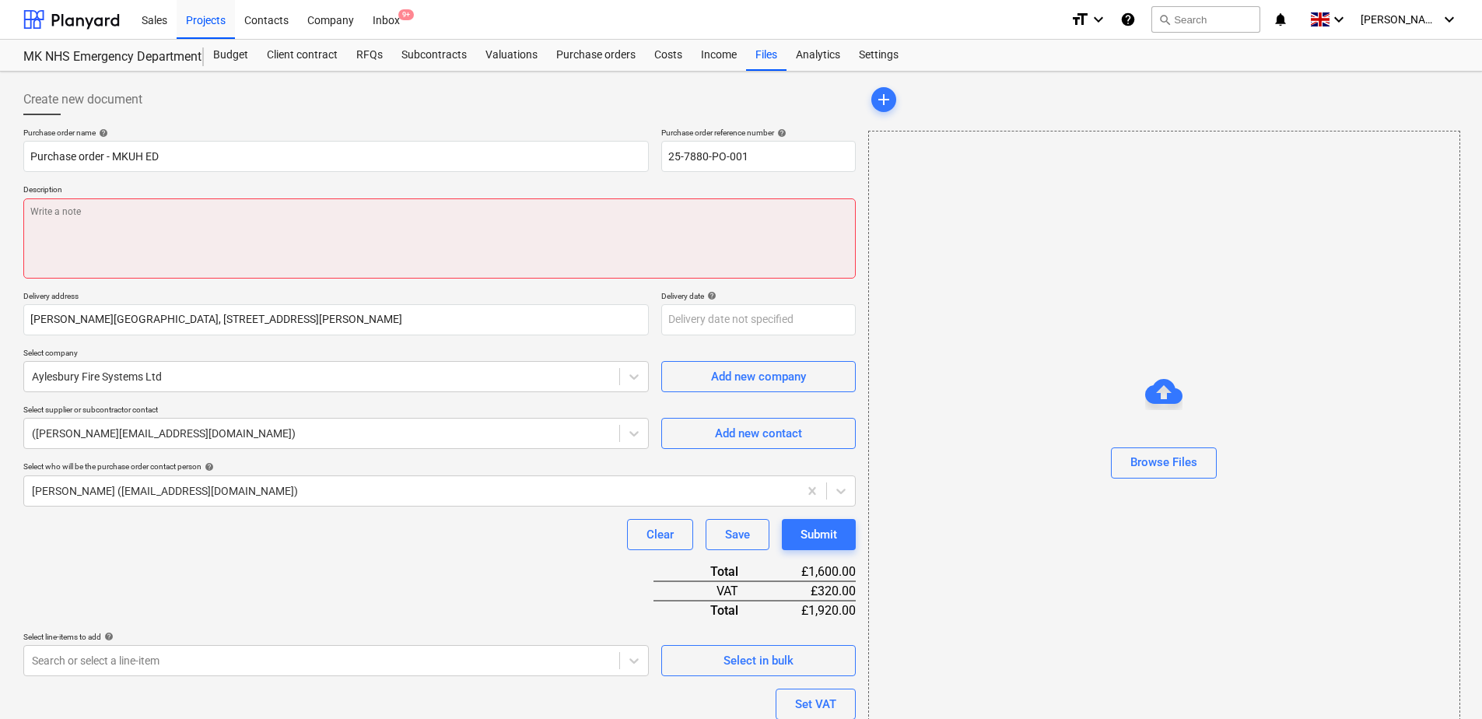
paste textarea "As per your quote reference - Q11646PCI-R3"
type textarea "x"
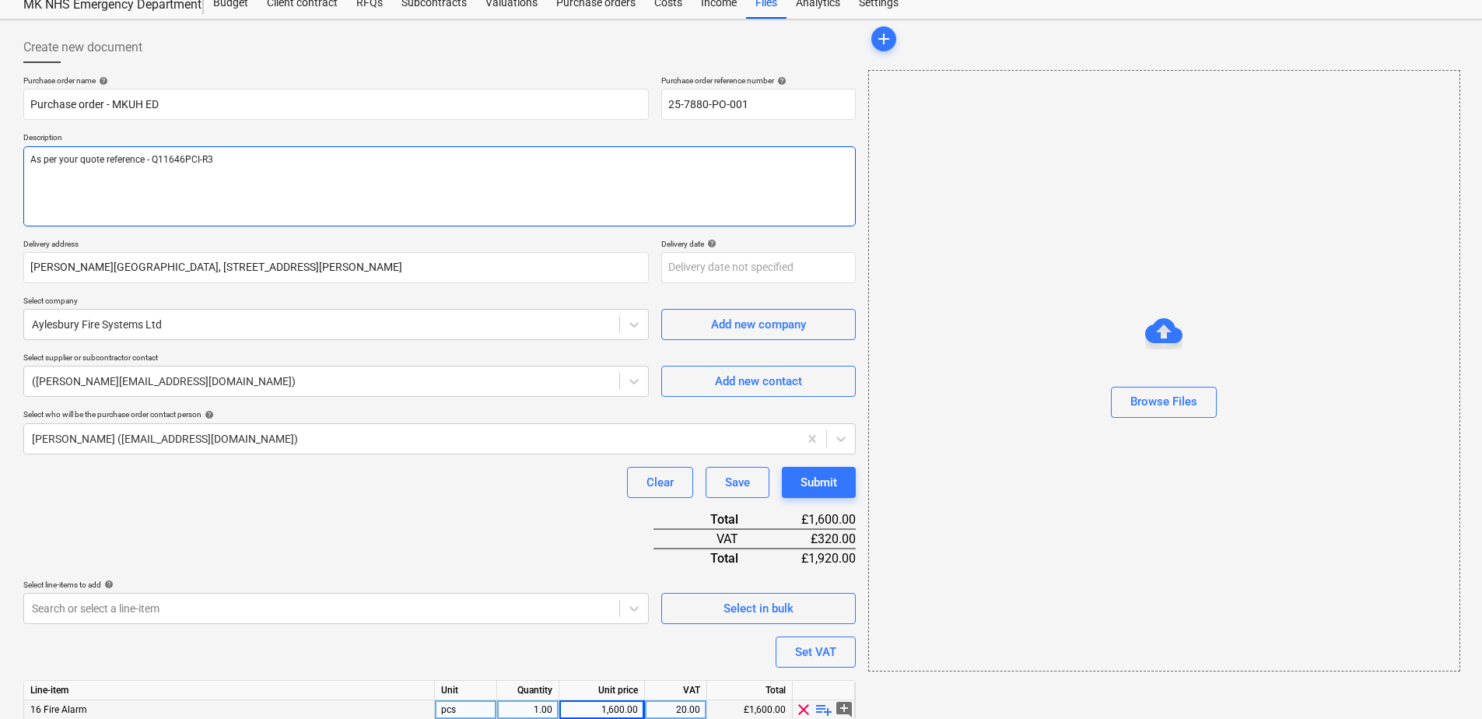
scroll to position [116, 0]
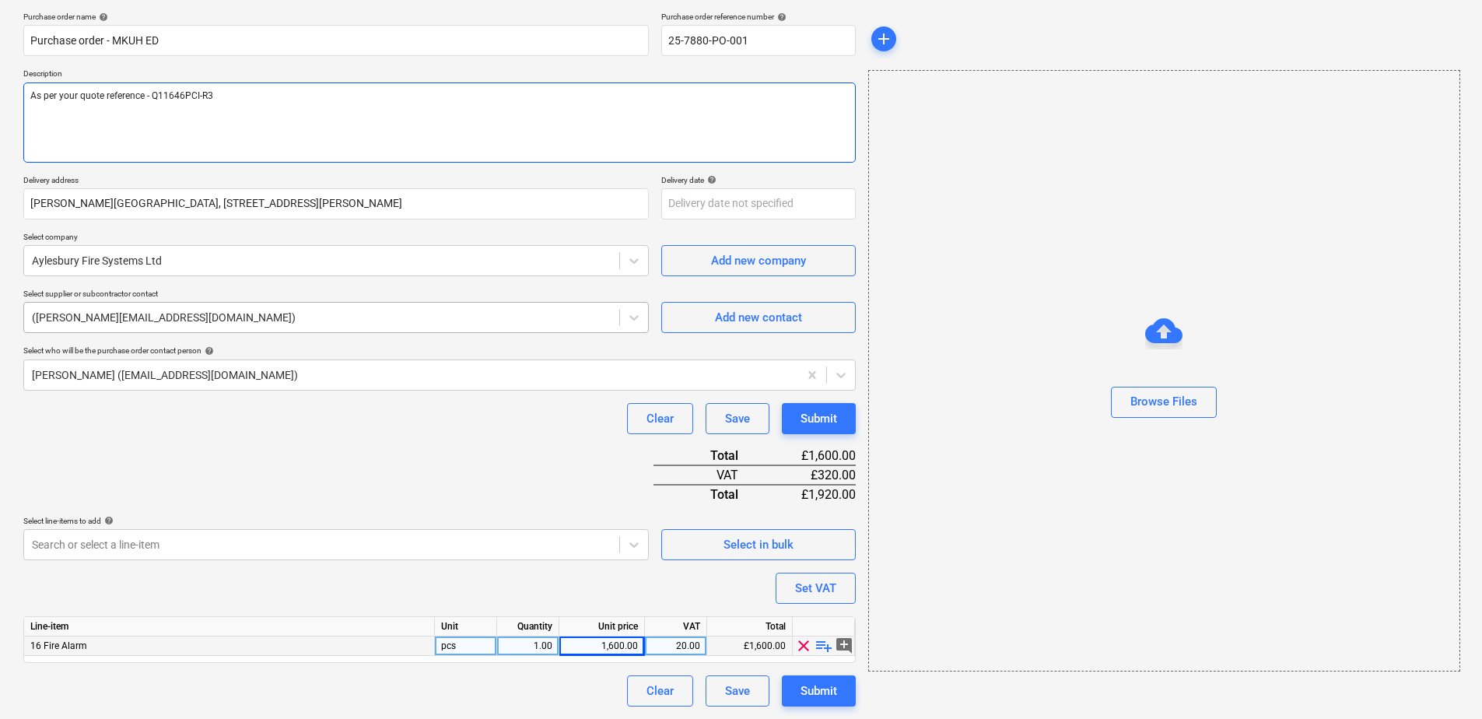
type textarea "As per your quote reference - Q11646PCI-R3"
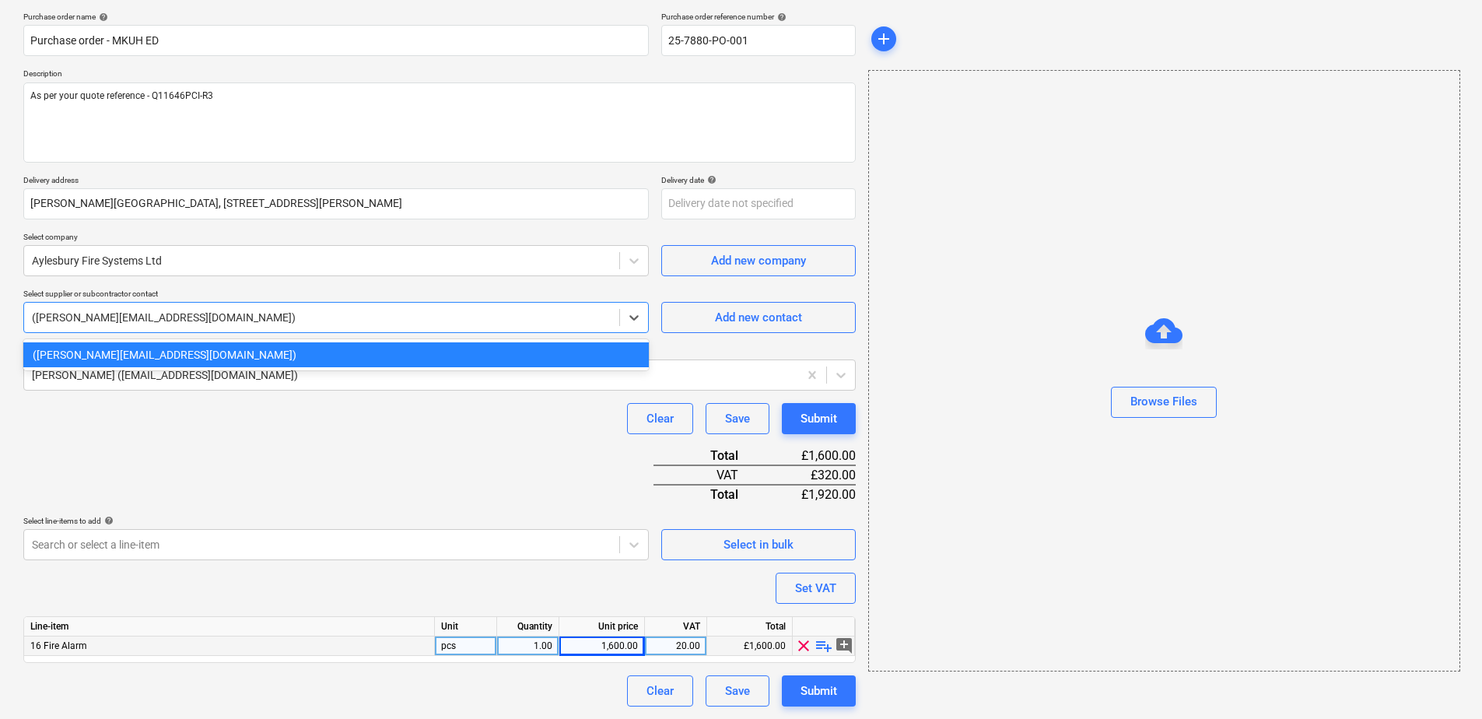
drag, startPoint x: 184, startPoint y: 321, endPoint x: -3, endPoint y: 322, distance: 187.5
click at [0, 322] on html "Sales Projects Contacts Company Inbox 9+ format_size keyboard_arrow_down help s…" at bounding box center [741, 243] width 1482 height 719
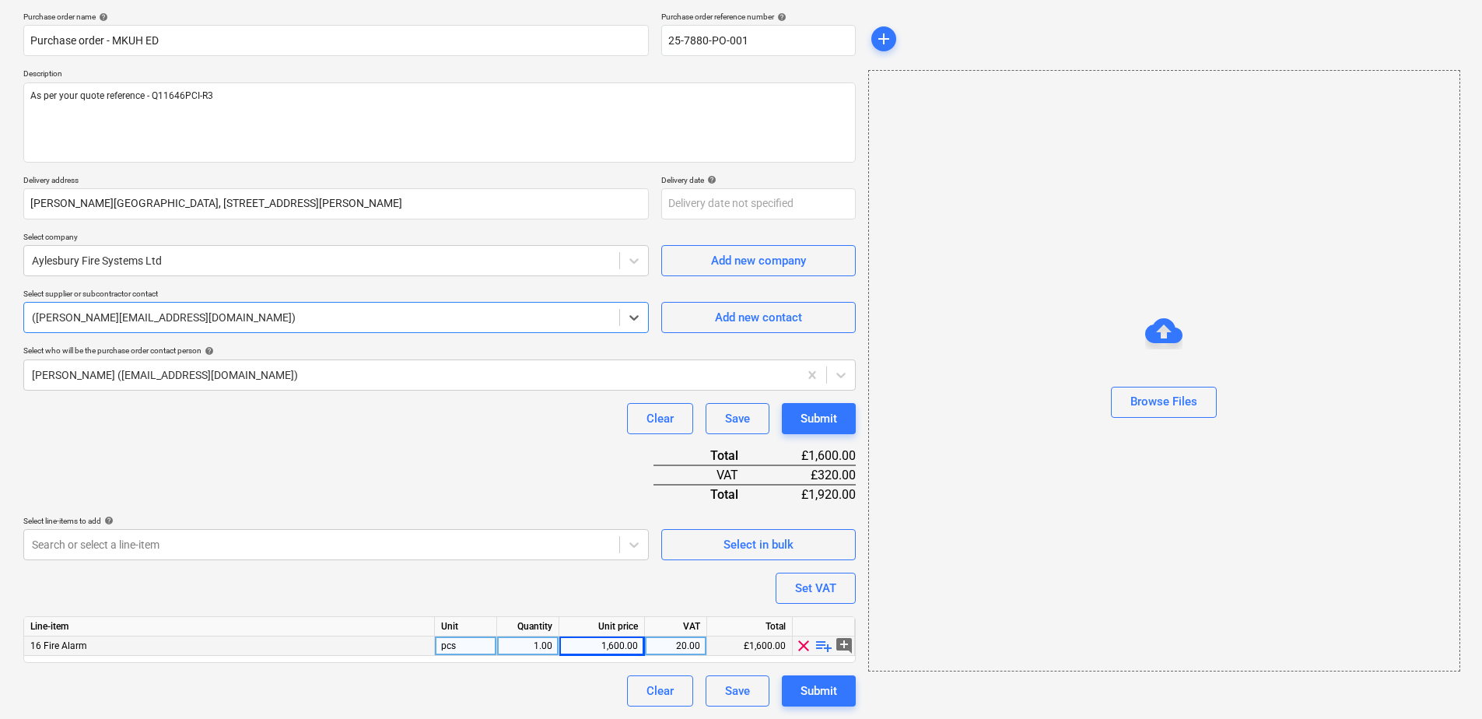
drag, startPoint x: 126, startPoint y: 315, endPoint x: 139, endPoint y: 316, distance: 13.2
click at [125, 314] on div at bounding box center [322, 318] width 580 height 16
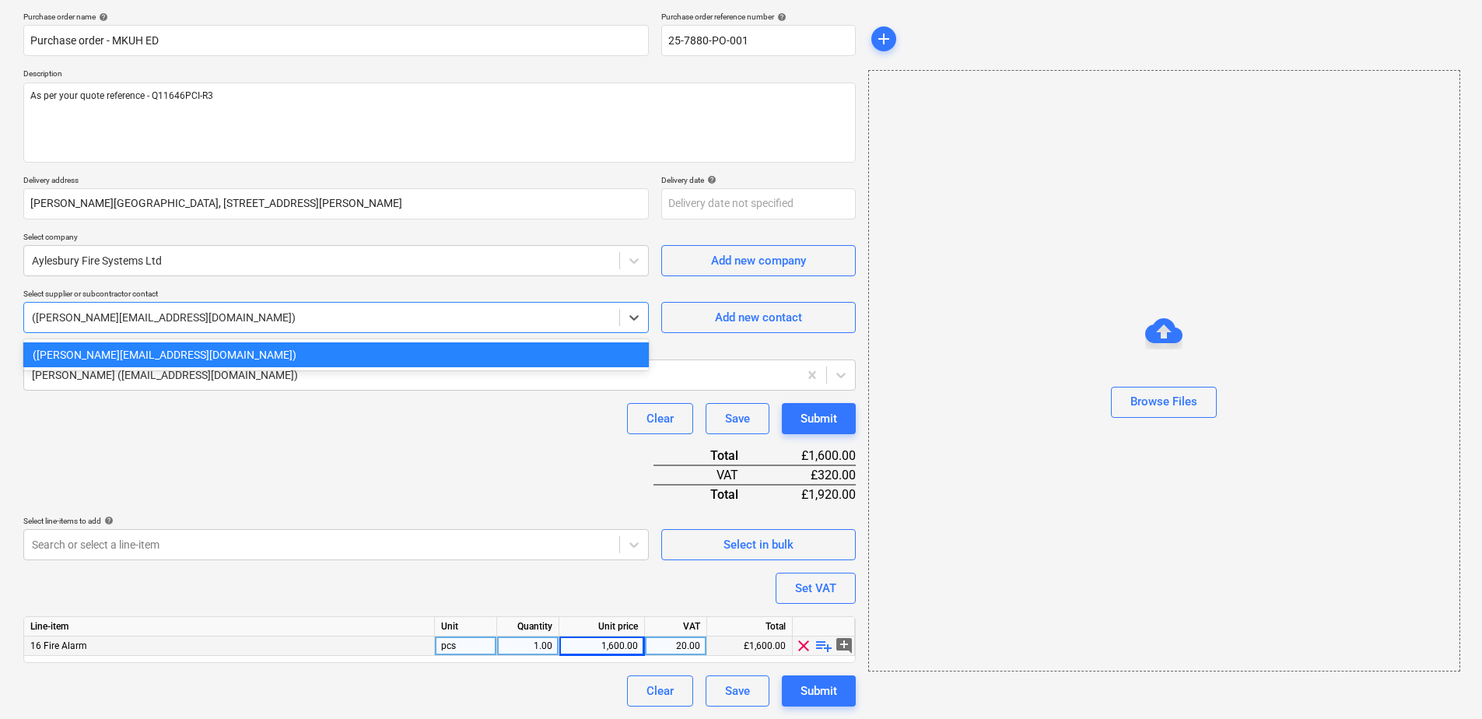
drag, startPoint x: 169, startPoint y: 317, endPoint x: -3, endPoint y: 312, distance: 172.0
click at [0, 312] on html "Sales Projects Contacts Company Inbox 9+ format_size keyboard_arrow_down help s…" at bounding box center [741, 243] width 1482 height 719
click at [231, 321] on div at bounding box center [322, 318] width 580 height 16
click at [635, 324] on icon at bounding box center [634, 318] width 16 height 16
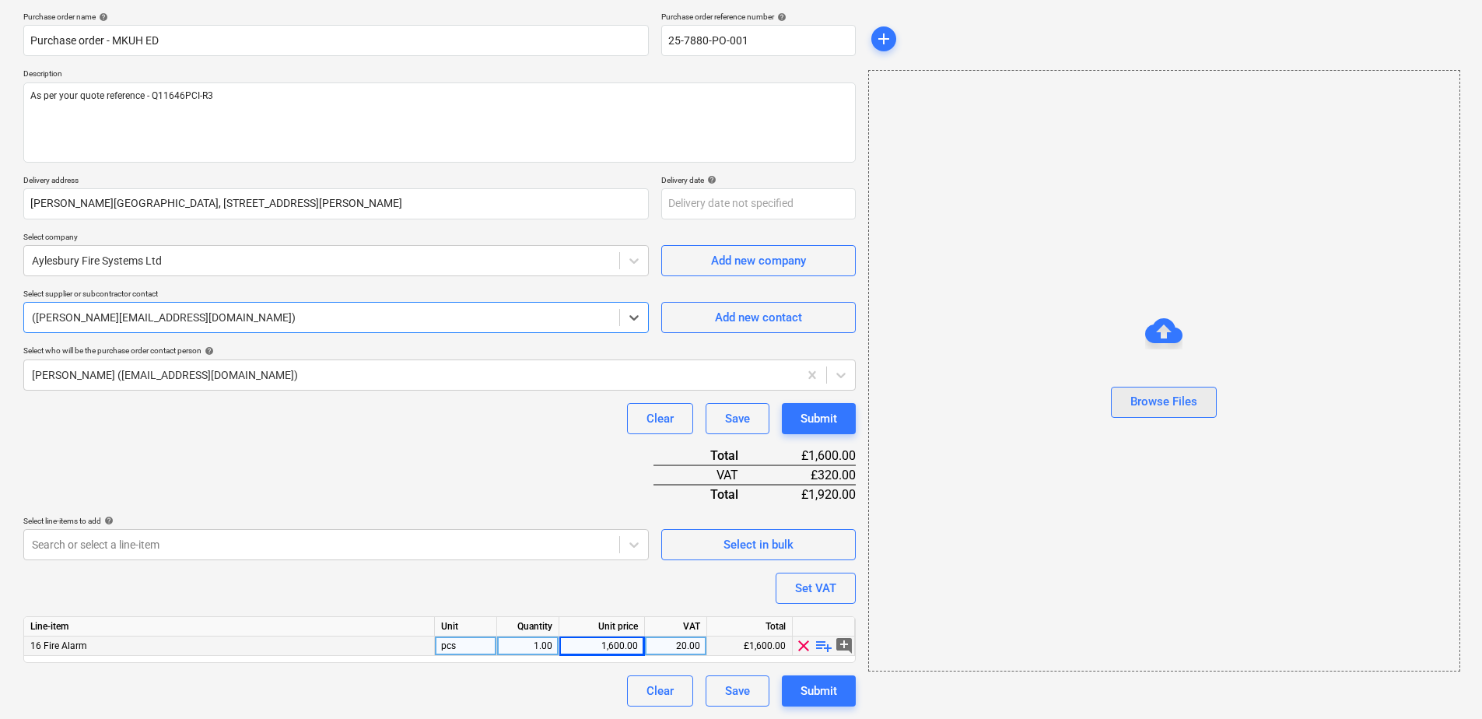
click at [1132, 402] on div "Browse Files" at bounding box center [1163, 401] width 67 height 20
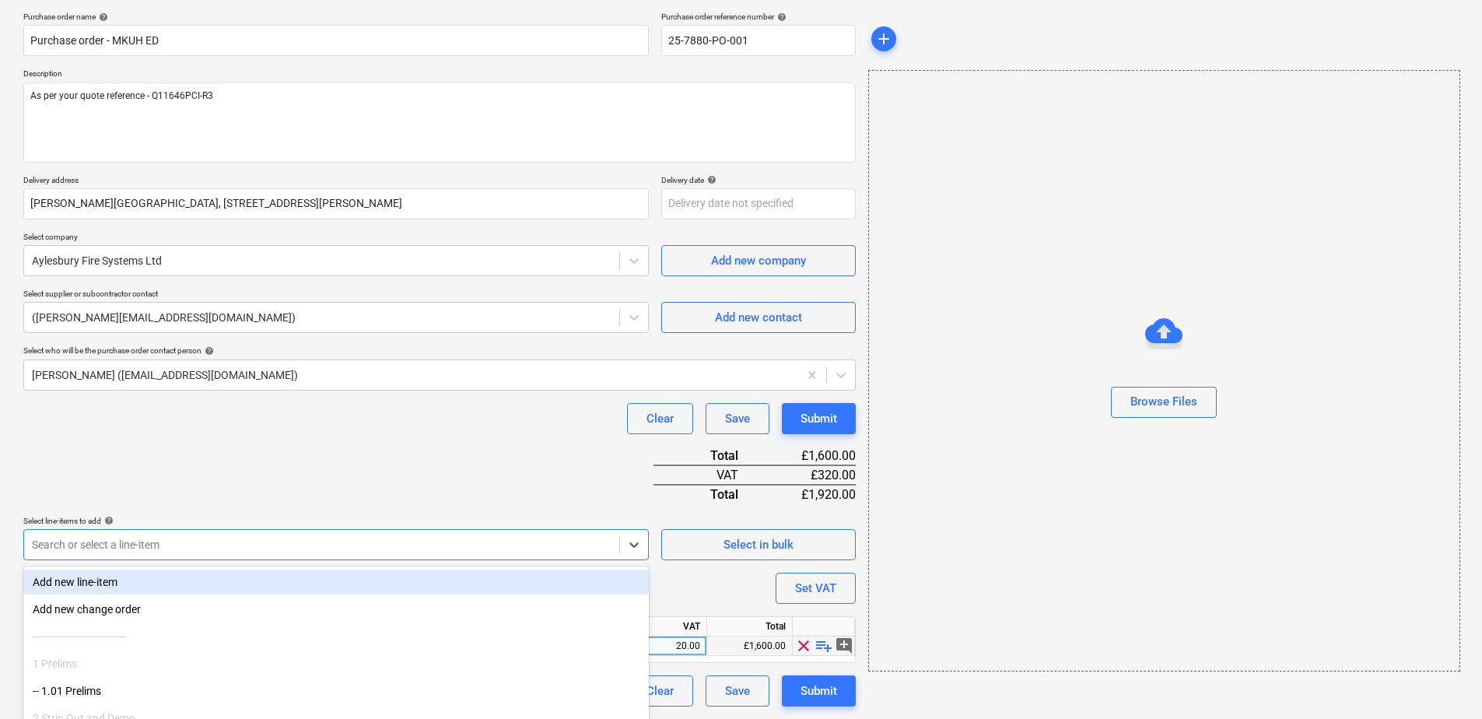
click at [575, 551] on body "Sales Projects Contacts Company Inbox 9+ format_size keyboard_arrow_down help s…" at bounding box center [741, 243] width 1482 height 719
click at [495, 430] on div "Purchase order name help Purchase order - MKUH ED Purchase order reference numb…" at bounding box center [439, 359] width 832 height 695
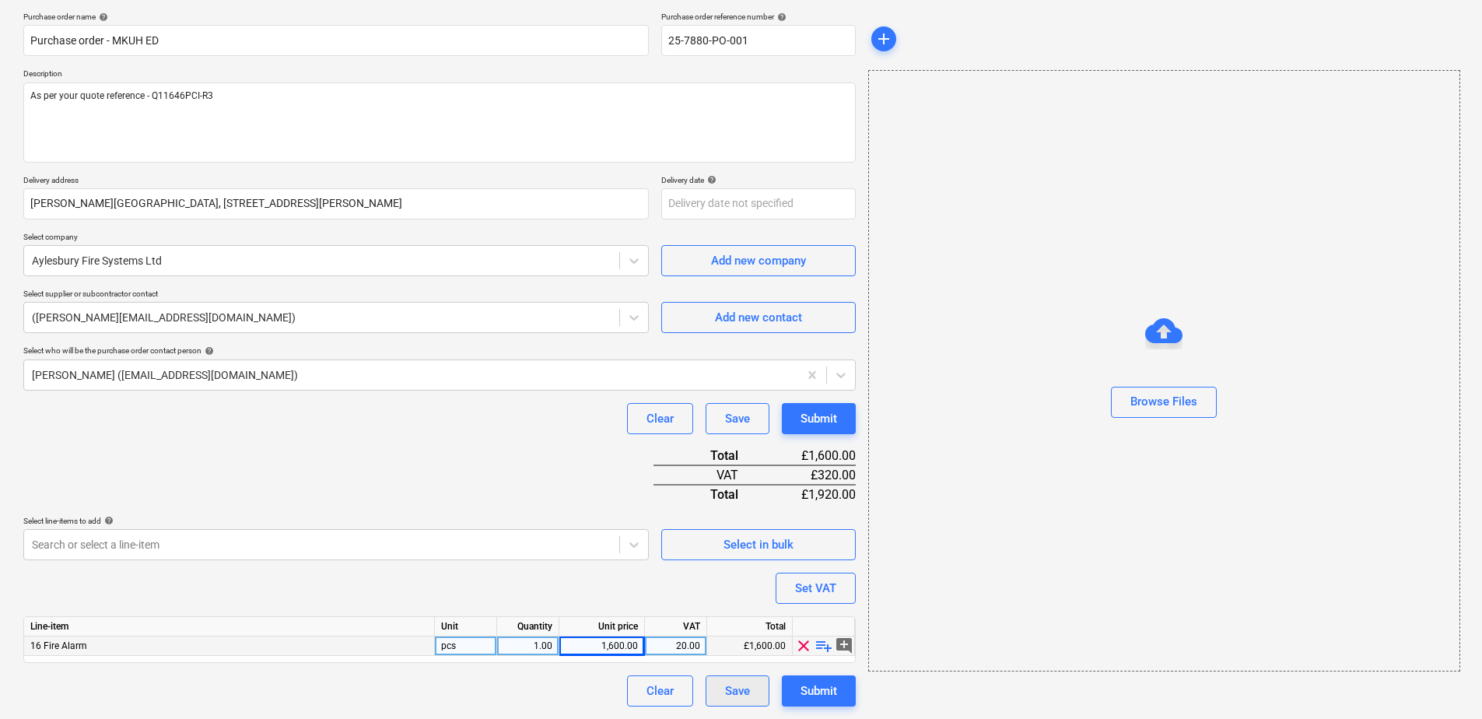
click at [726, 685] on div "Save" at bounding box center [737, 691] width 25 height 20
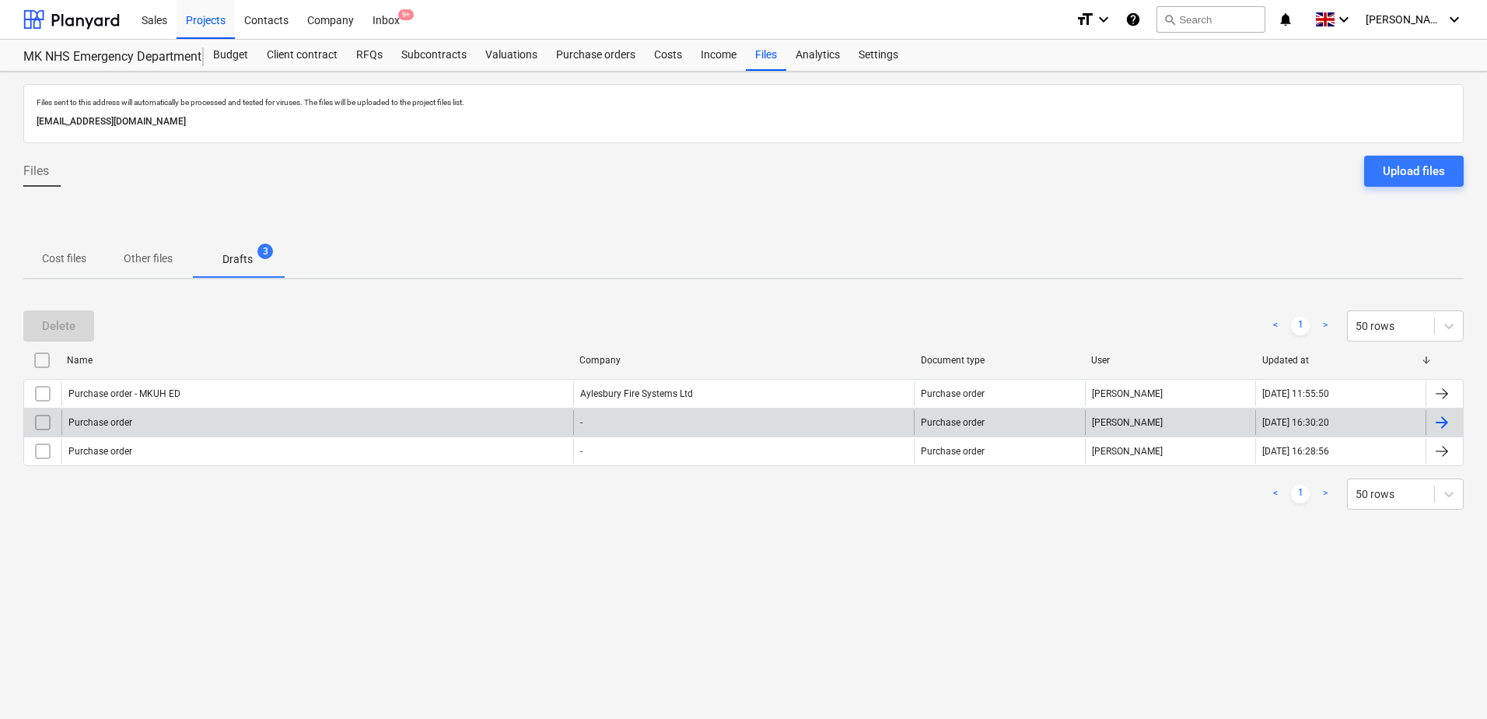
click at [1439, 424] on div at bounding box center [1442, 422] width 19 height 19
click at [42, 422] on input "checkbox" at bounding box center [42, 422] width 25 height 25
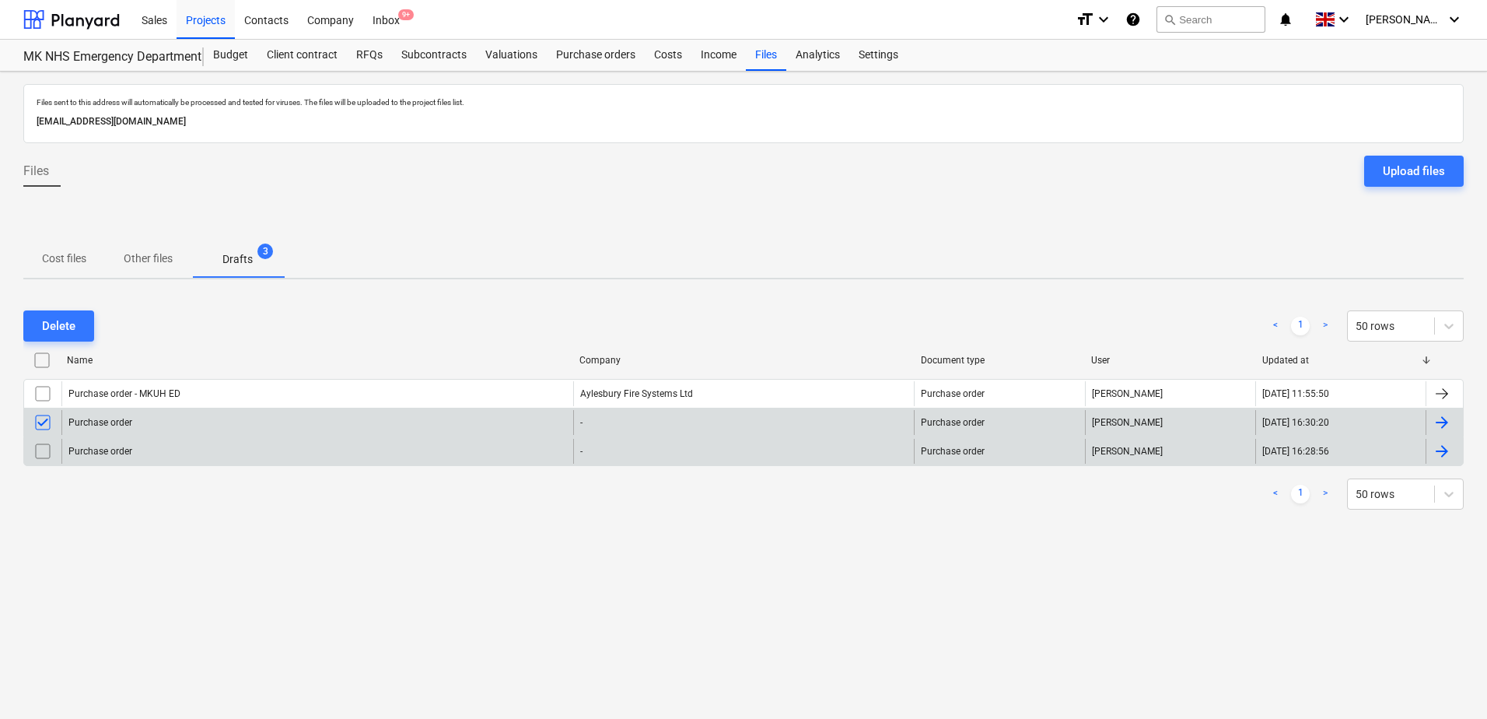
click at [44, 449] on input "checkbox" at bounding box center [42, 451] width 25 height 25
click at [51, 325] on div "Delete" at bounding box center [58, 326] width 33 height 20
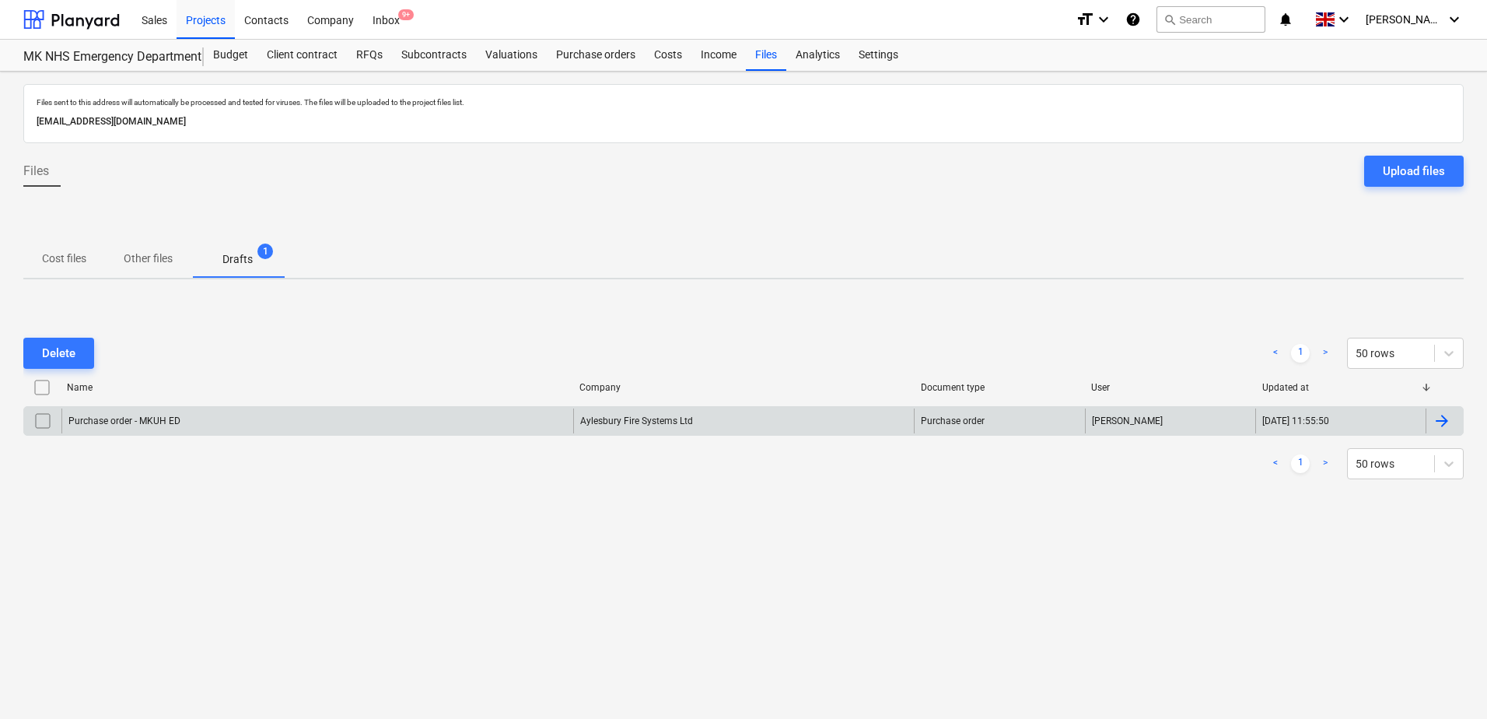
click at [1448, 424] on div at bounding box center [1442, 420] width 19 height 19
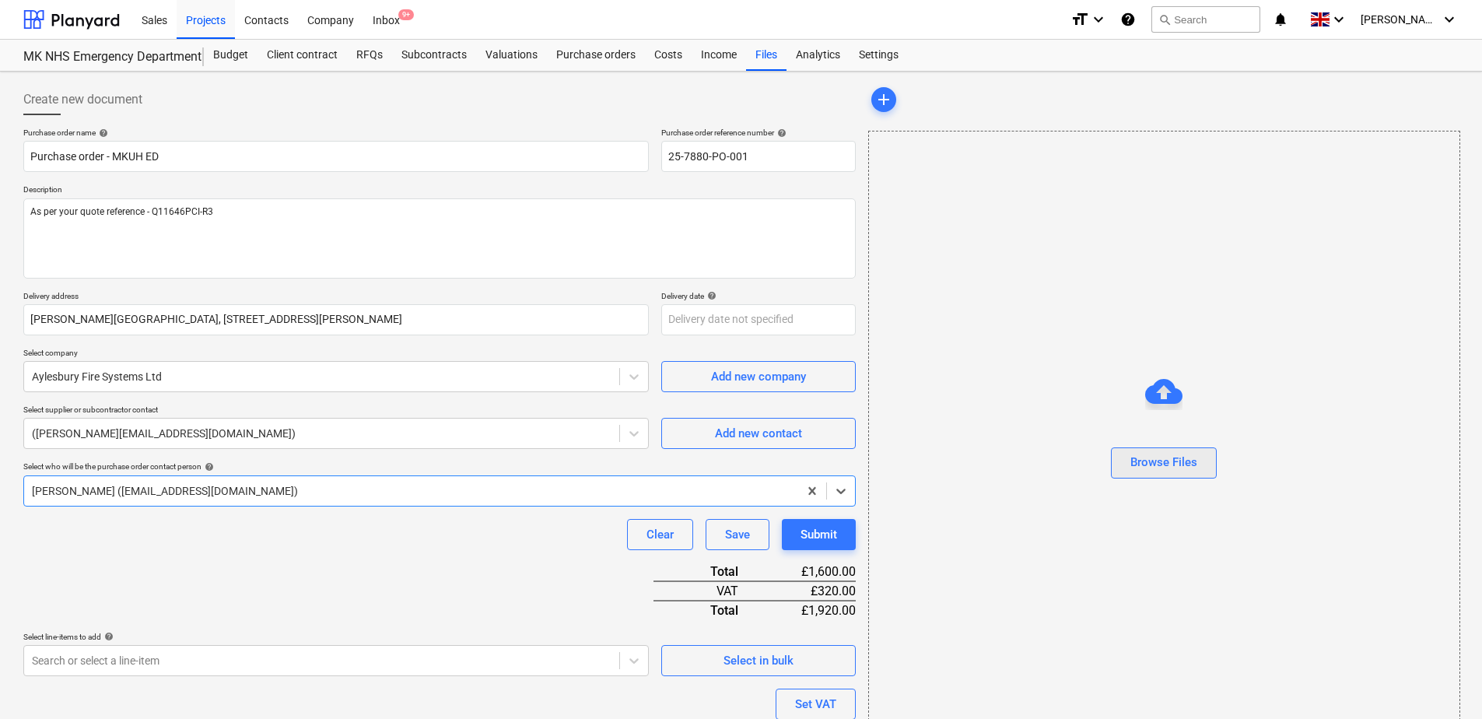
click at [1136, 460] on div "Browse Files" at bounding box center [1163, 462] width 67 height 20
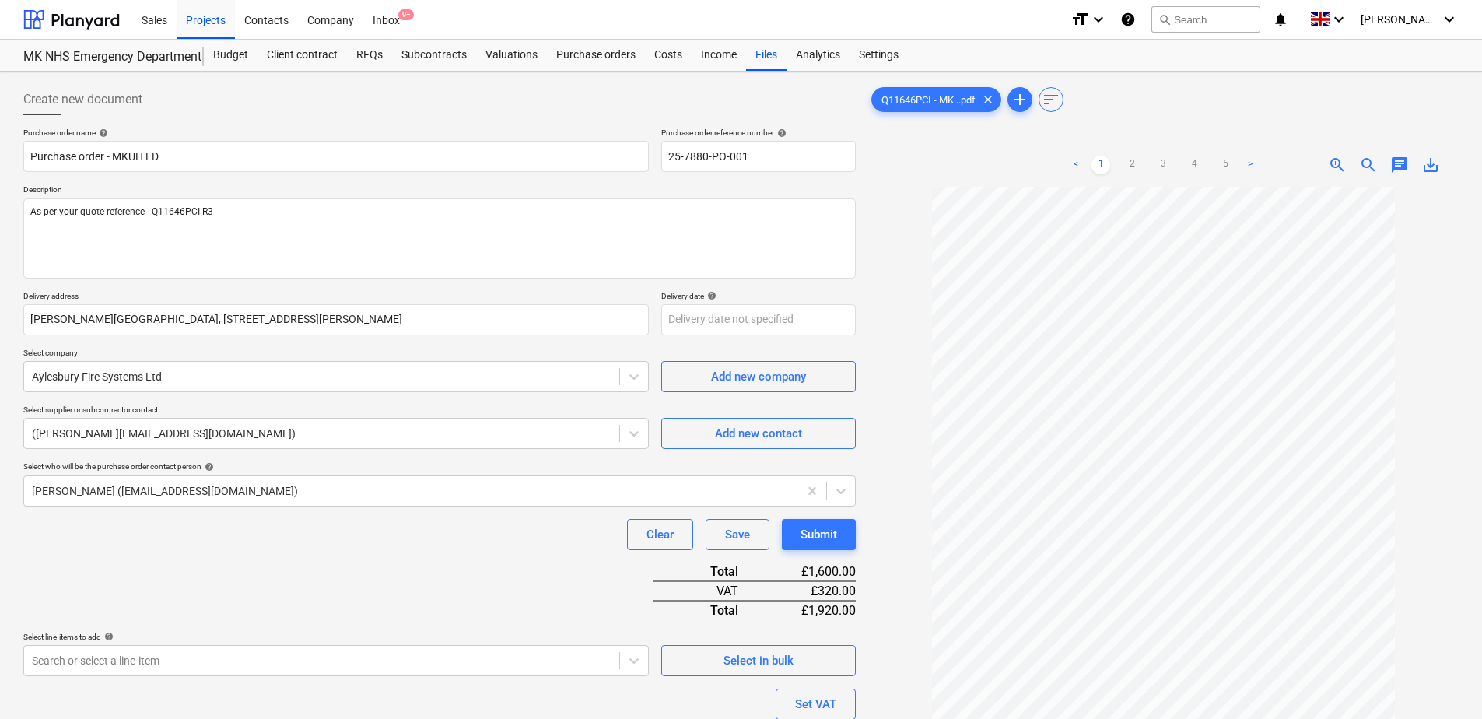
type textarea "x"
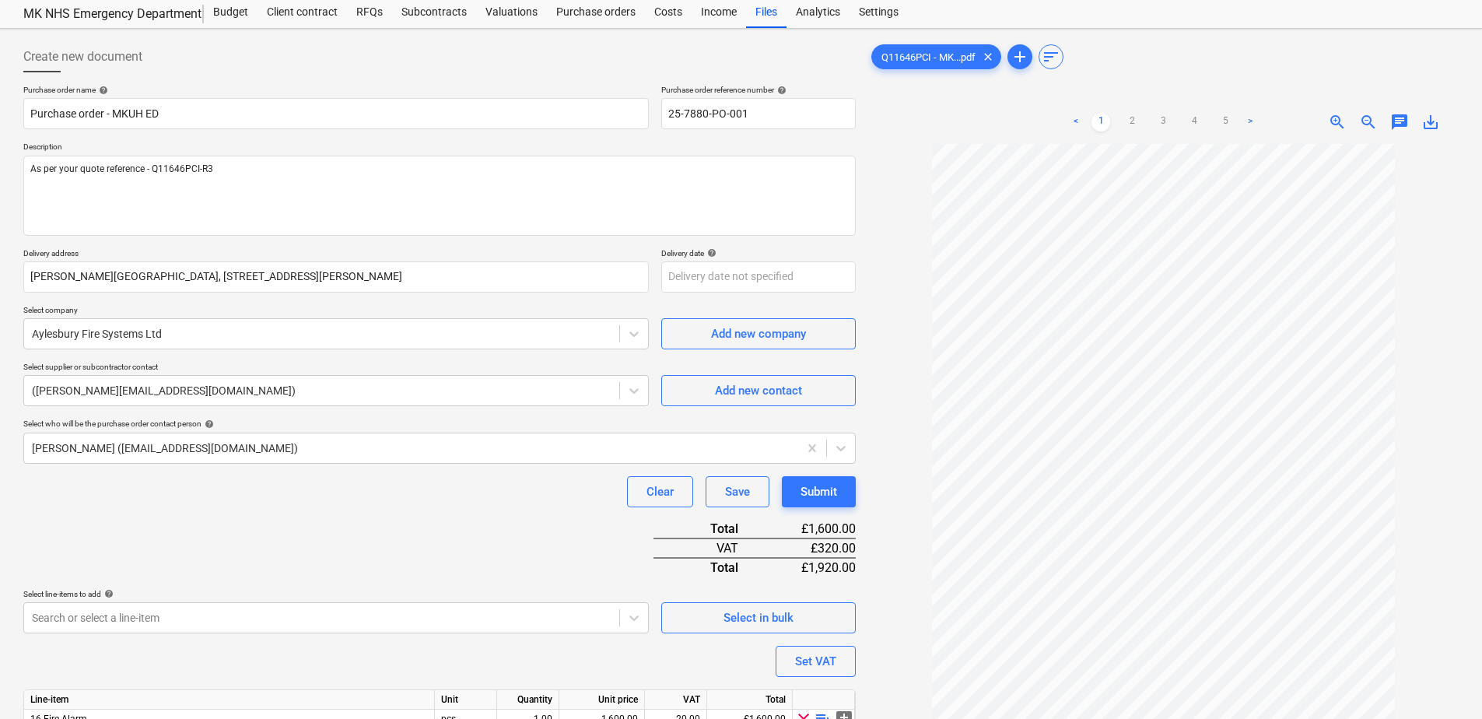
scroll to position [78, 0]
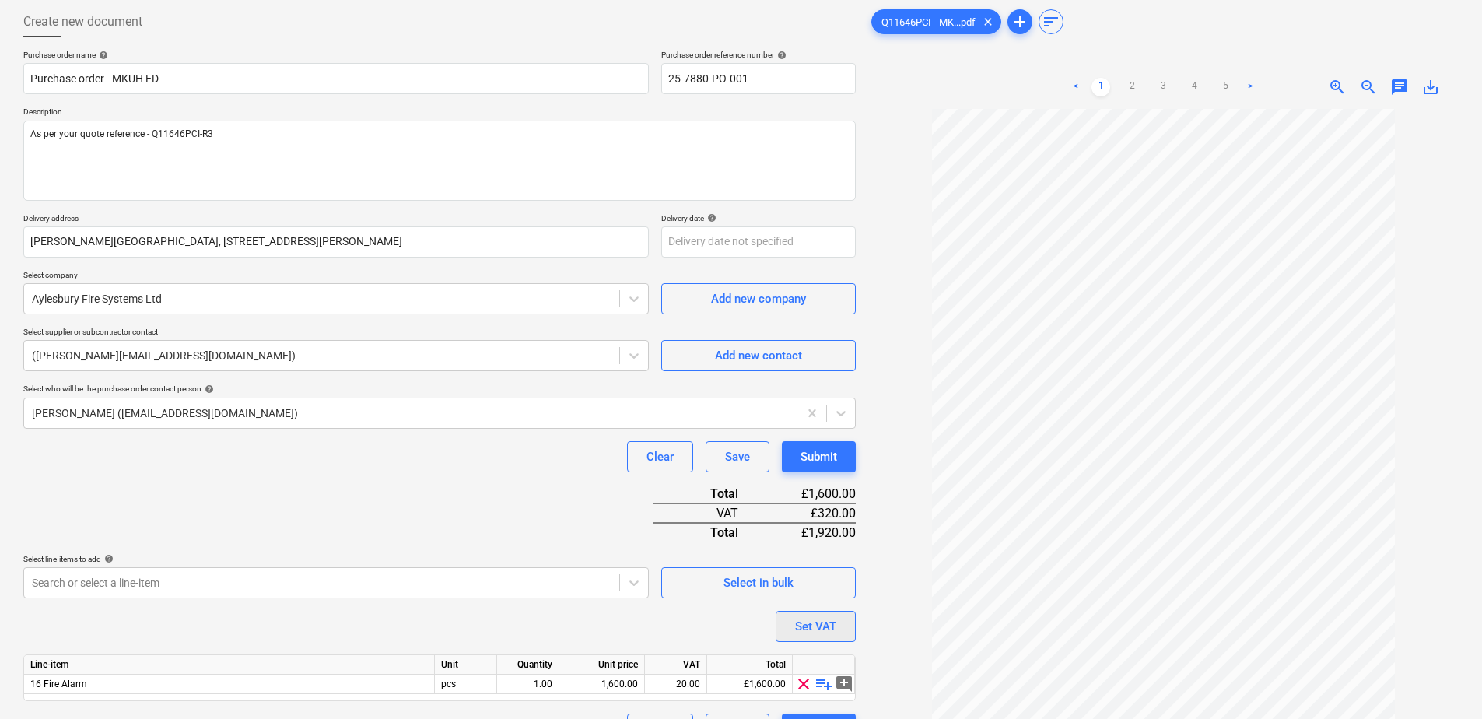
click at [791, 621] on button "Set VAT" at bounding box center [816, 626] width 80 height 31
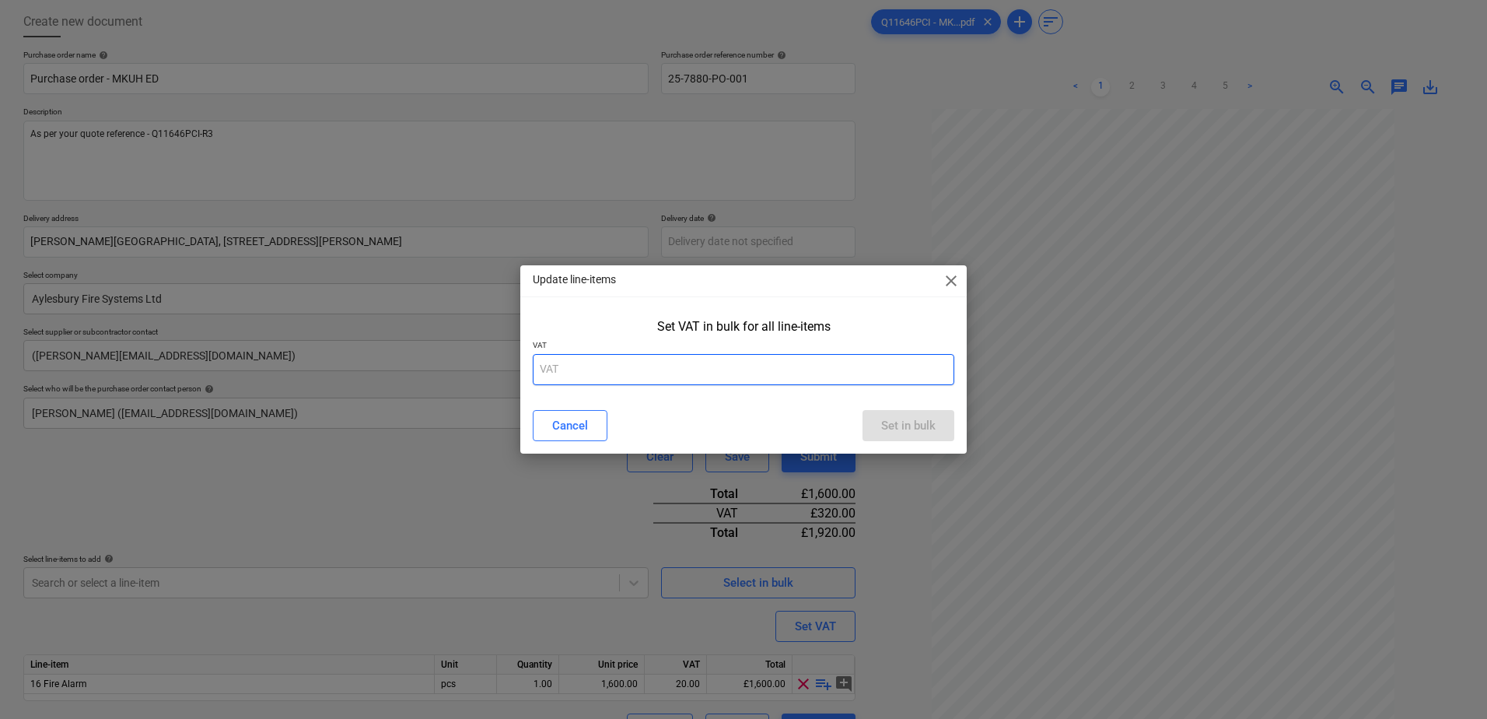
drag, startPoint x: 570, startPoint y: 368, endPoint x: 530, endPoint y: 367, distance: 40.5
click at [530, 367] on div "Set VAT in bulk for all line-items VAT" at bounding box center [743, 355] width 446 height 84
type input "0.00"
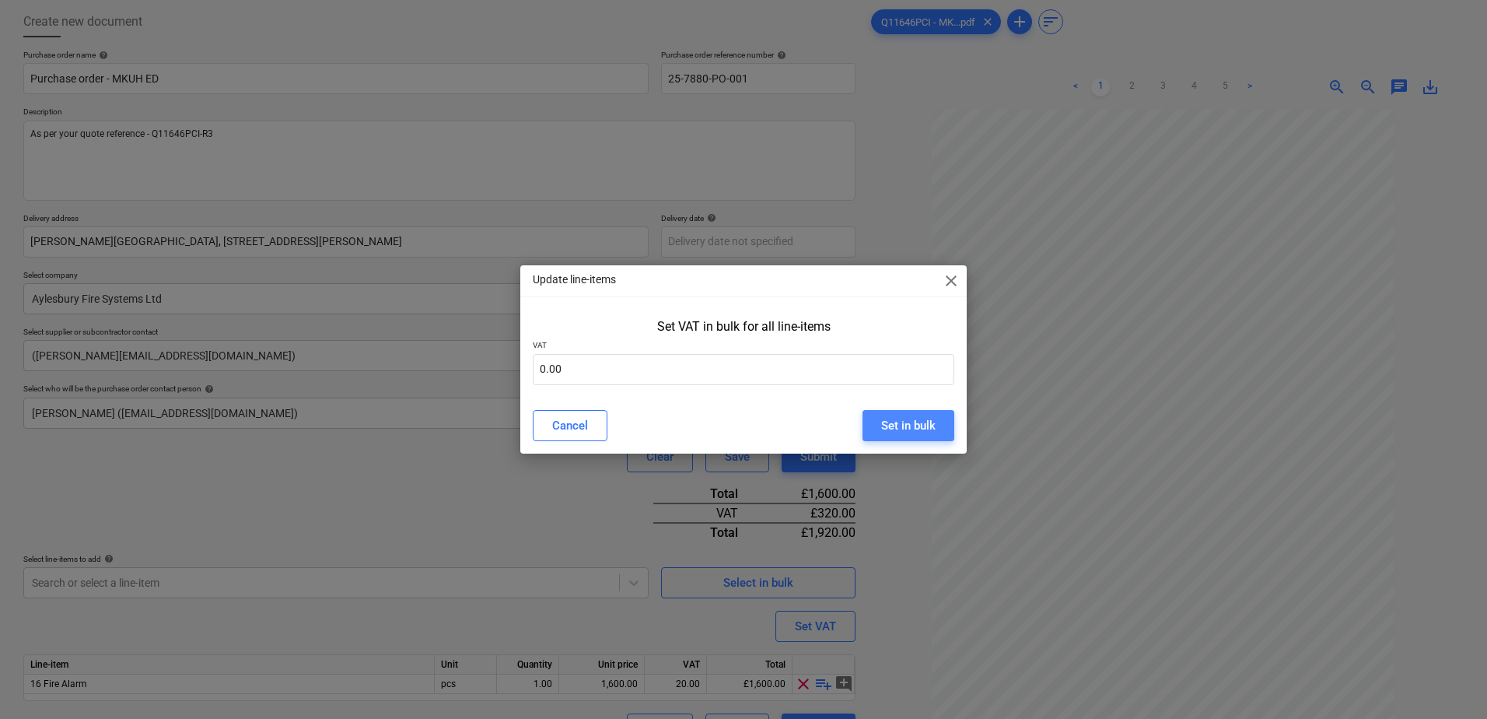
click at [884, 422] on div "Set in bulk" at bounding box center [908, 425] width 54 height 20
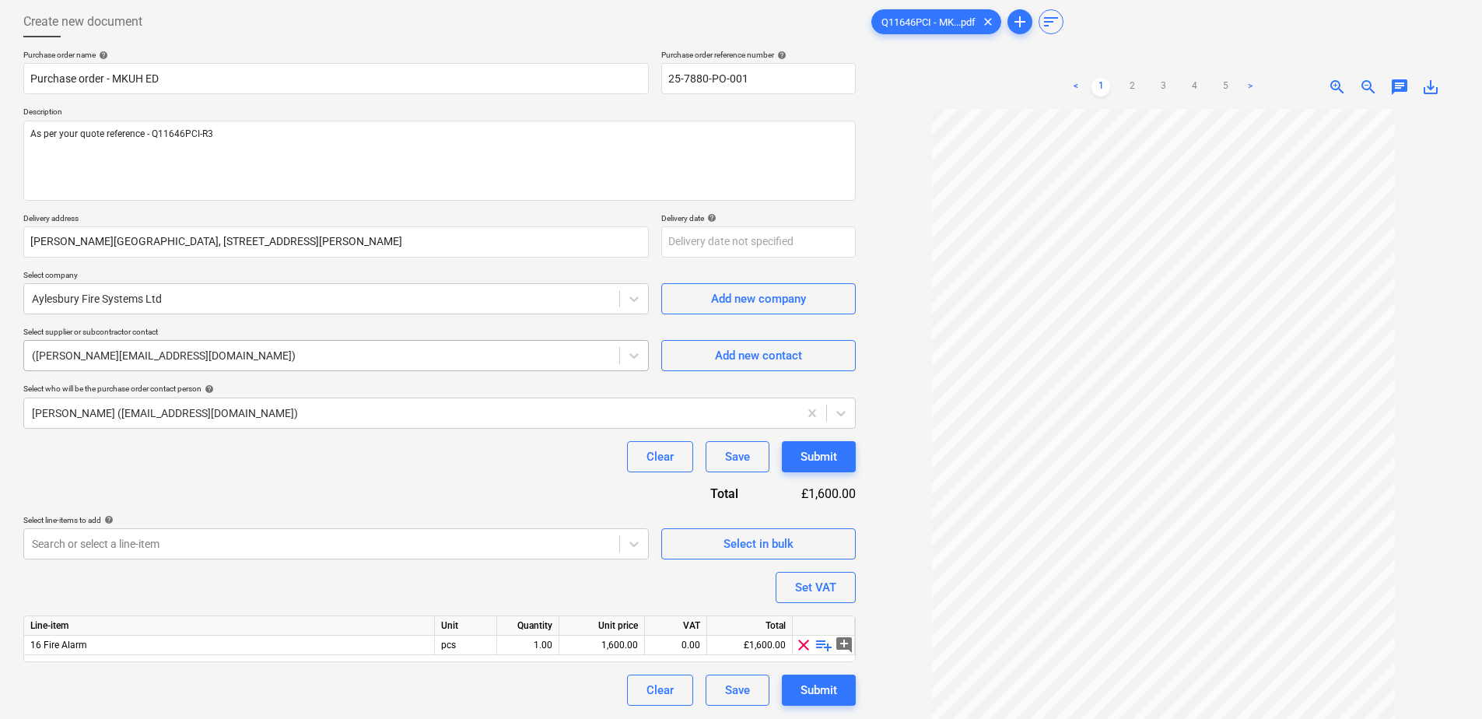
click at [199, 349] on div at bounding box center [322, 356] width 580 height 16
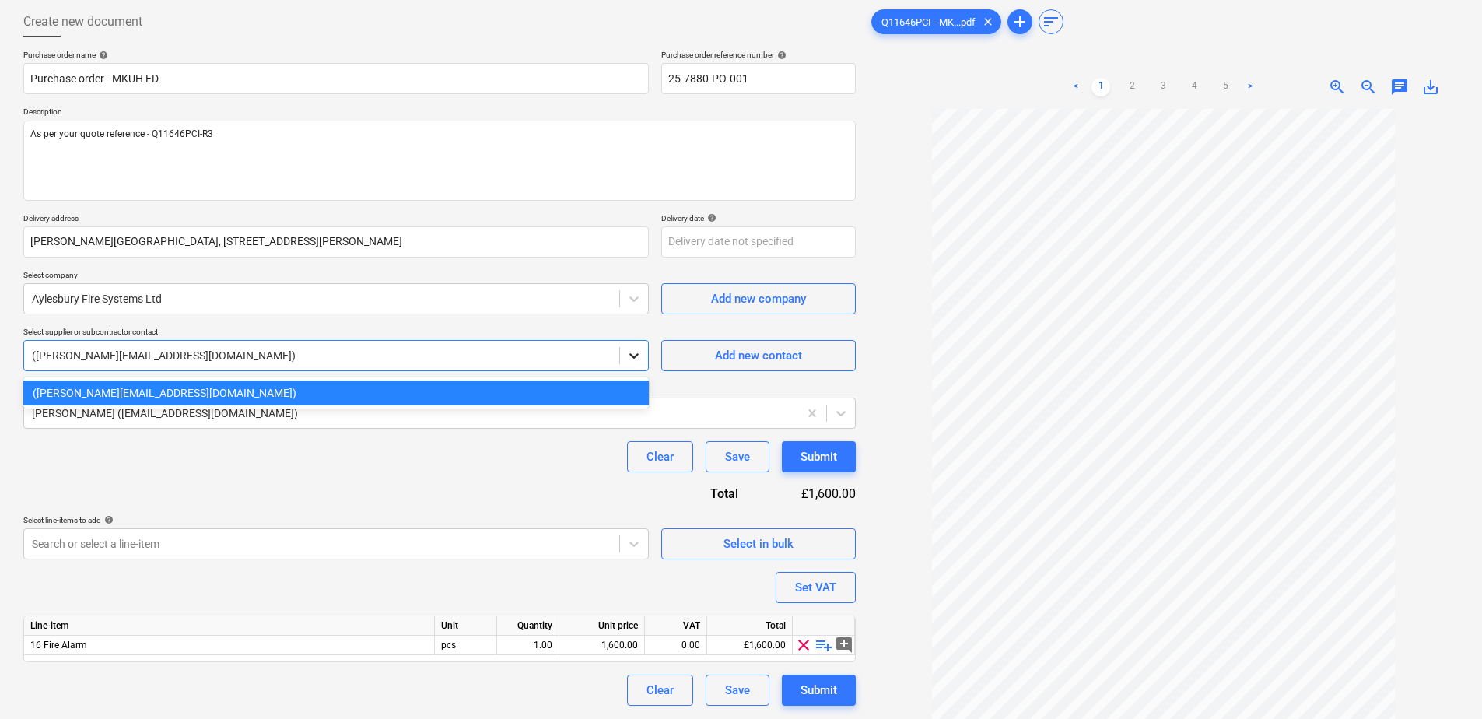
click at [632, 352] on icon at bounding box center [634, 356] width 16 height 16
click at [633, 355] on icon at bounding box center [634, 356] width 16 height 16
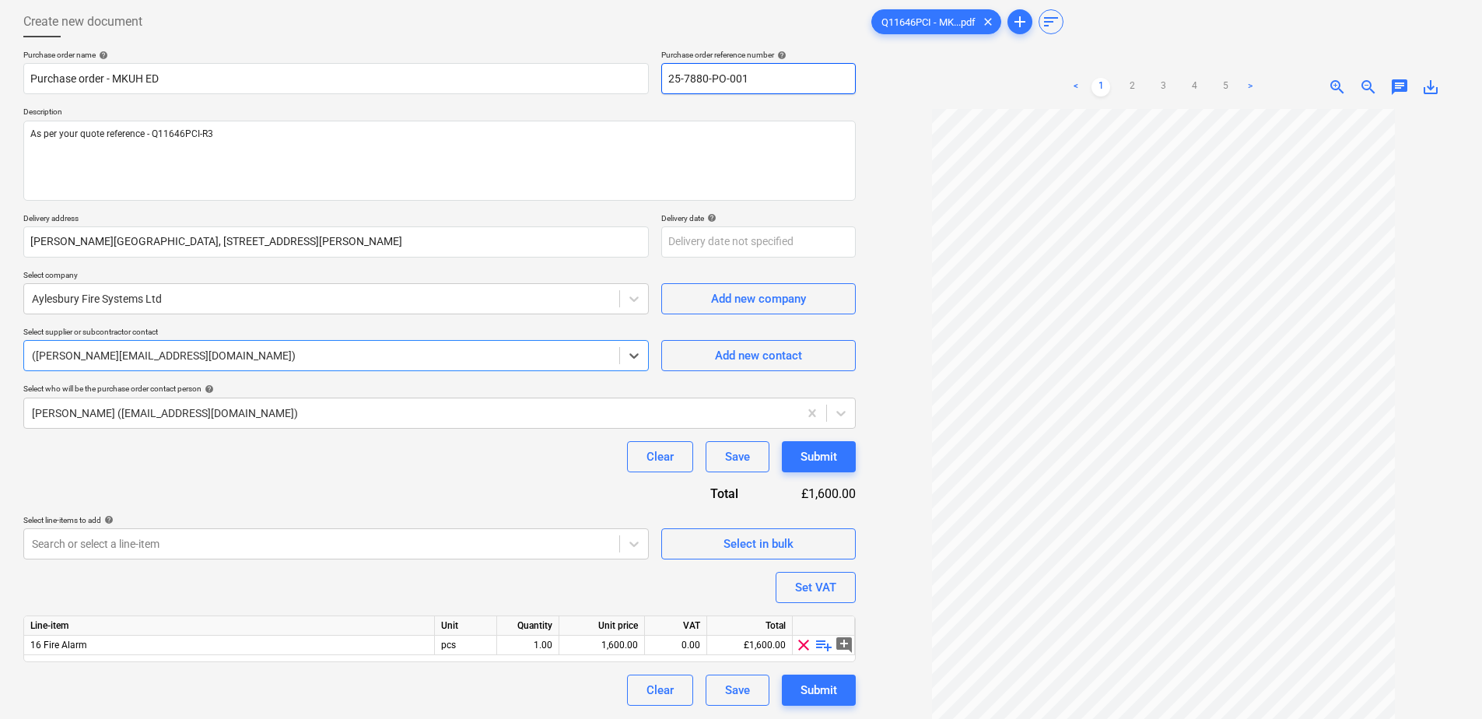
click at [713, 74] on input "25-7880-PO-001" at bounding box center [758, 78] width 194 height 31
type textarea "x"
type input "25-7880-O-001"
type textarea "x"
click at [716, 82] on input "25-7880--001" at bounding box center [758, 78] width 194 height 31
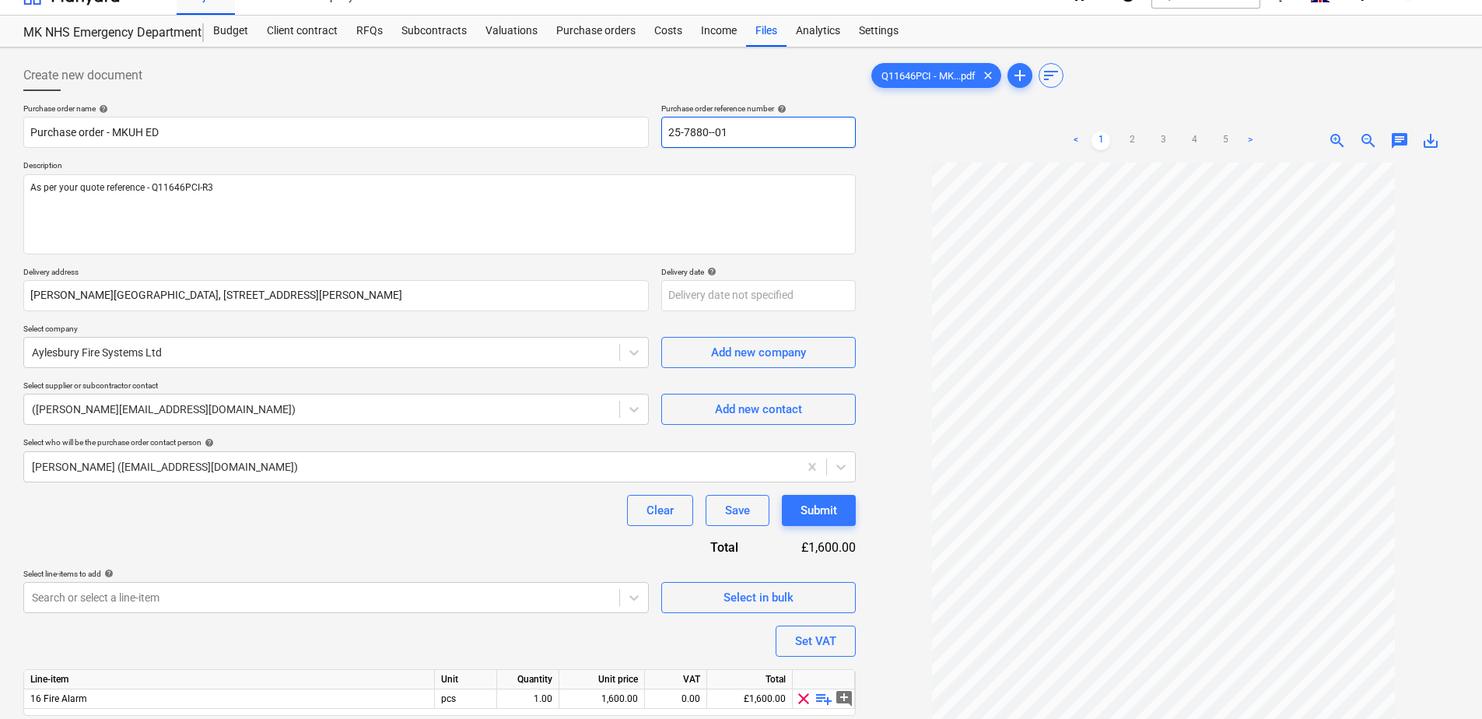
scroll to position [0, 0]
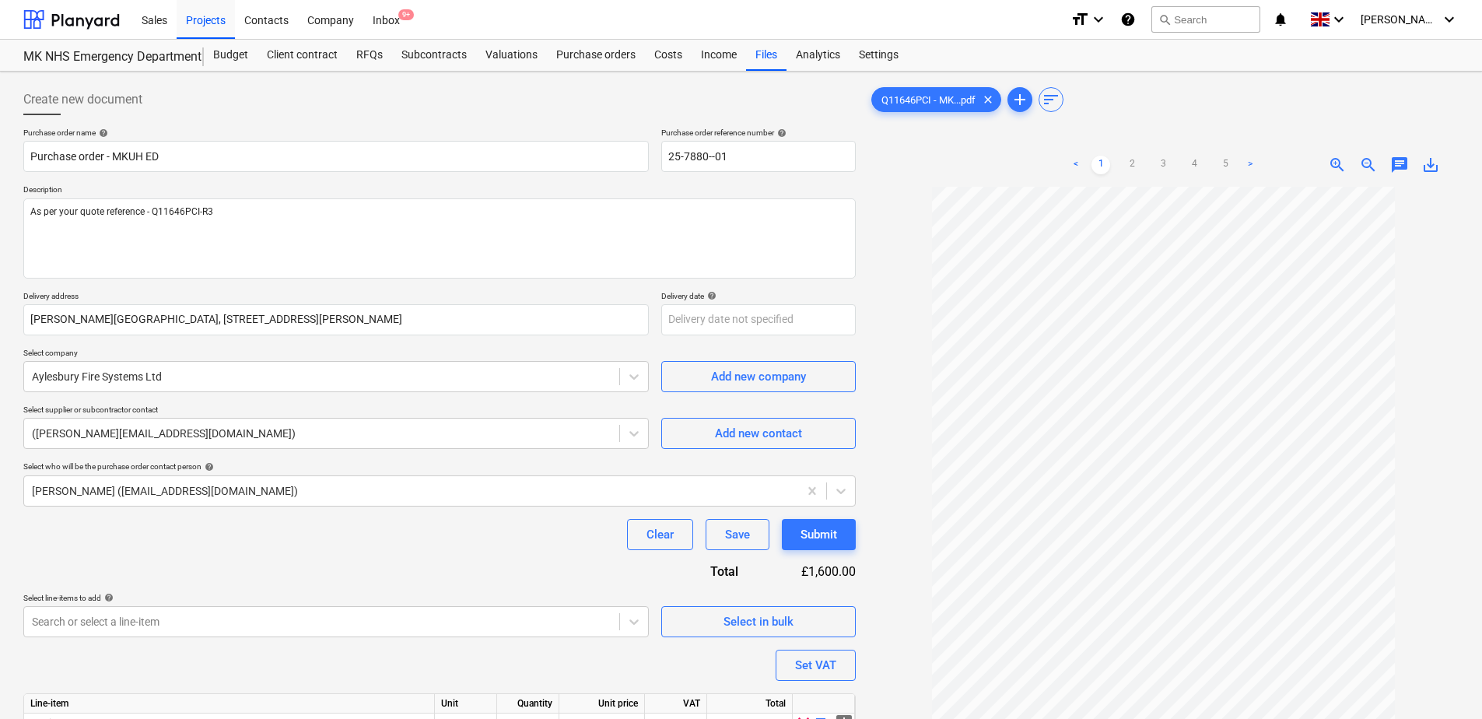
click at [1252, 168] on link ">" at bounding box center [1250, 165] width 19 height 19
click at [1077, 166] on link "<" at bounding box center [1075, 165] width 19 height 19
click at [629, 376] on icon at bounding box center [634, 377] width 16 height 16
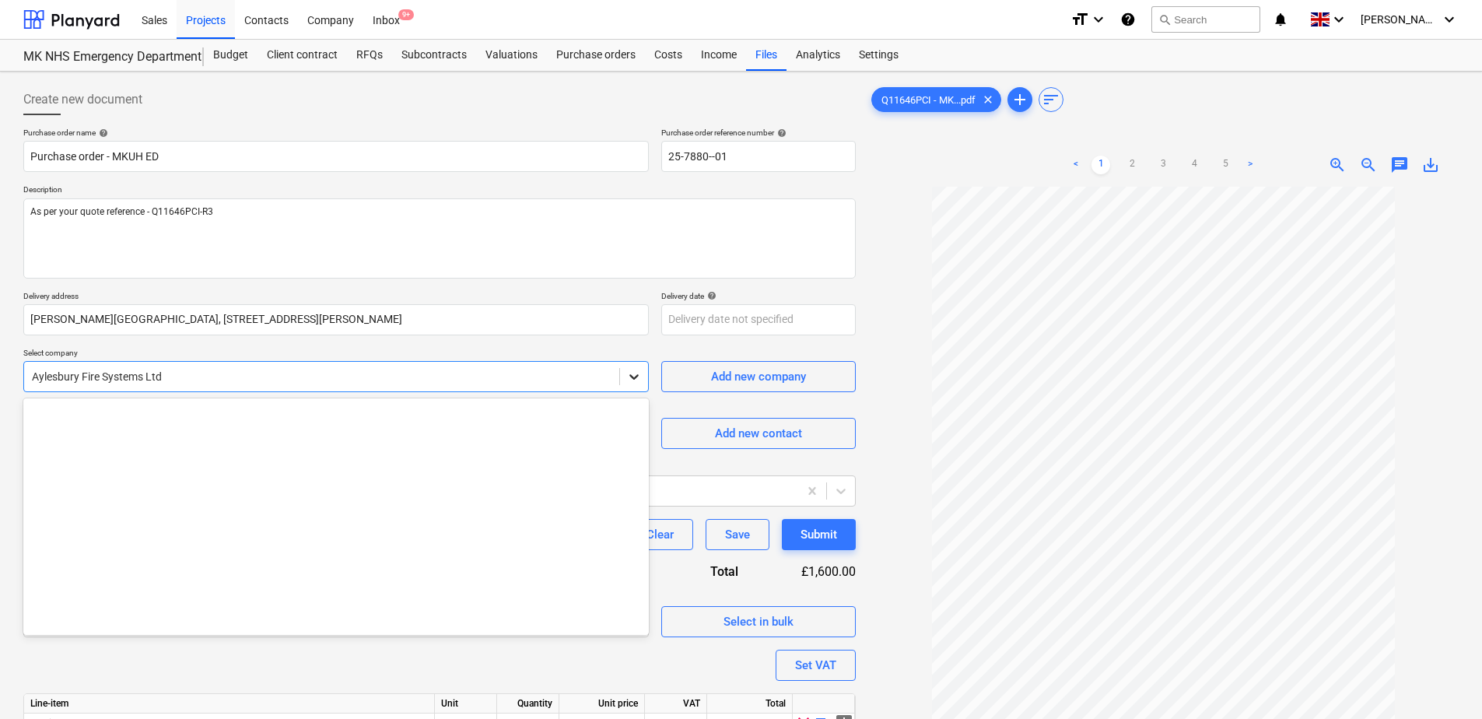
scroll to position [3267, 0]
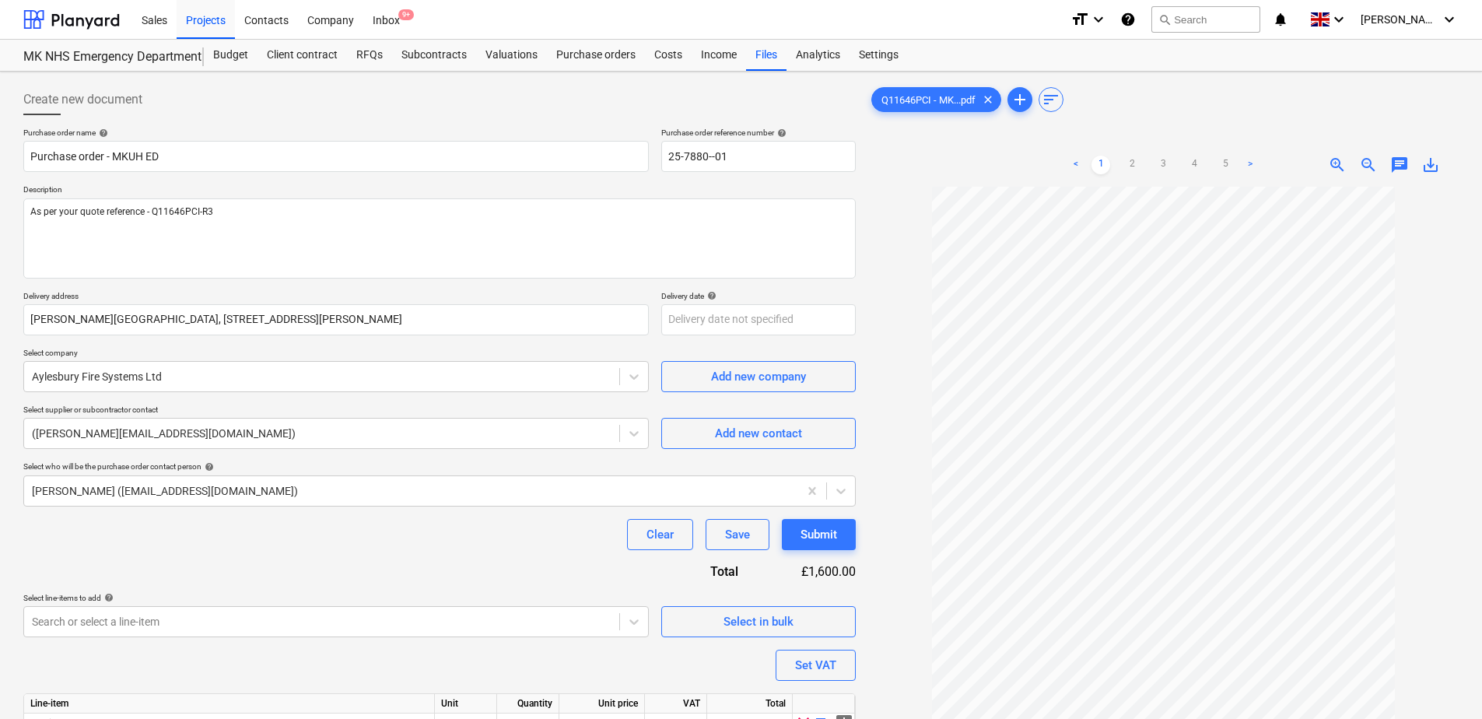
click at [636, 346] on div "Purchase order name help Purchase order - MKUH ED Purchase order reference numb…" at bounding box center [439, 456] width 832 height 656
click at [223, 502] on div "[PERSON_NAME] ([EMAIL_ADDRESS][DOMAIN_NAME])" at bounding box center [439, 490] width 832 height 31
click at [221, 498] on div at bounding box center [411, 491] width 758 height 16
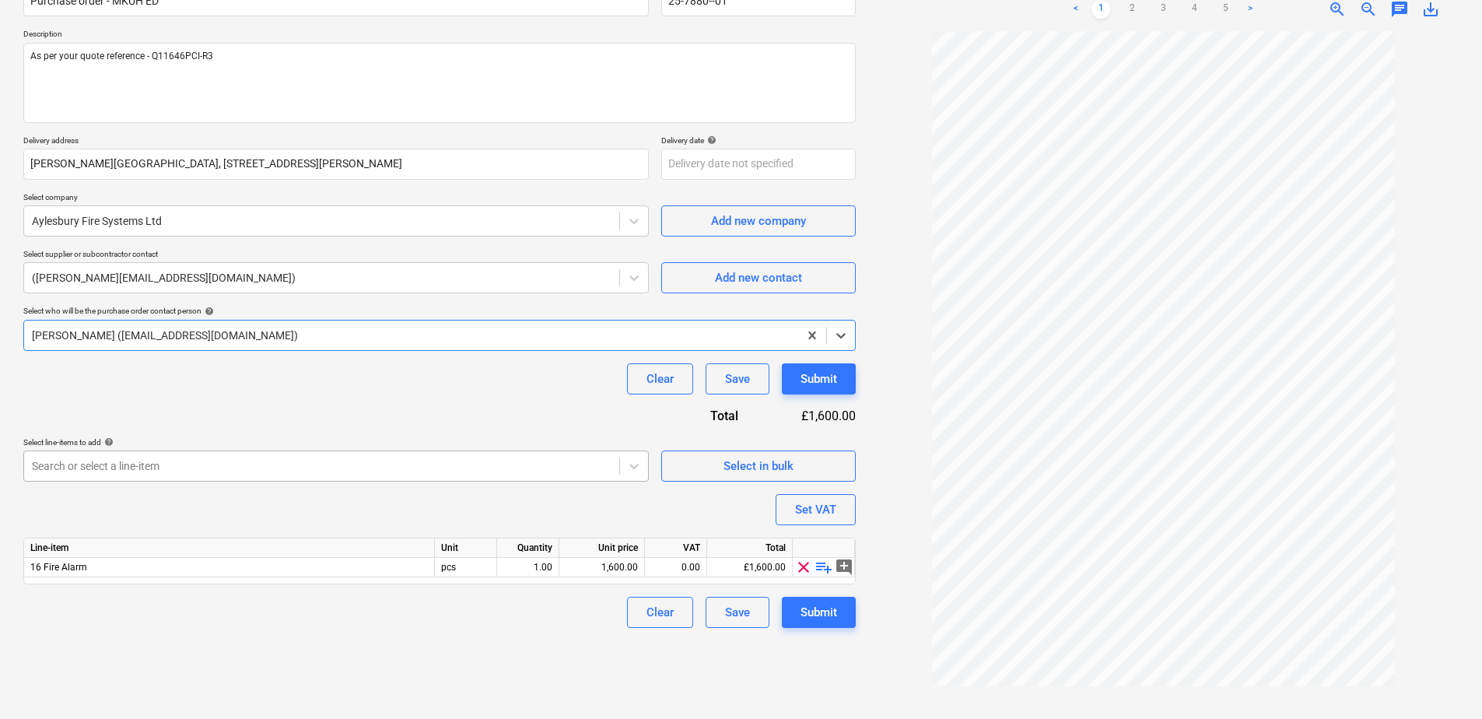
scroll to position [161, 0]
click at [151, 467] on div at bounding box center [322, 466] width 580 height 16
click at [150, 467] on div at bounding box center [322, 466] width 580 height 16
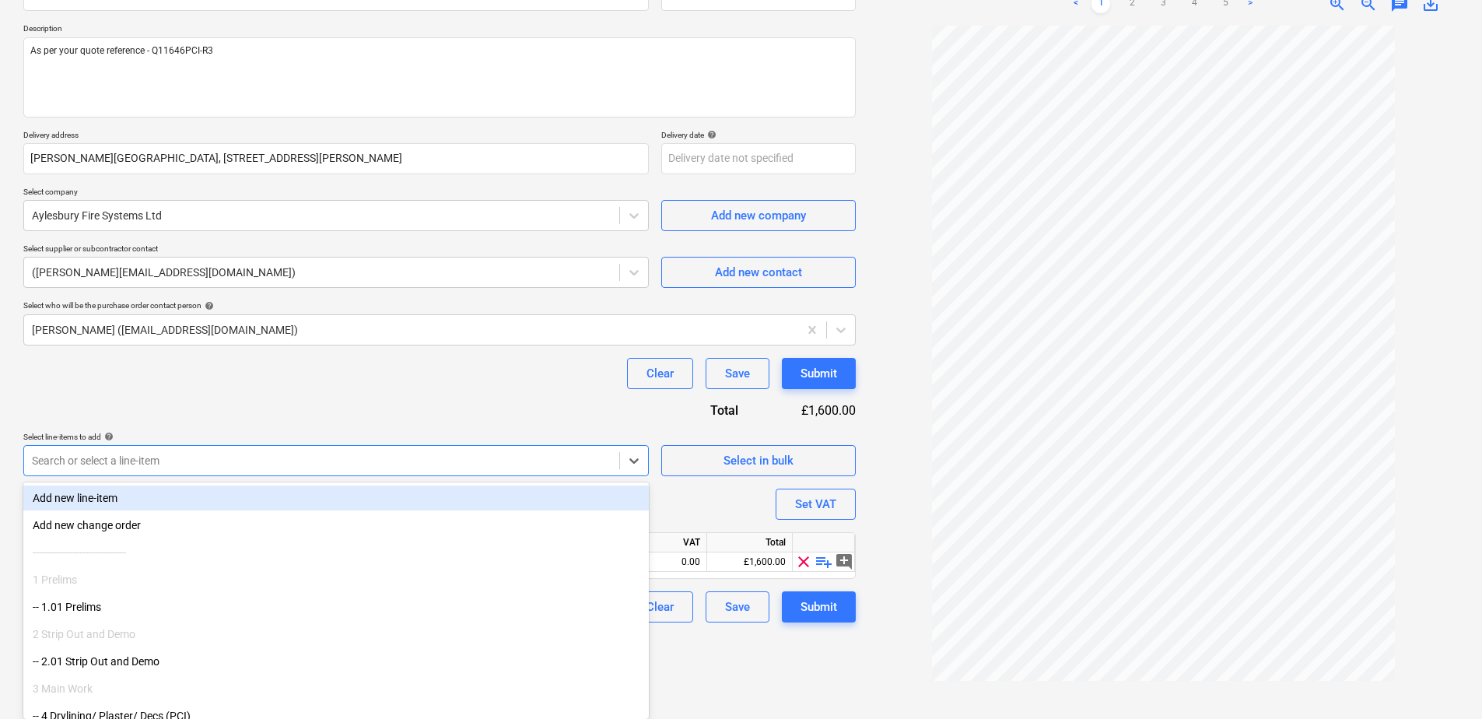
click at [47, 461] on div at bounding box center [322, 461] width 580 height 16
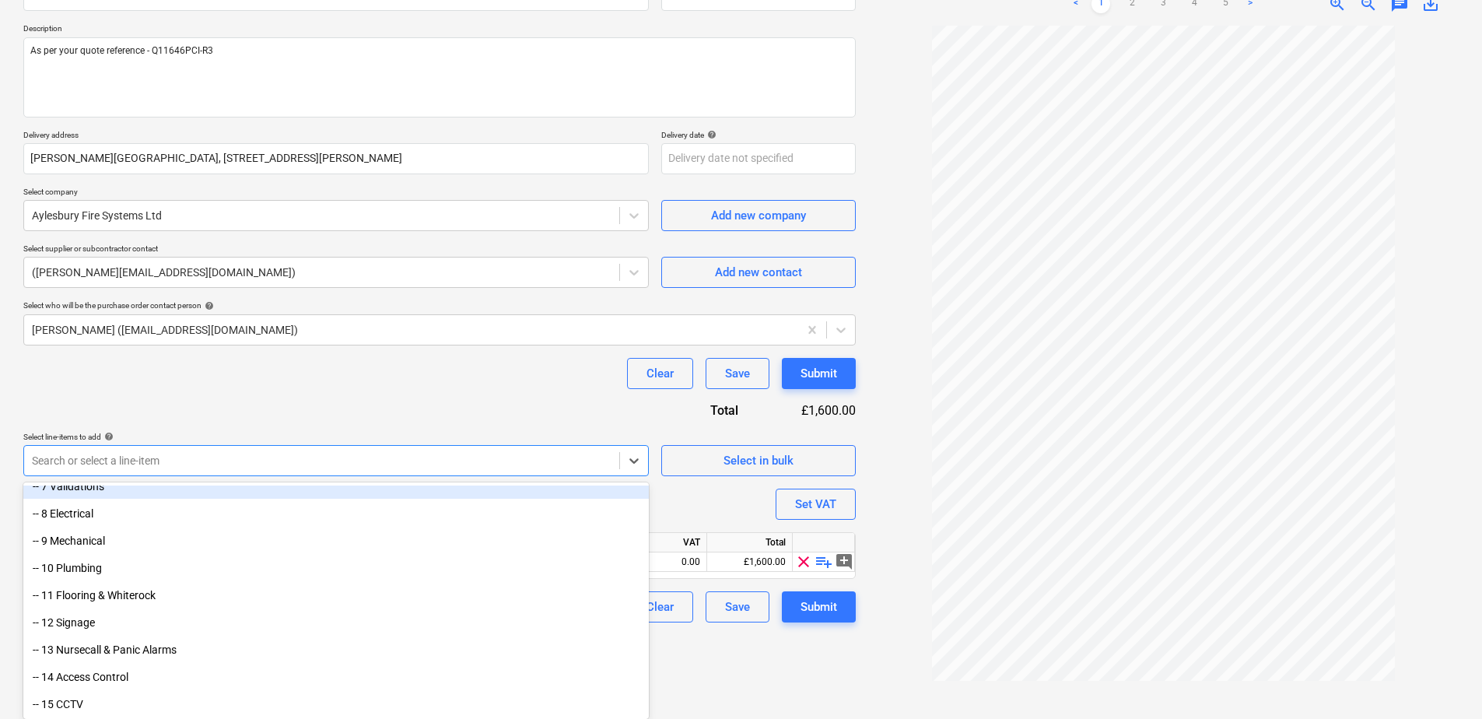
scroll to position [156, 0]
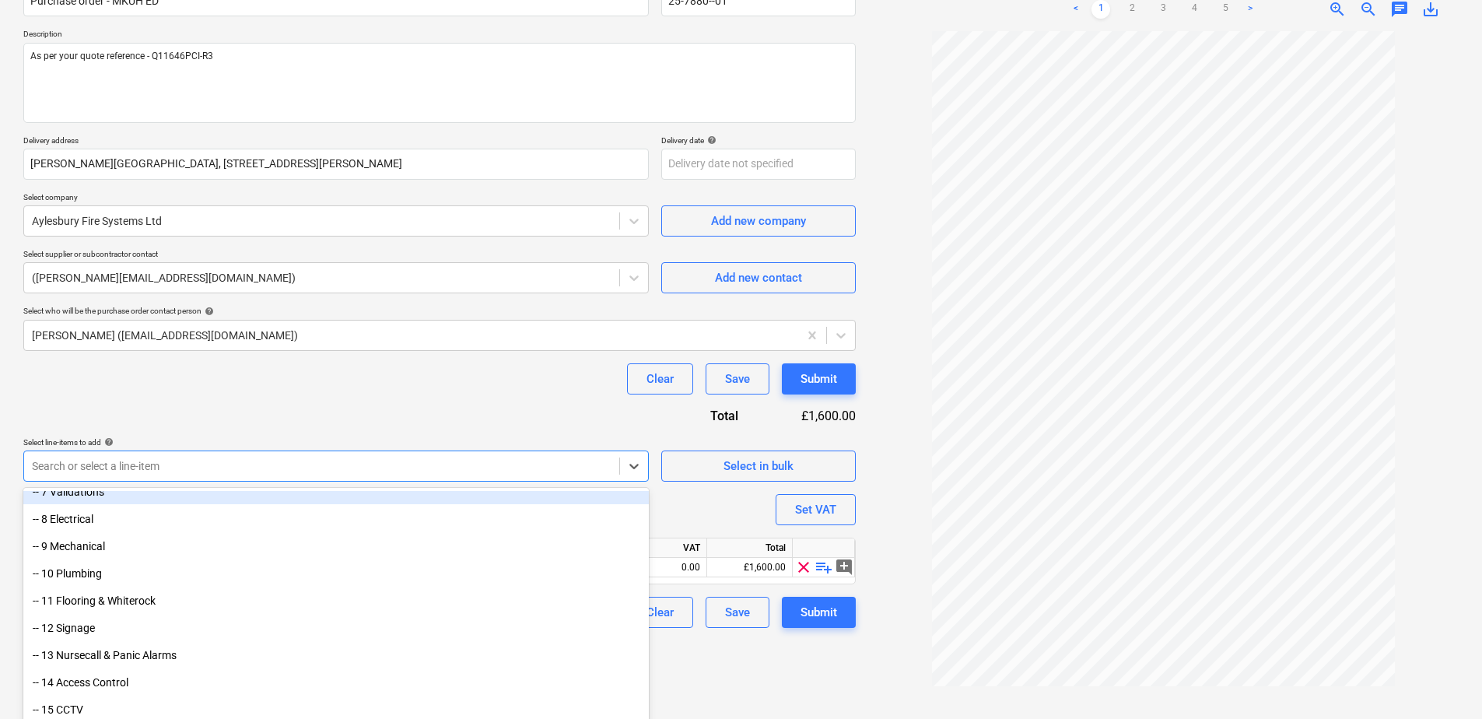
click at [199, 411] on div "Purchase order name help Purchase order - MKUH ED Purchase order reference numb…" at bounding box center [439, 300] width 832 height 656
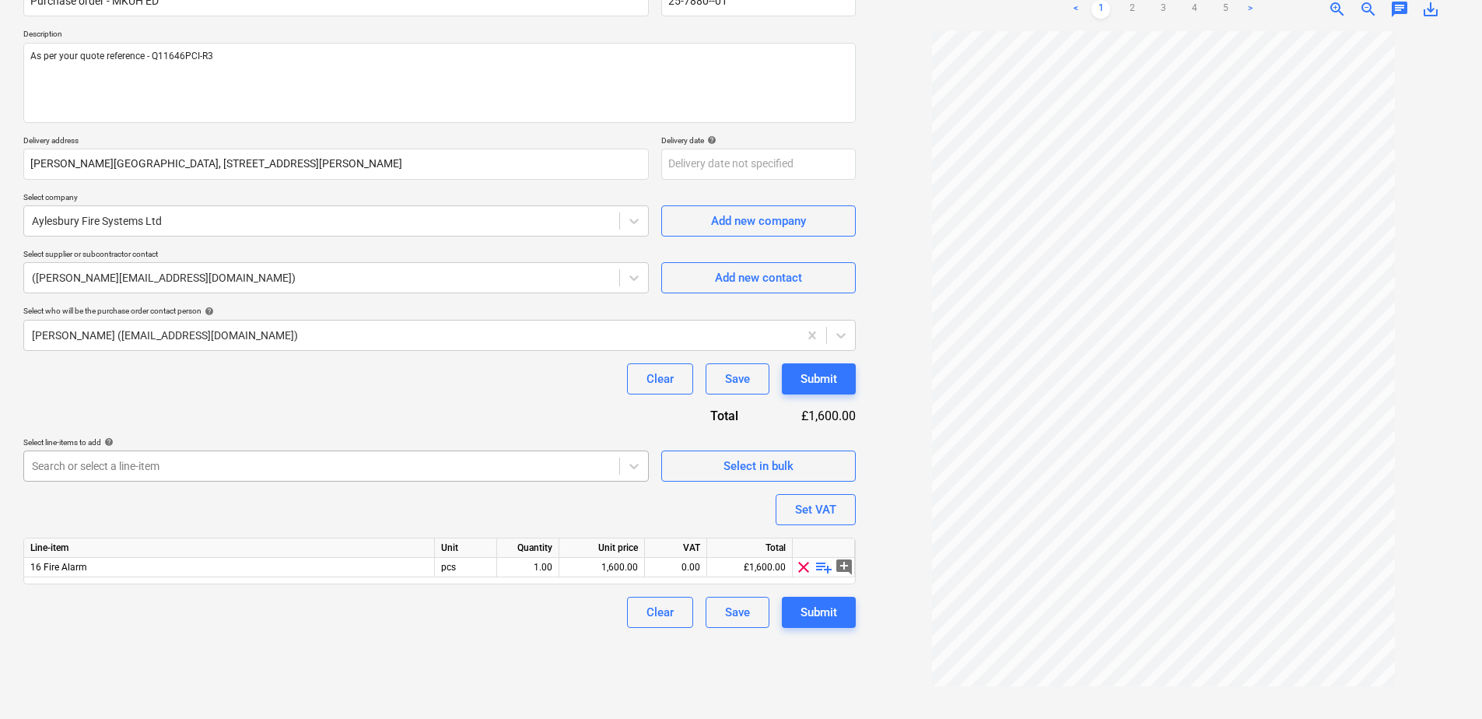
scroll to position [161, 0]
click at [94, 471] on div "Search or select a line-item" at bounding box center [321, 466] width 595 height 22
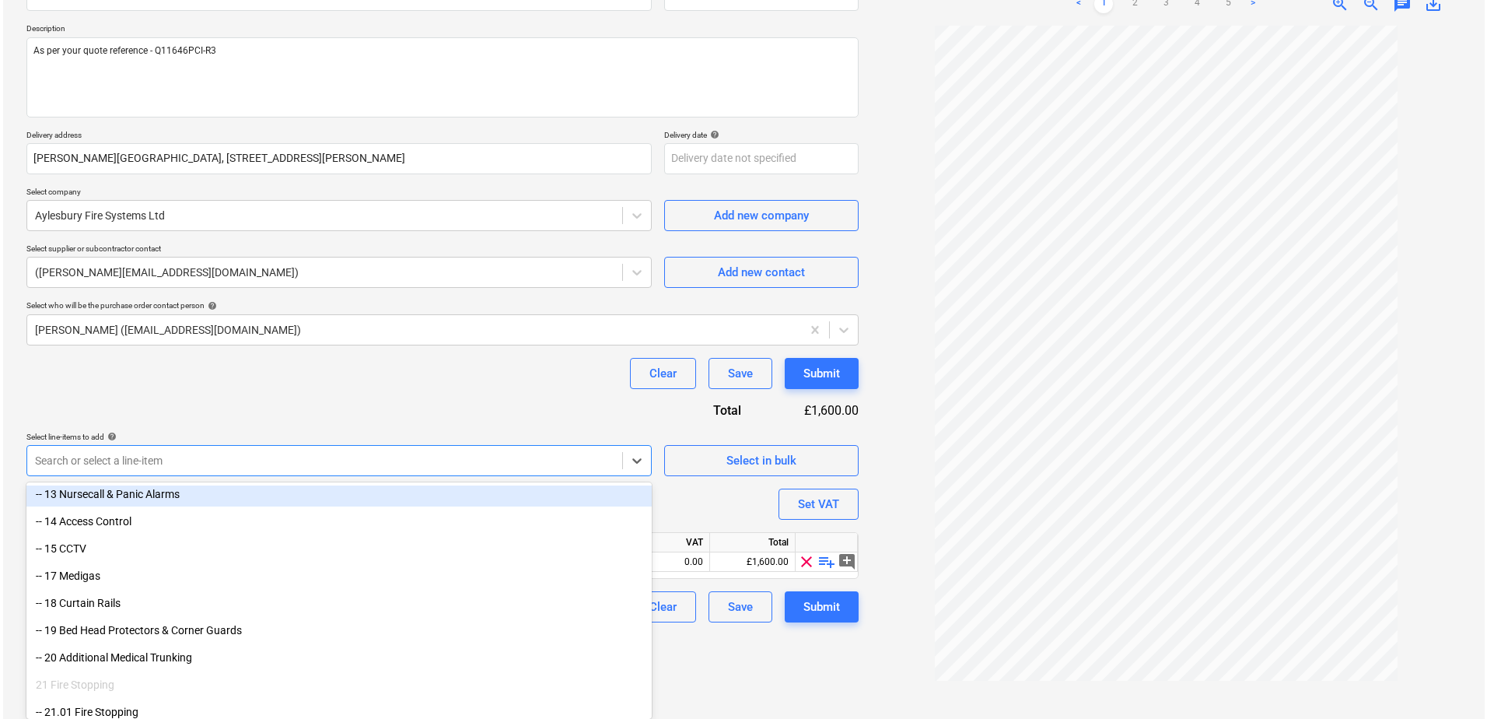
scroll to position [156, 0]
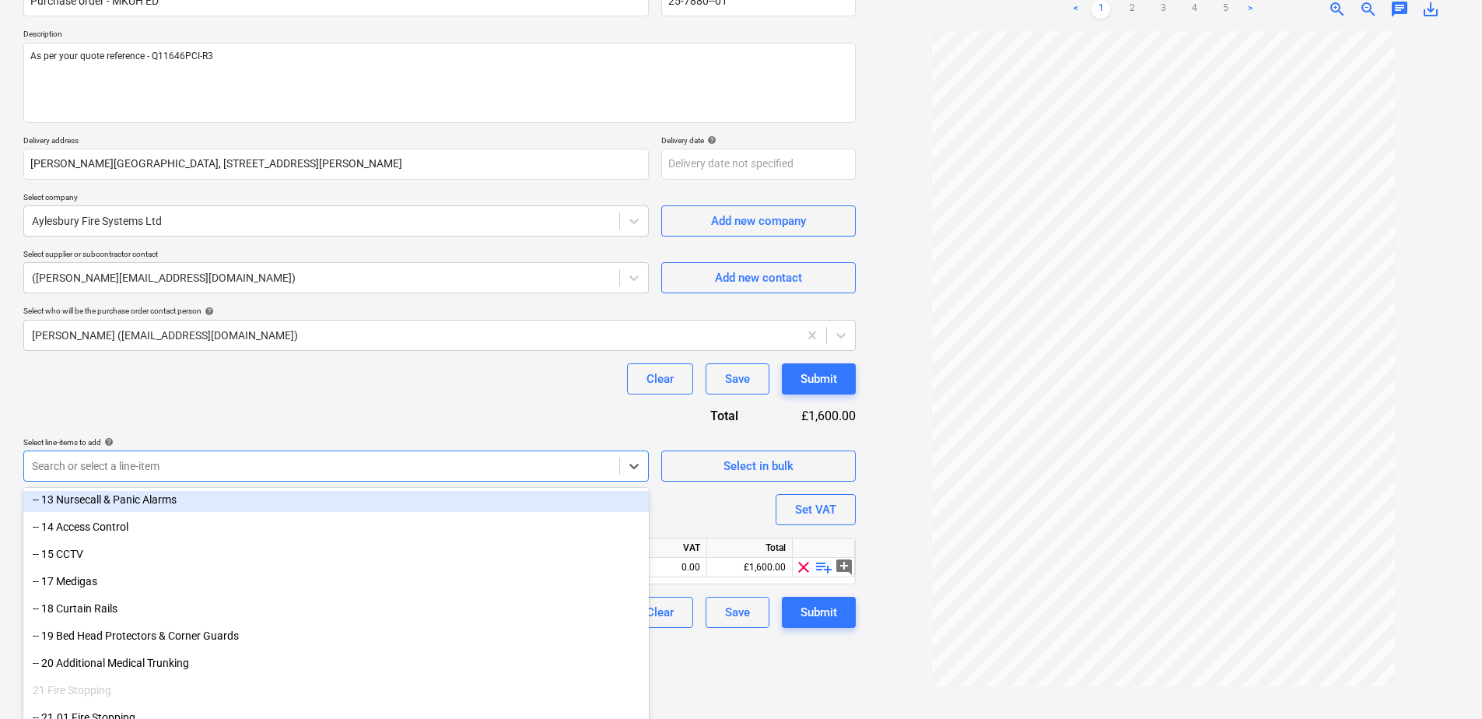
click at [158, 425] on div "Purchase order name help Purchase order - MKUH ED Purchase order reference numb…" at bounding box center [439, 300] width 832 height 656
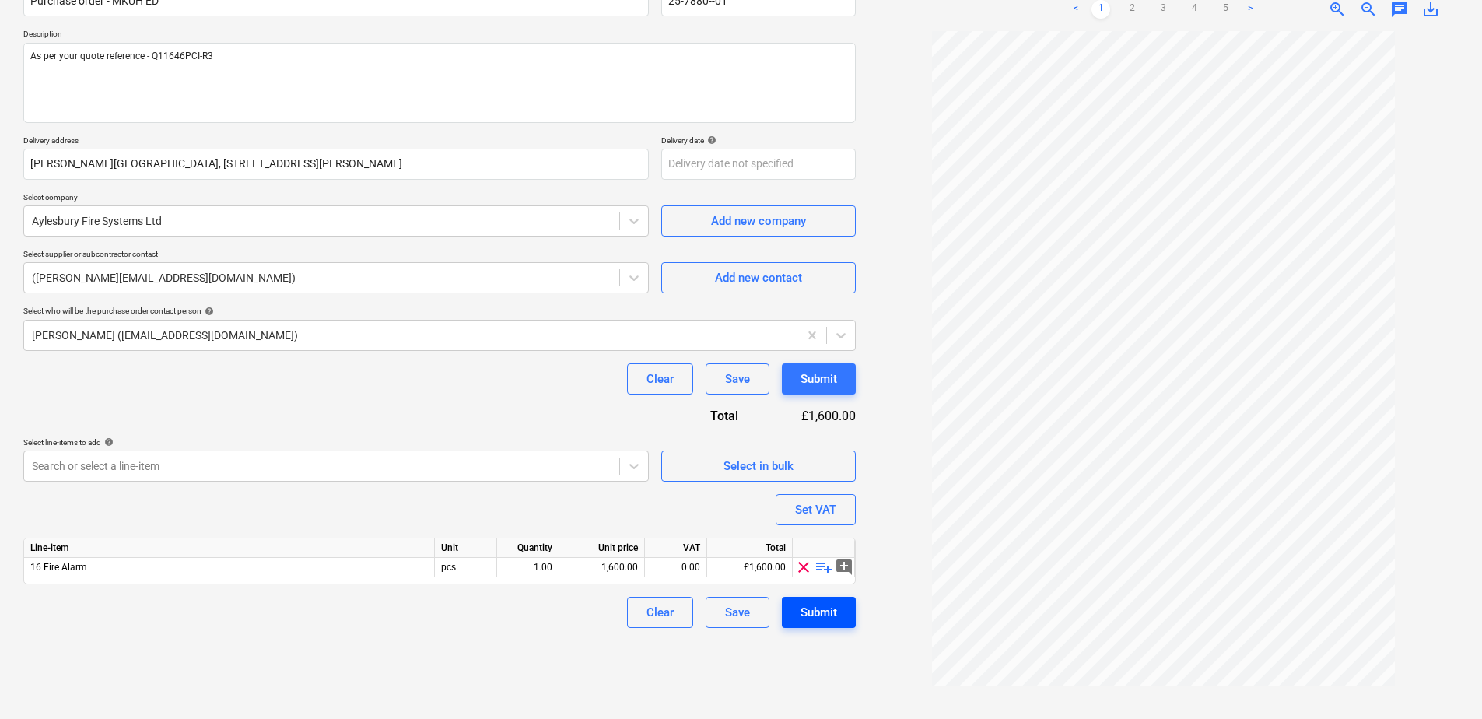
click at [817, 615] on div "Submit" at bounding box center [818, 612] width 37 height 20
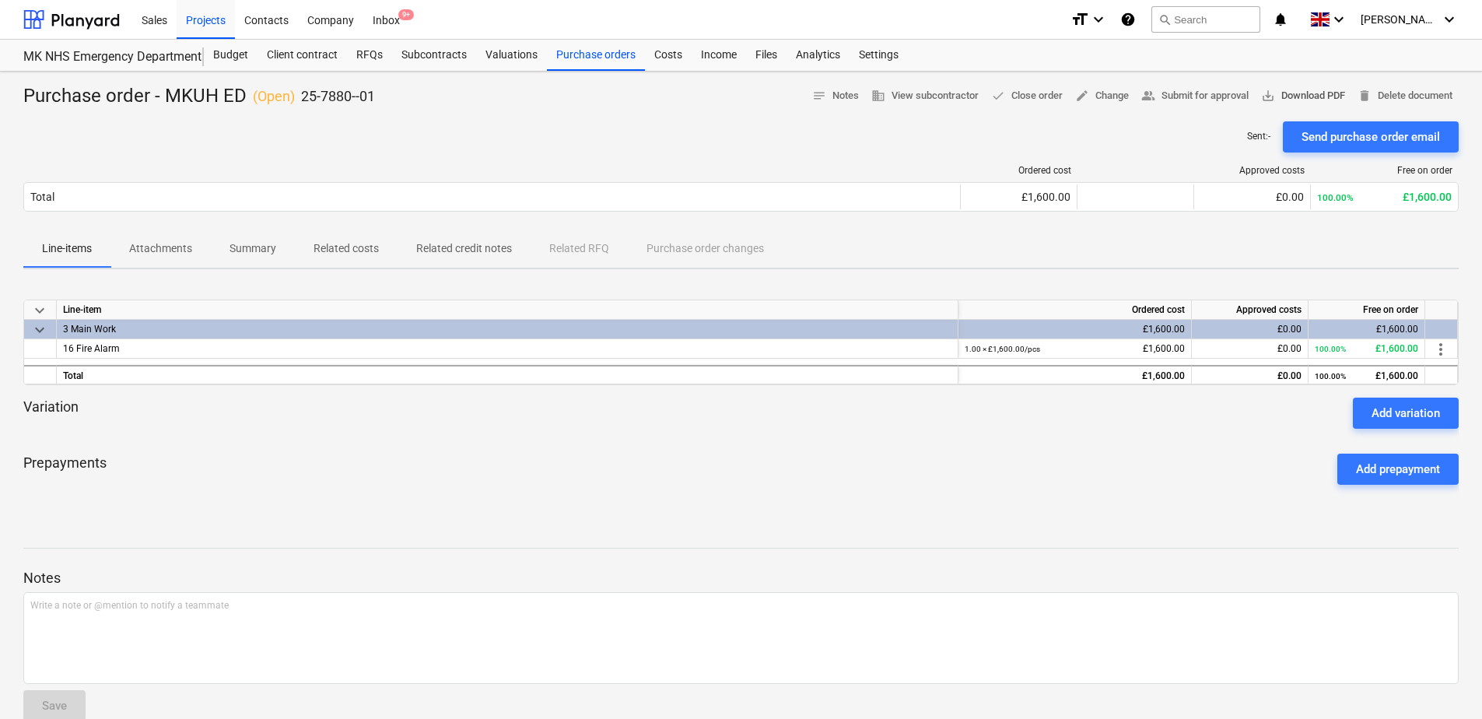
click at [1275, 91] on span "save_alt Download PDF" at bounding box center [1303, 96] width 84 height 18
click at [241, 58] on div "Budget" at bounding box center [231, 55] width 54 height 31
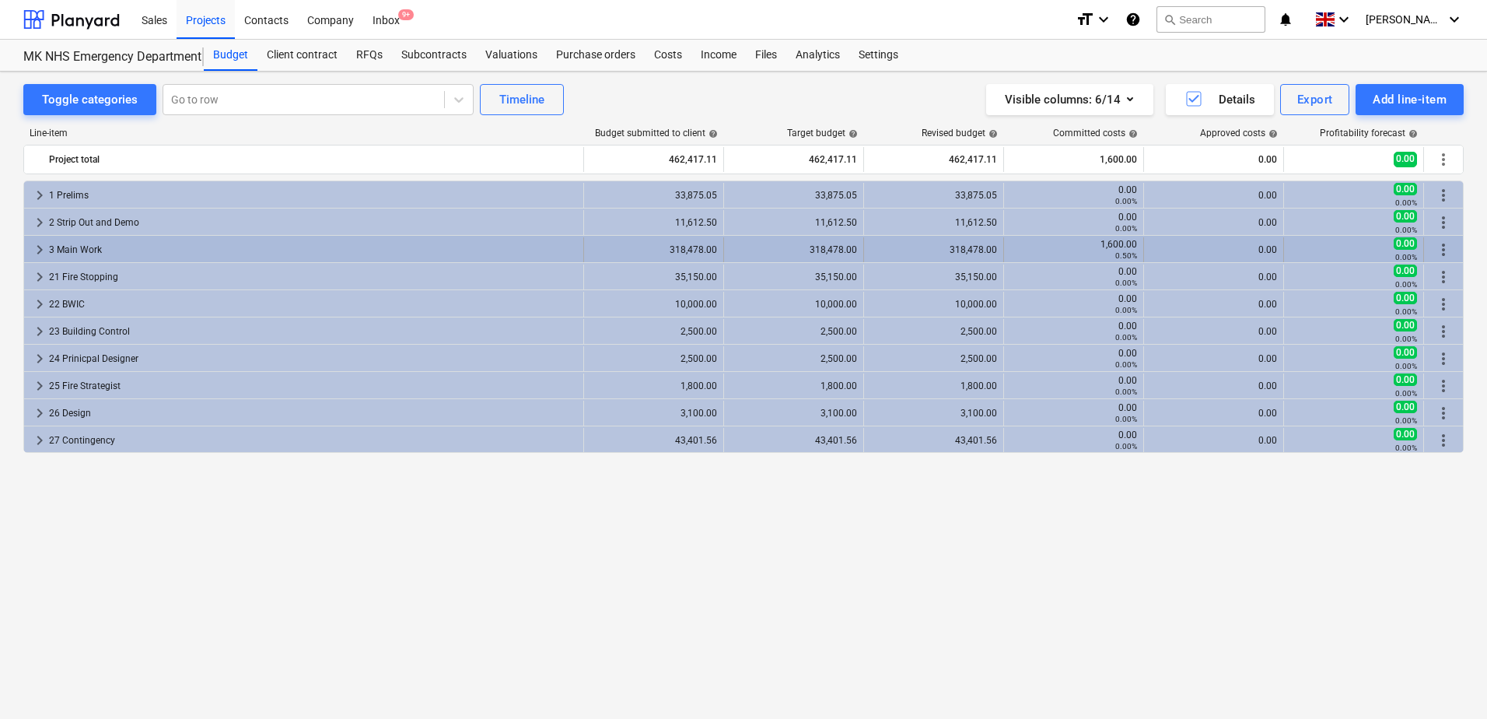
click at [35, 245] on span "keyboard_arrow_right" at bounding box center [39, 249] width 19 height 19
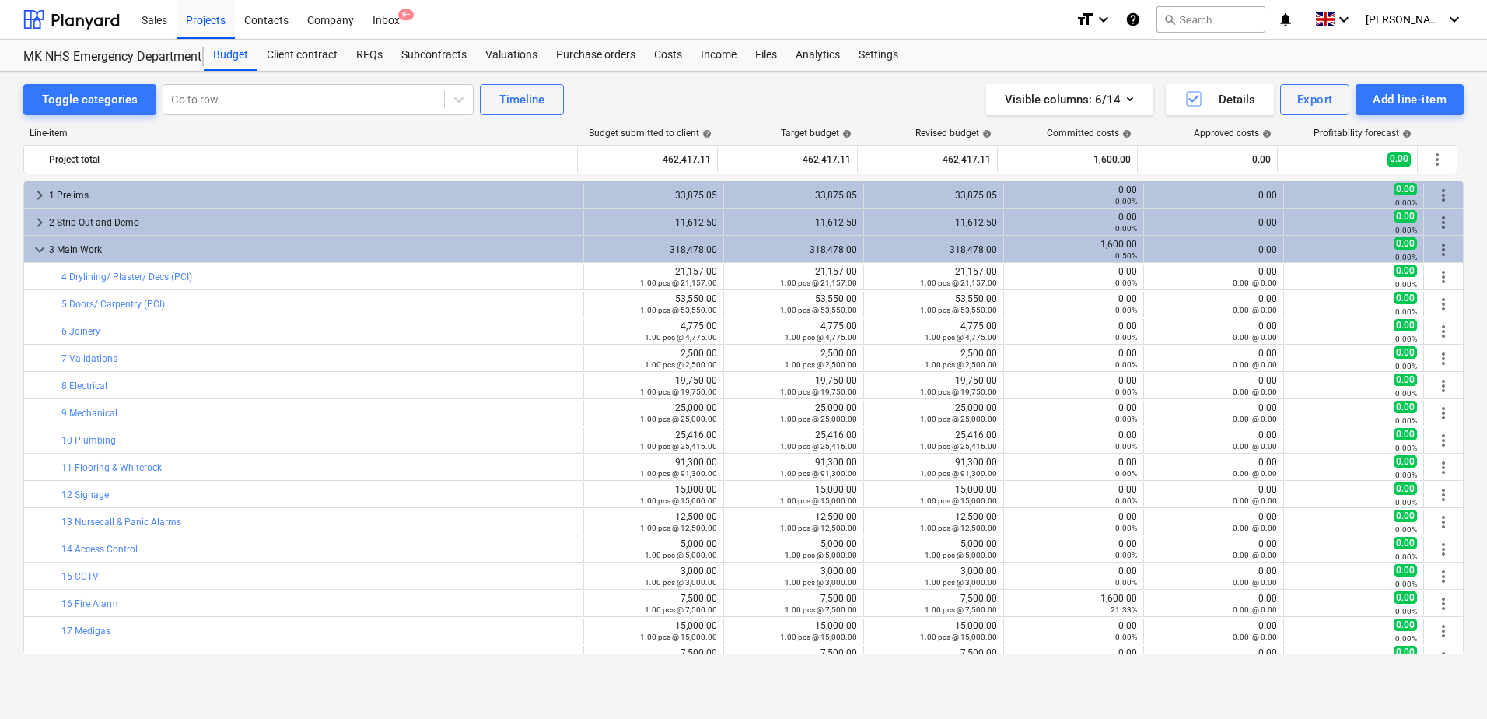
click at [35, 245] on span "keyboard_arrow_down" at bounding box center [39, 249] width 19 height 19
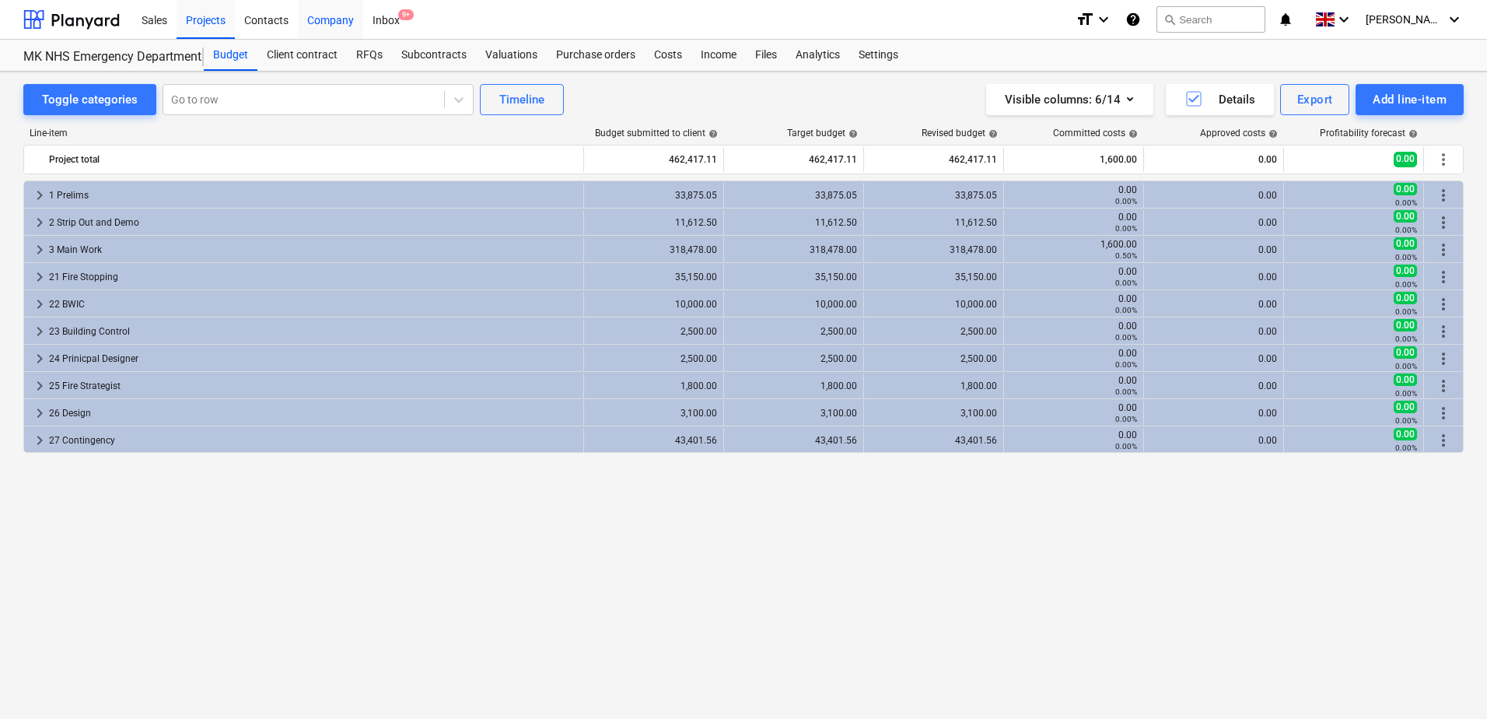
click at [339, 17] on div "Company" at bounding box center [330, 19] width 65 height 40
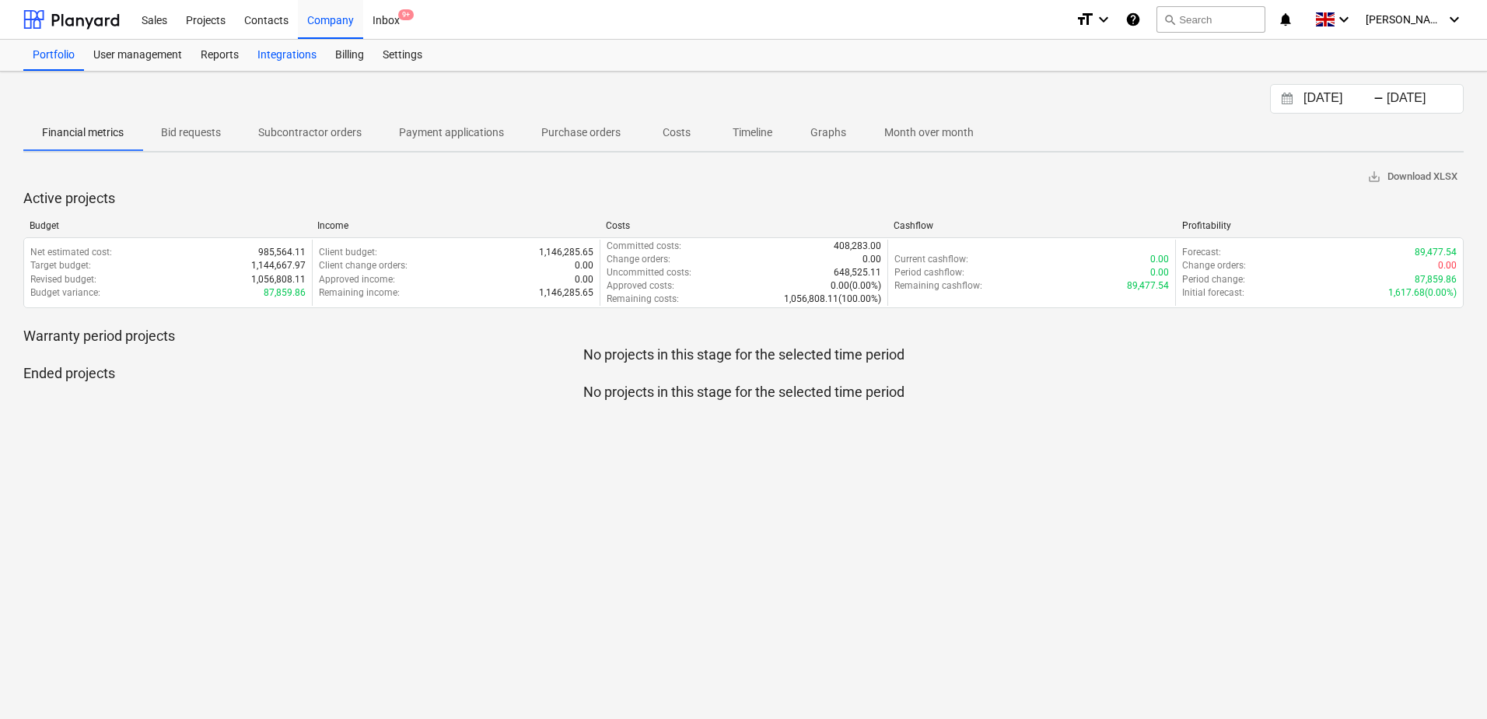
click at [306, 50] on div "Integrations" at bounding box center [287, 55] width 78 height 31
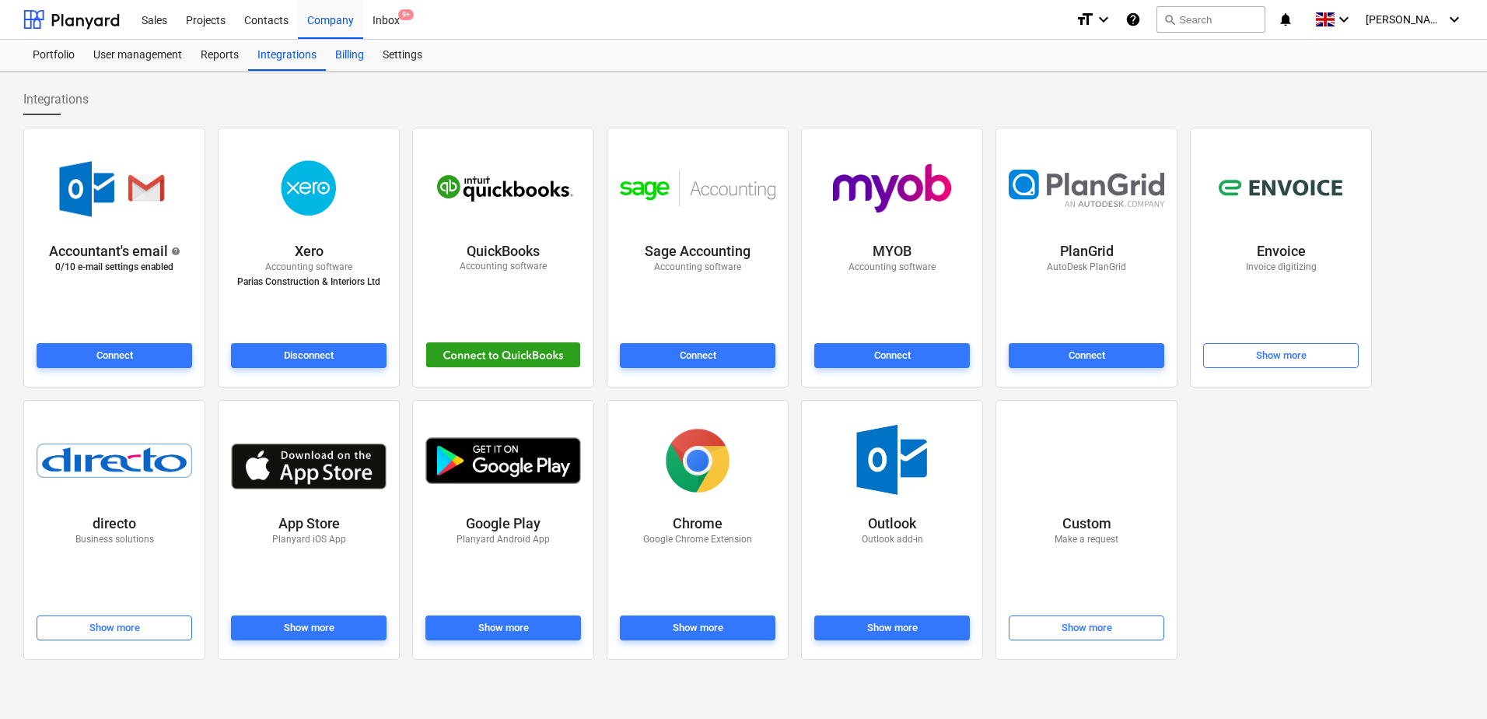
click at [345, 58] on div "Billing" at bounding box center [349, 55] width 47 height 31
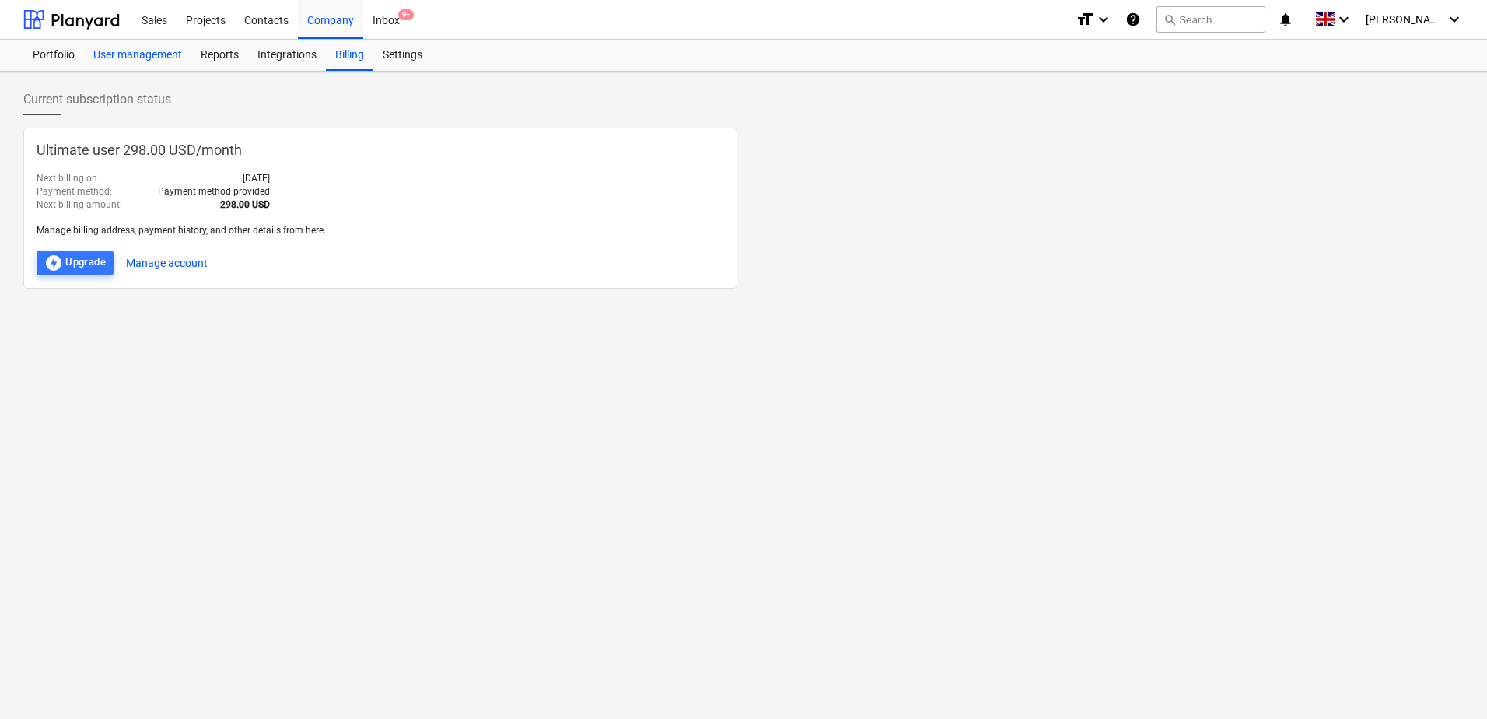
click at [167, 60] on div "User management" at bounding box center [137, 55] width 107 height 31
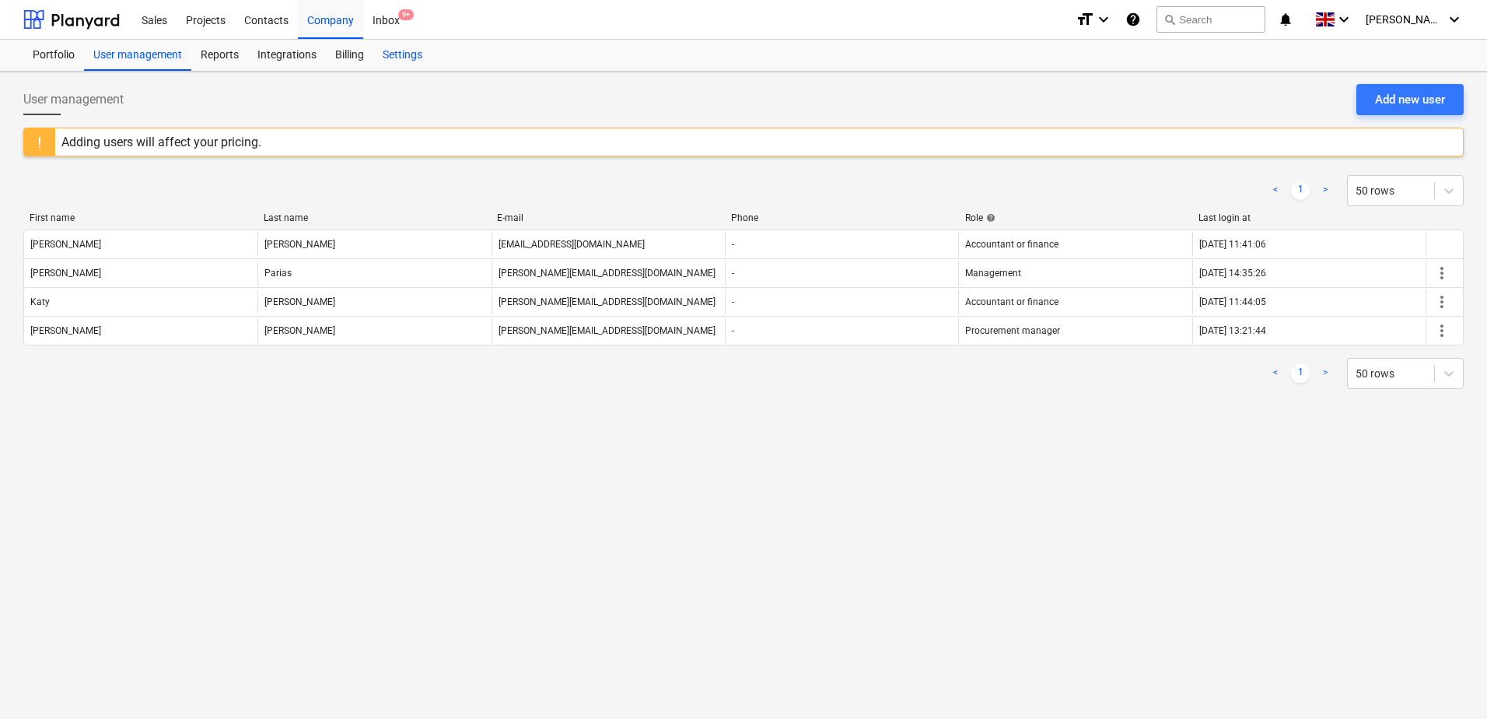
click at [414, 53] on div "Settings" at bounding box center [402, 55] width 58 height 31
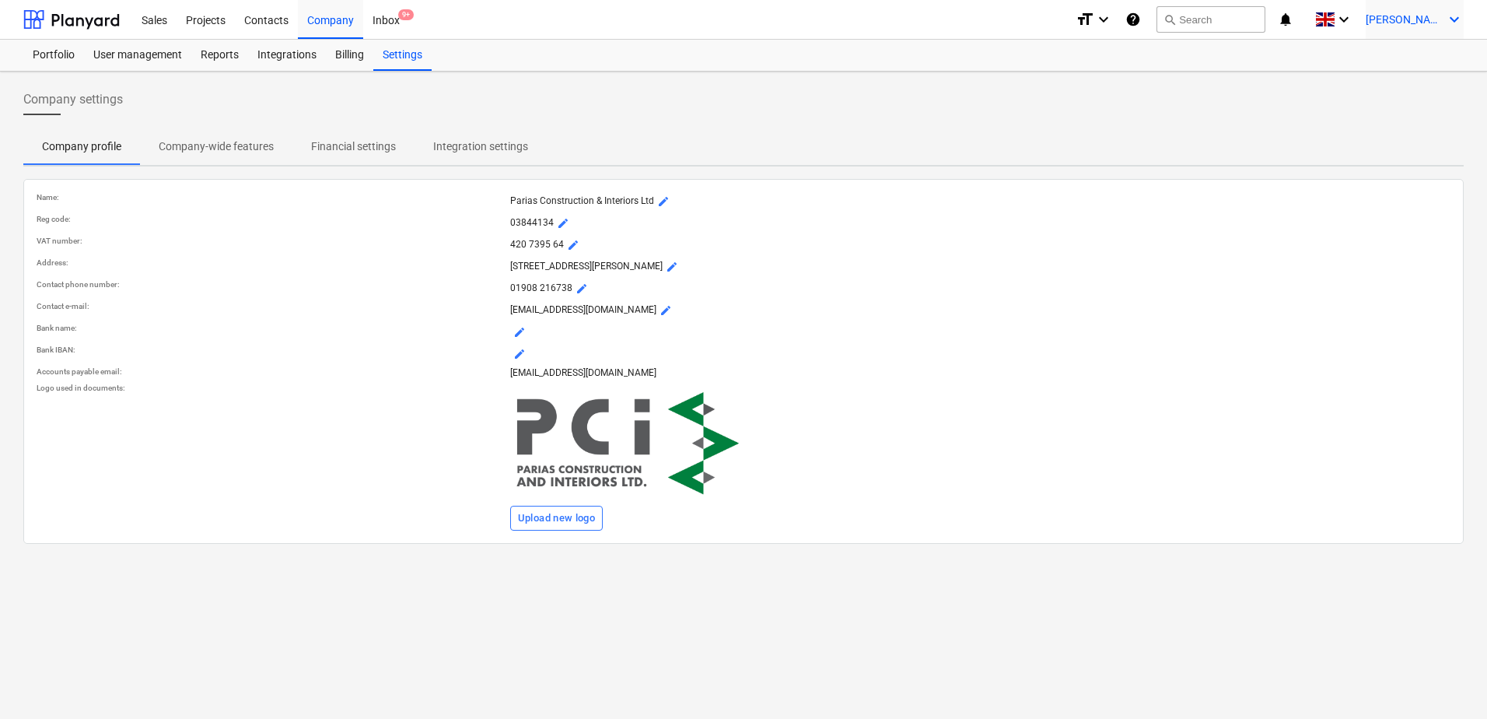
click at [1446, 23] on icon "keyboard_arrow_down" at bounding box center [1454, 19] width 19 height 19
click at [1399, 86] on div "Log out" at bounding box center [1417, 85] width 93 height 25
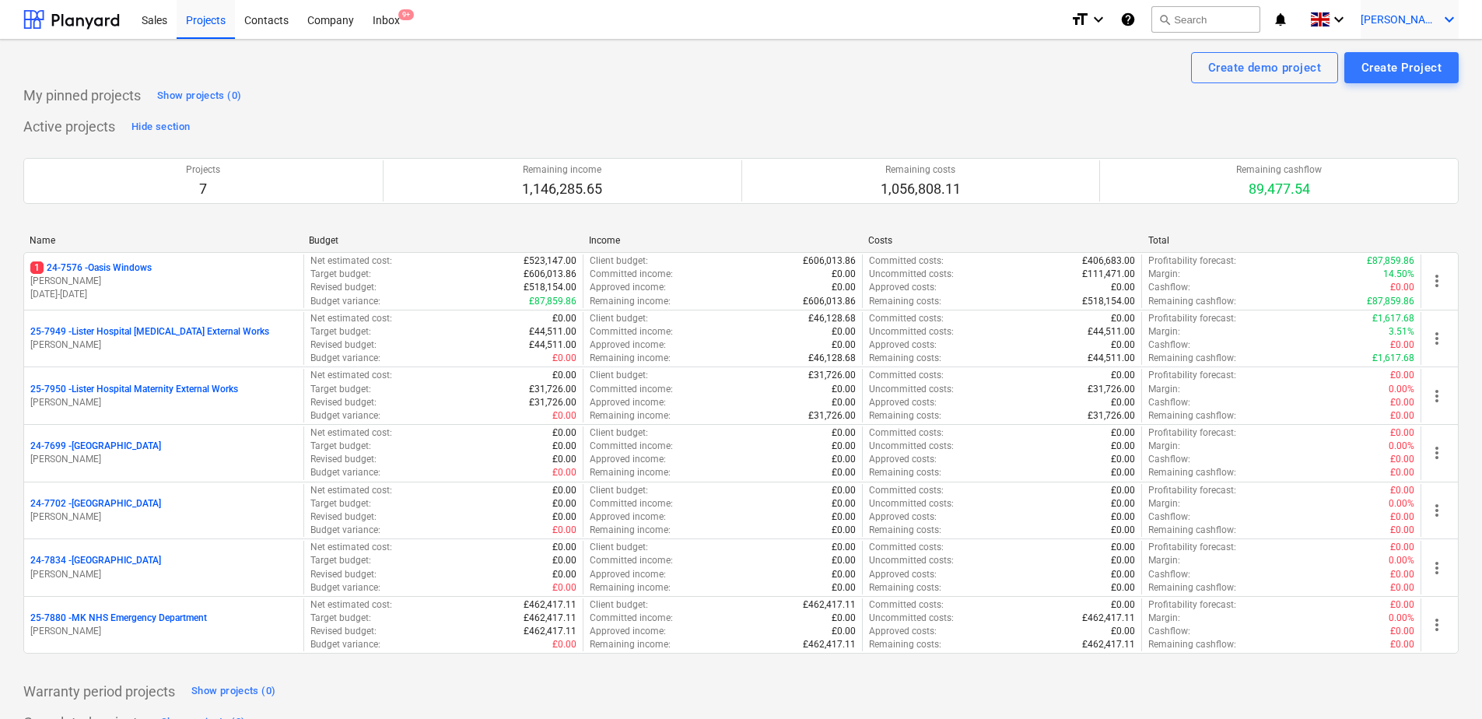
click at [1444, 19] on icon "keyboard_arrow_down" at bounding box center [1449, 19] width 19 height 19
click at [1056, 75] on div at bounding box center [741, 359] width 1482 height 719
click at [1136, 15] on icon "help" at bounding box center [1128, 19] width 16 height 19
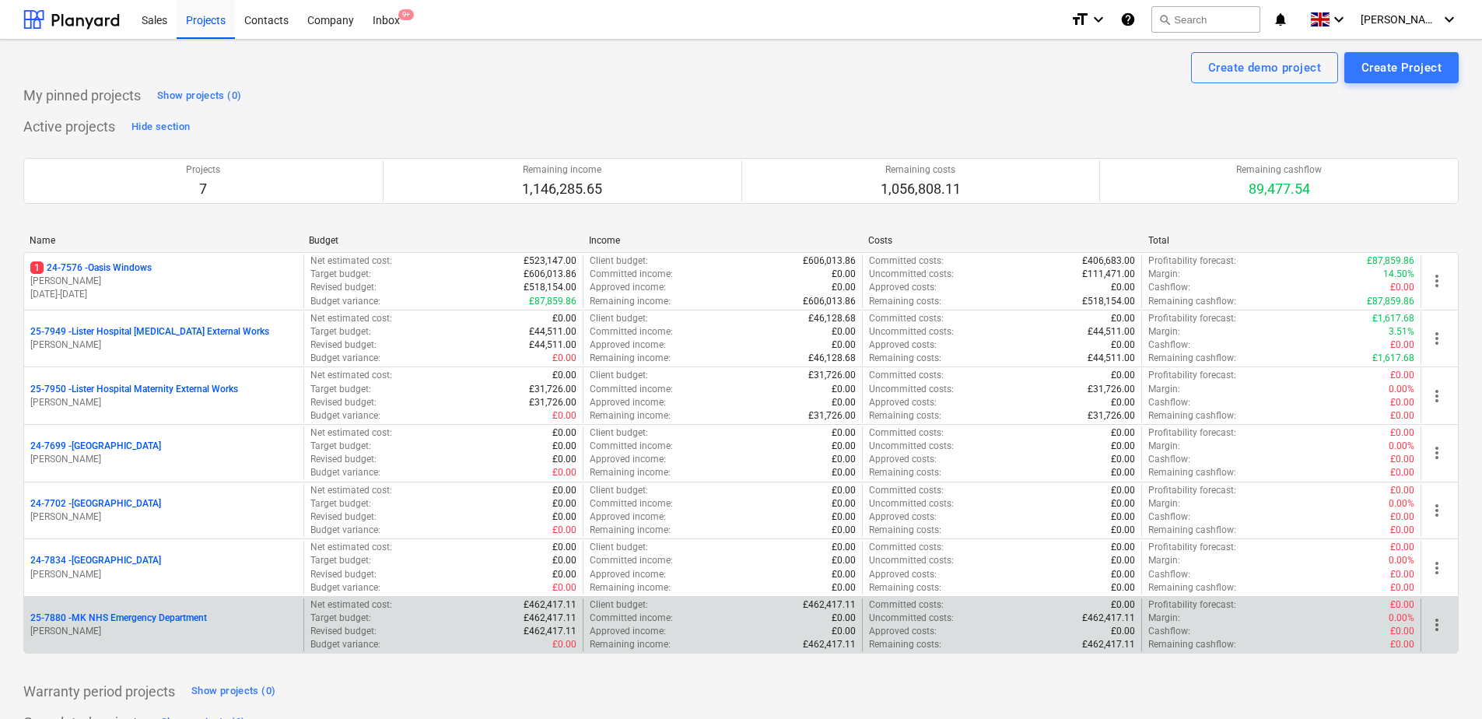
click at [156, 618] on p "25-7880 - MK NHS Emergency Department" at bounding box center [118, 617] width 177 height 13
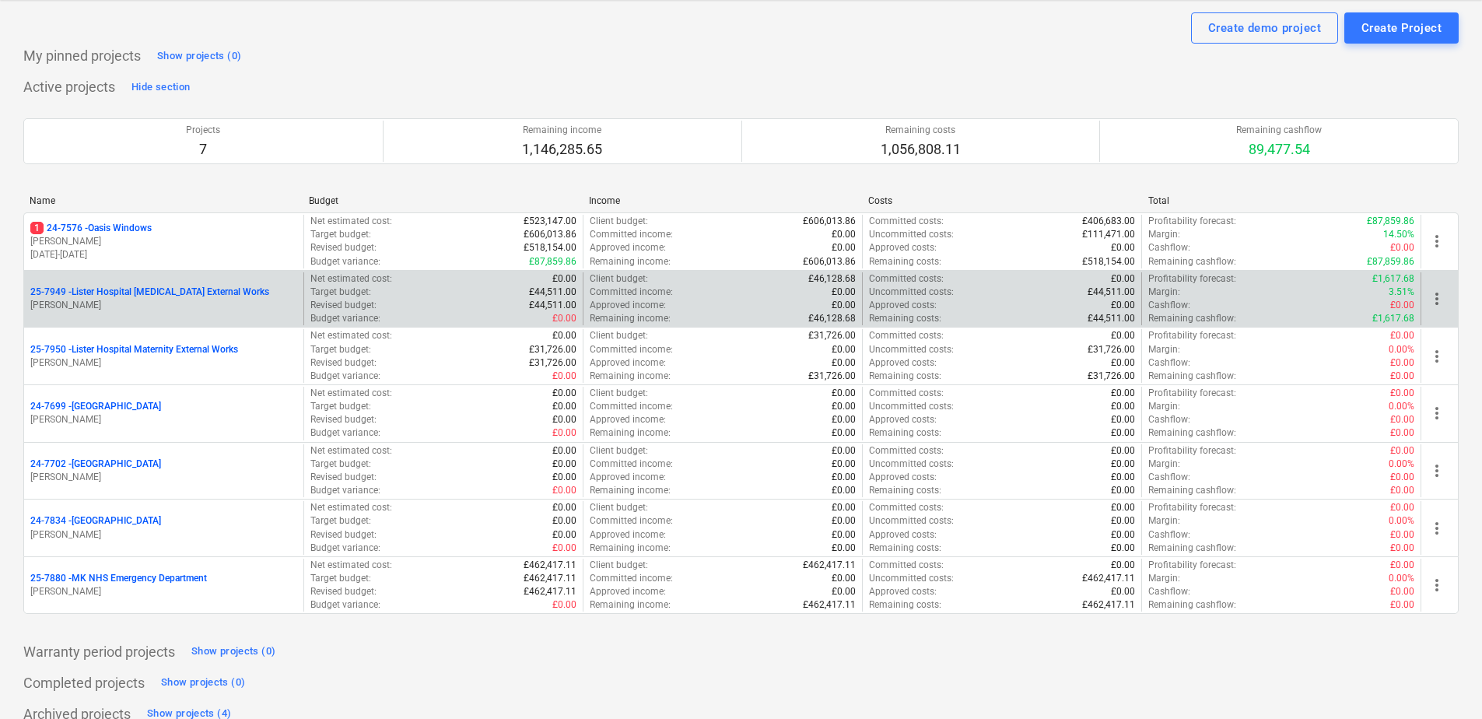
scroll to position [59, 0]
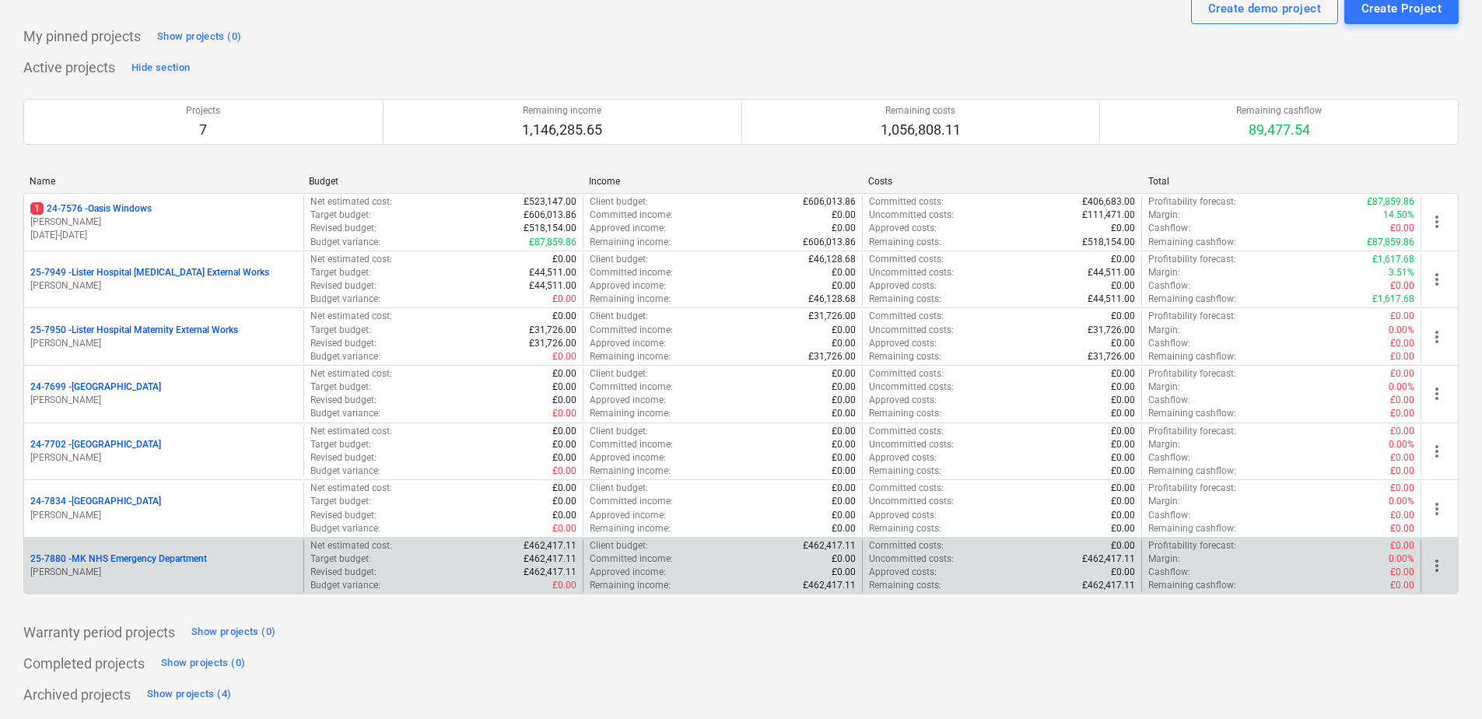
click at [101, 556] on p "25-7880 - MK NHS Emergency Department" at bounding box center [118, 558] width 177 height 13
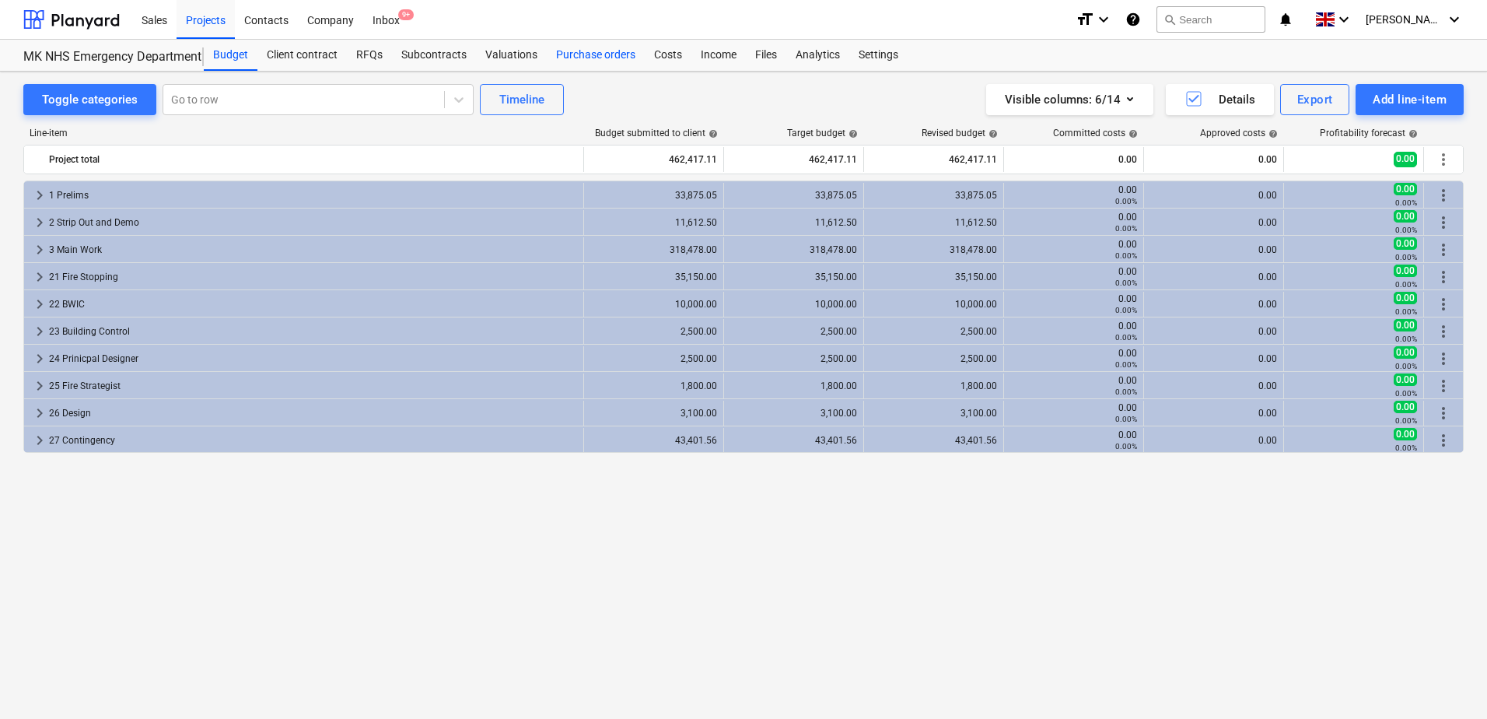
click at [591, 57] on div "Purchase orders" at bounding box center [596, 55] width 98 height 31
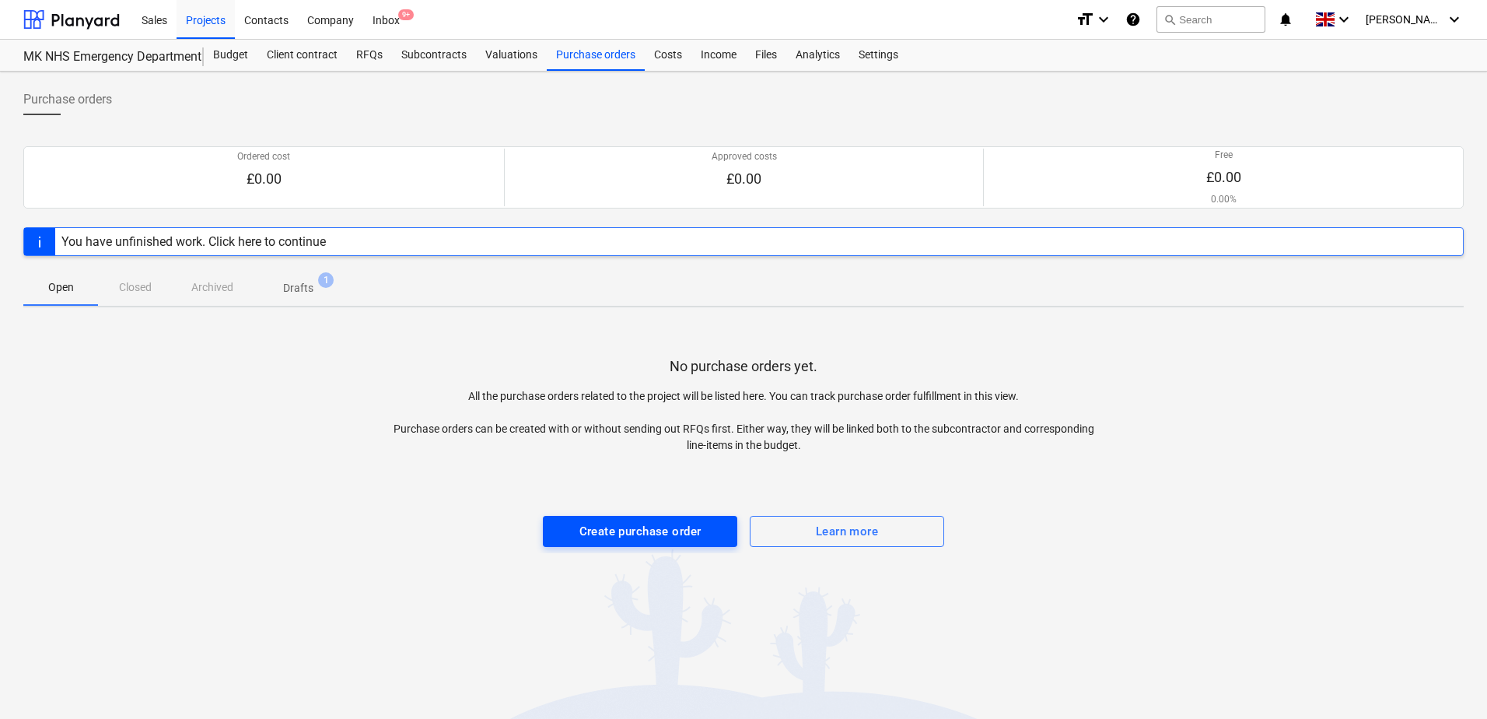
click at [610, 535] on div "Create purchase order" at bounding box center [641, 531] width 122 height 20
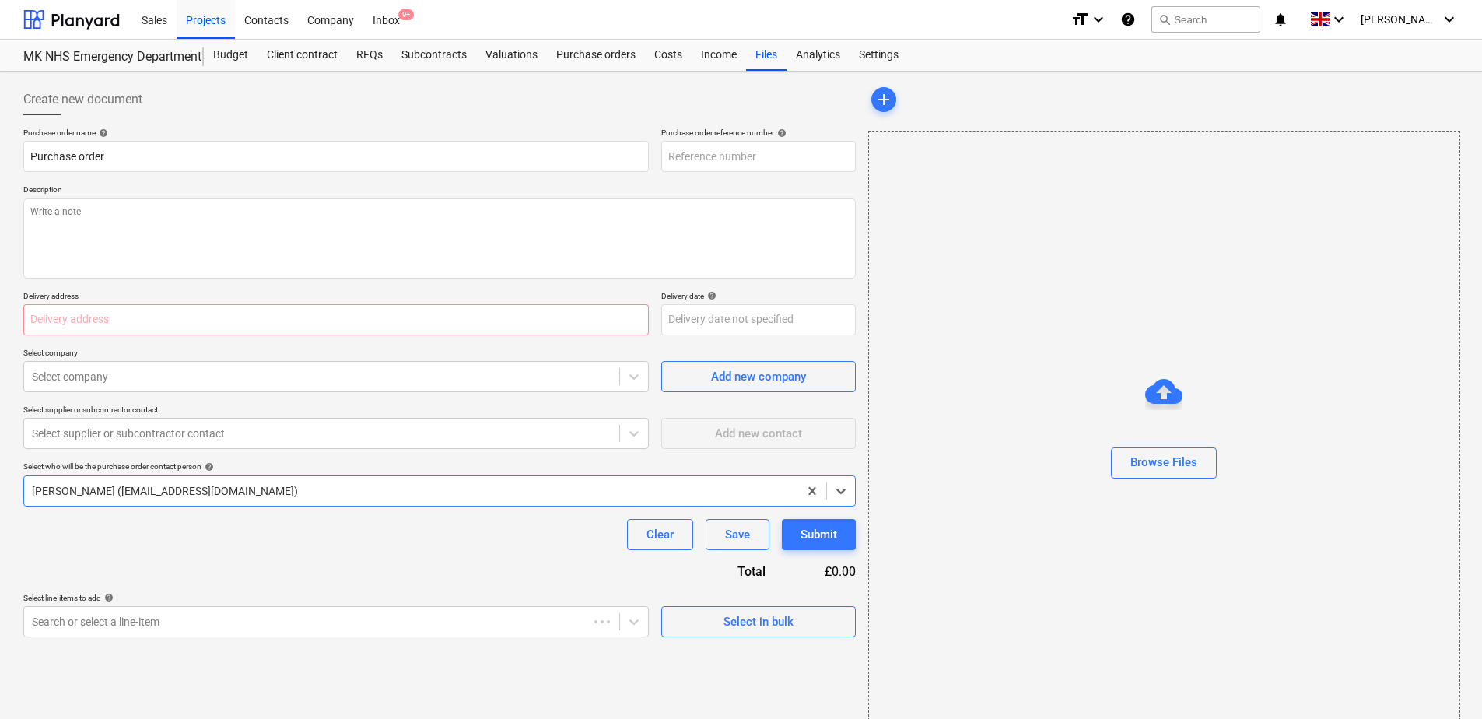
type textarea "x"
type input "25-7880-PO-004"
type textarea "x"
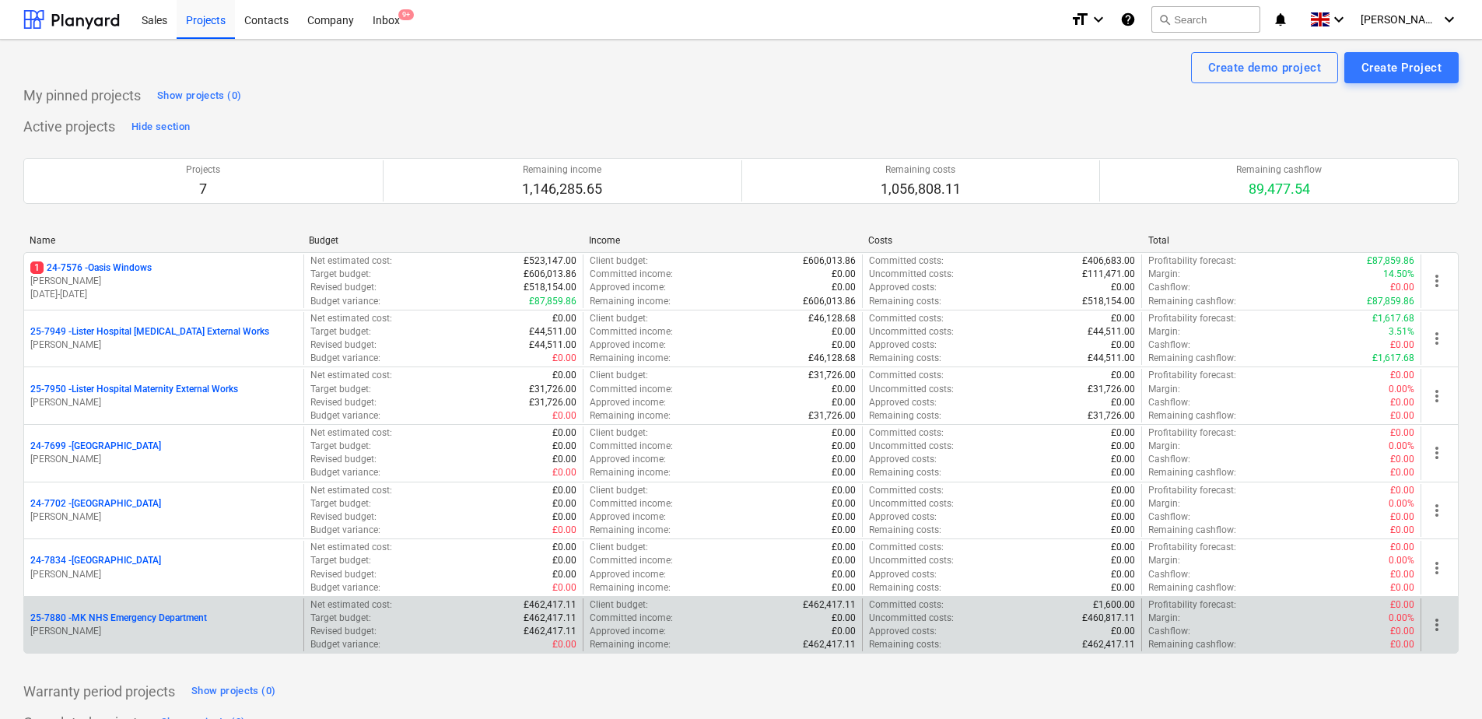
click at [79, 615] on p "25-7880 - MK NHS Emergency Department" at bounding box center [118, 617] width 177 height 13
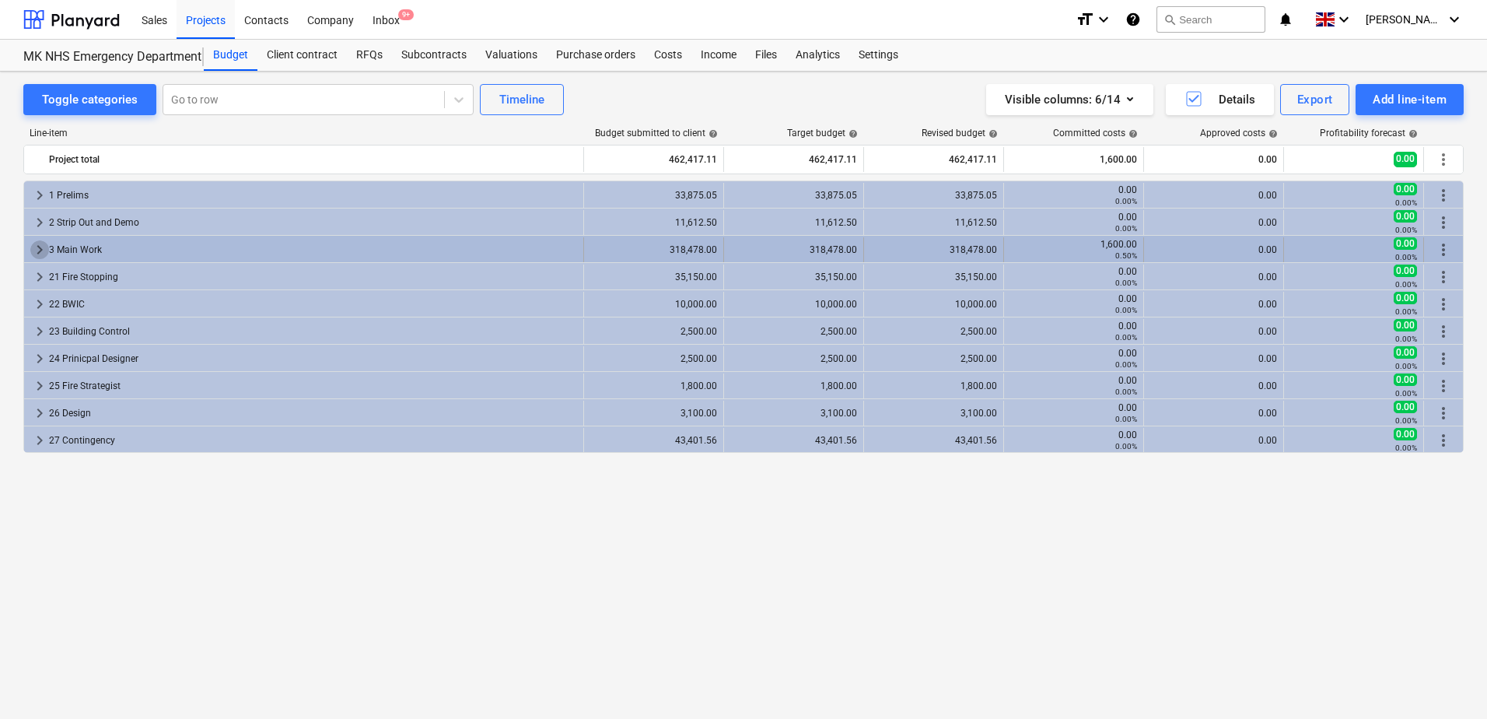
click at [40, 251] on span "keyboard_arrow_right" at bounding box center [39, 249] width 19 height 19
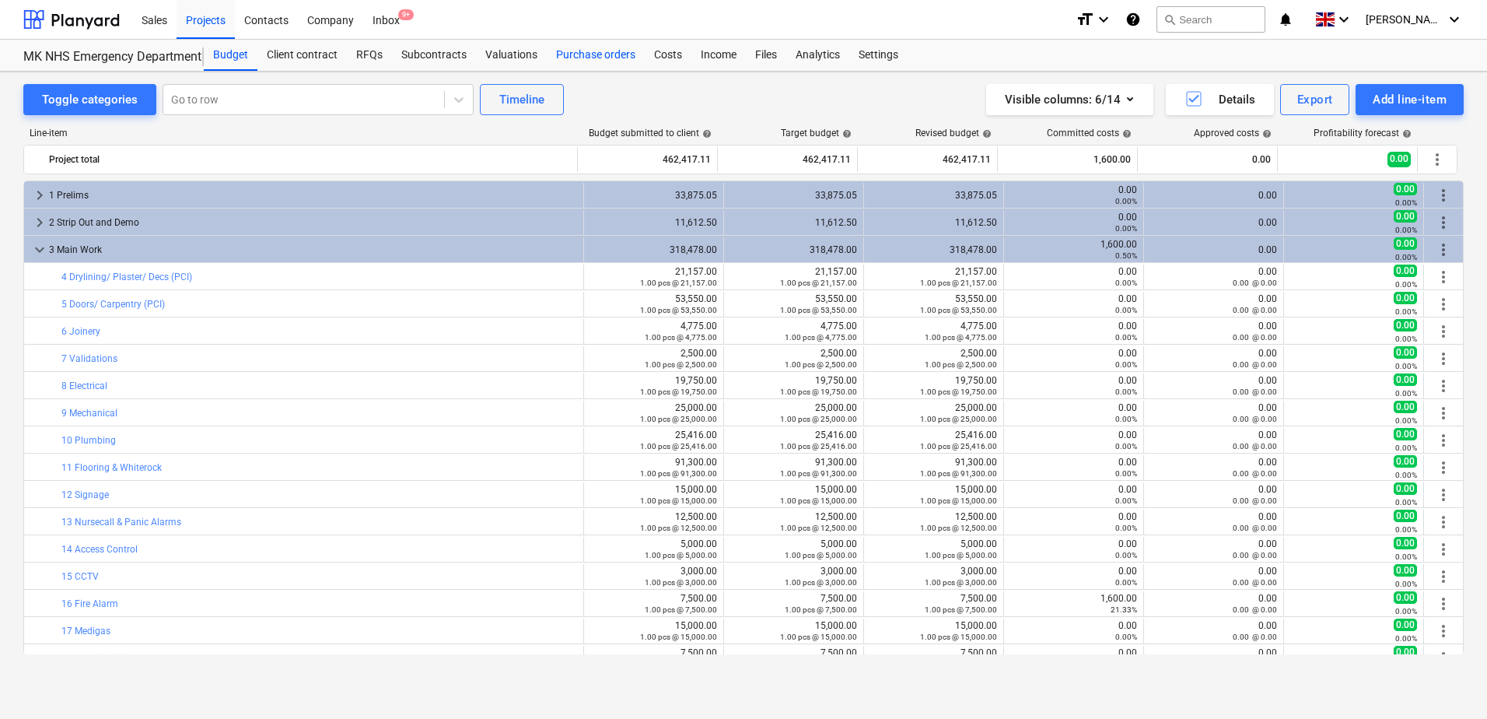
click at [566, 65] on div "Purchase orders" at bounding box center [596, 55] width 98 height 31
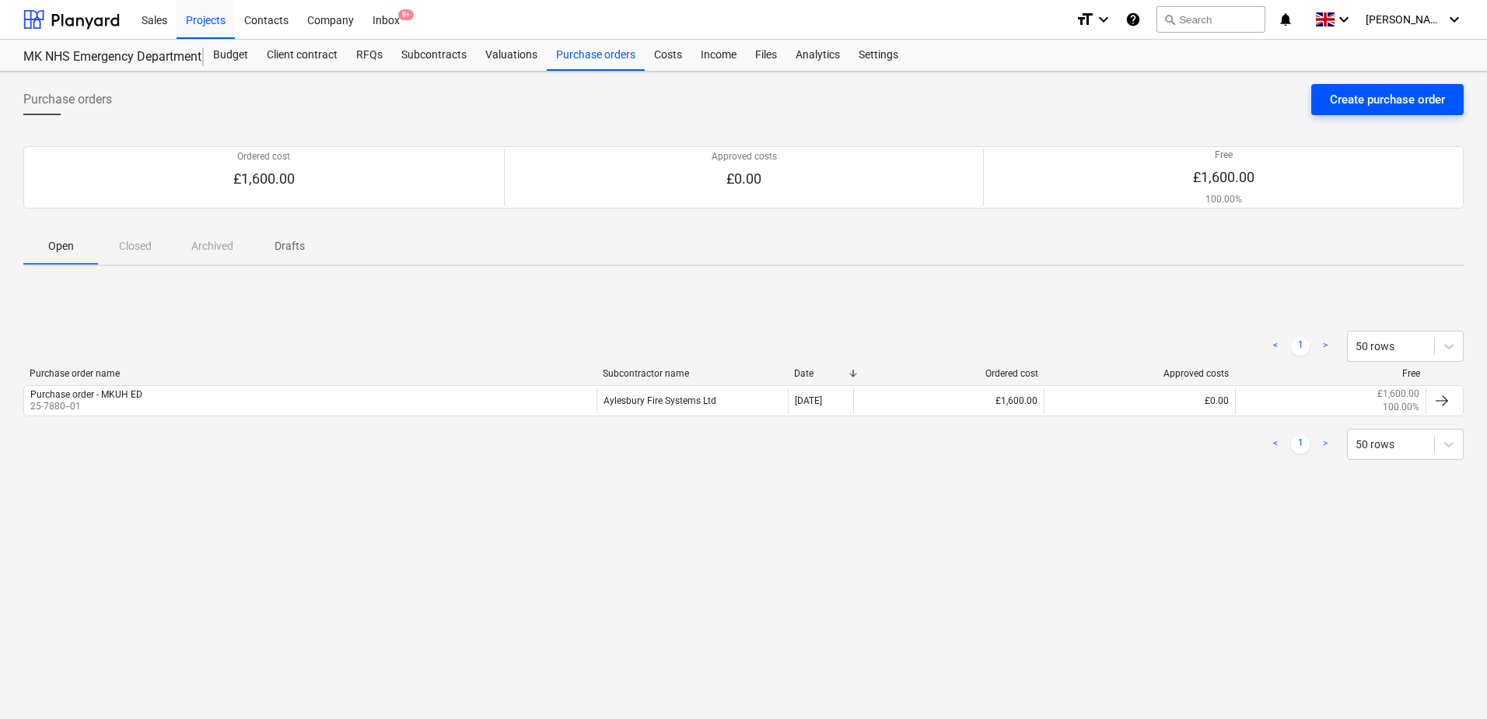
click at [1321, 105] on button "Create purchase order" at bounding box center [1387, 99] width 152 height 31
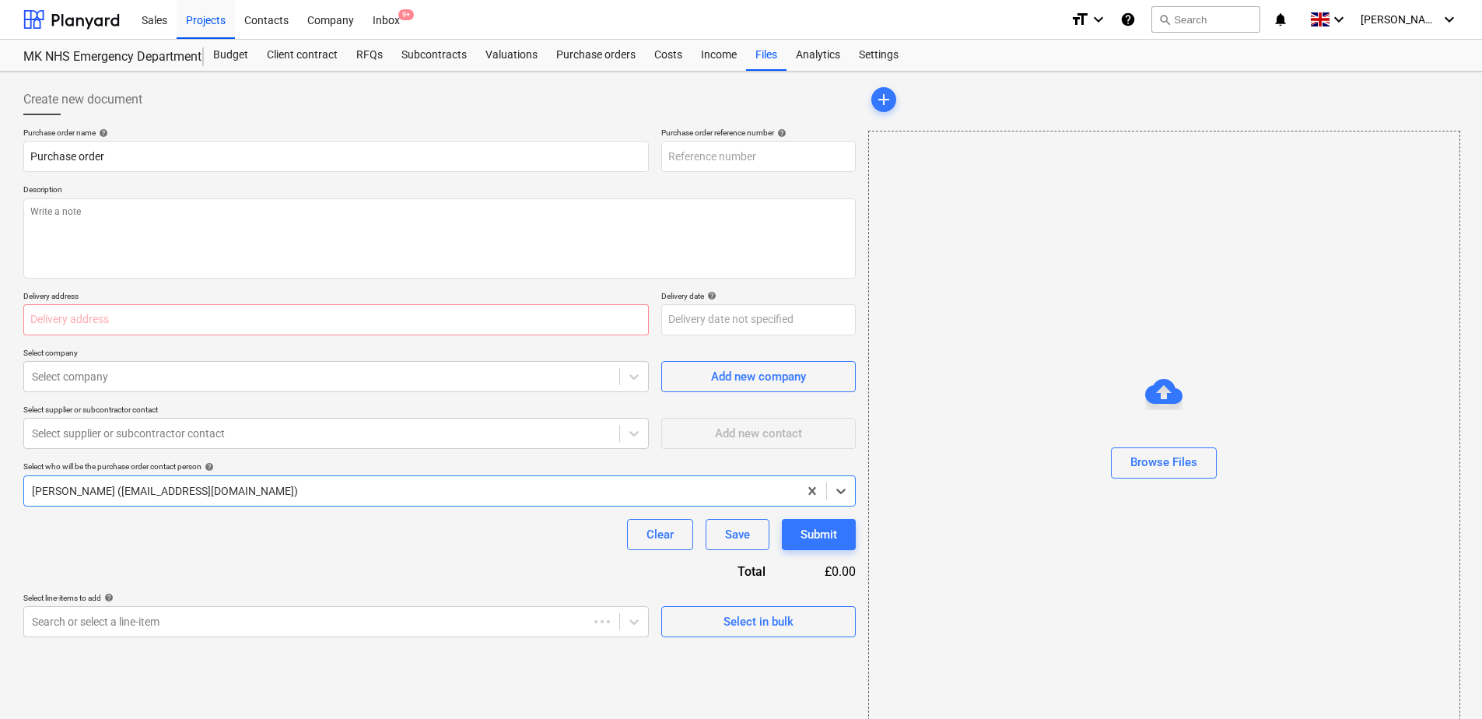
type textarea "x"
type input "25-7880-PO-005"
click at [68, 215] on textarea at bounding box center [439, 238] width 832 height 80
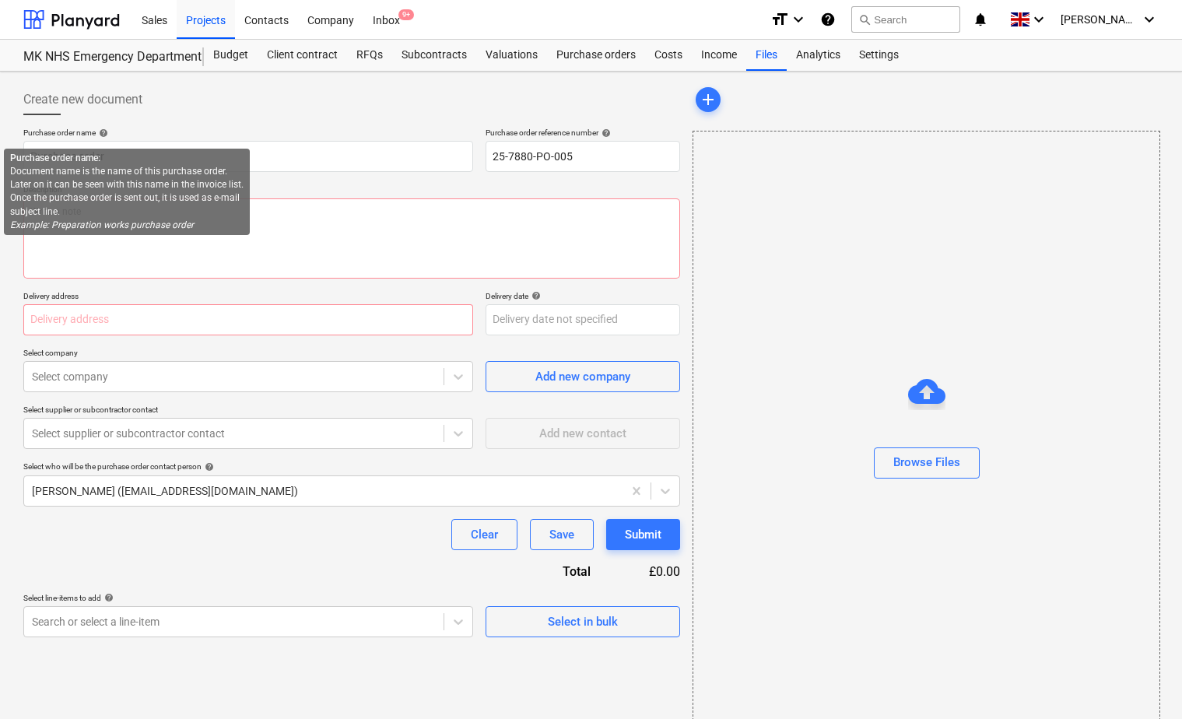
click at [103, 133] on span "help" at bounding box center [102, 132] width 12 height 9
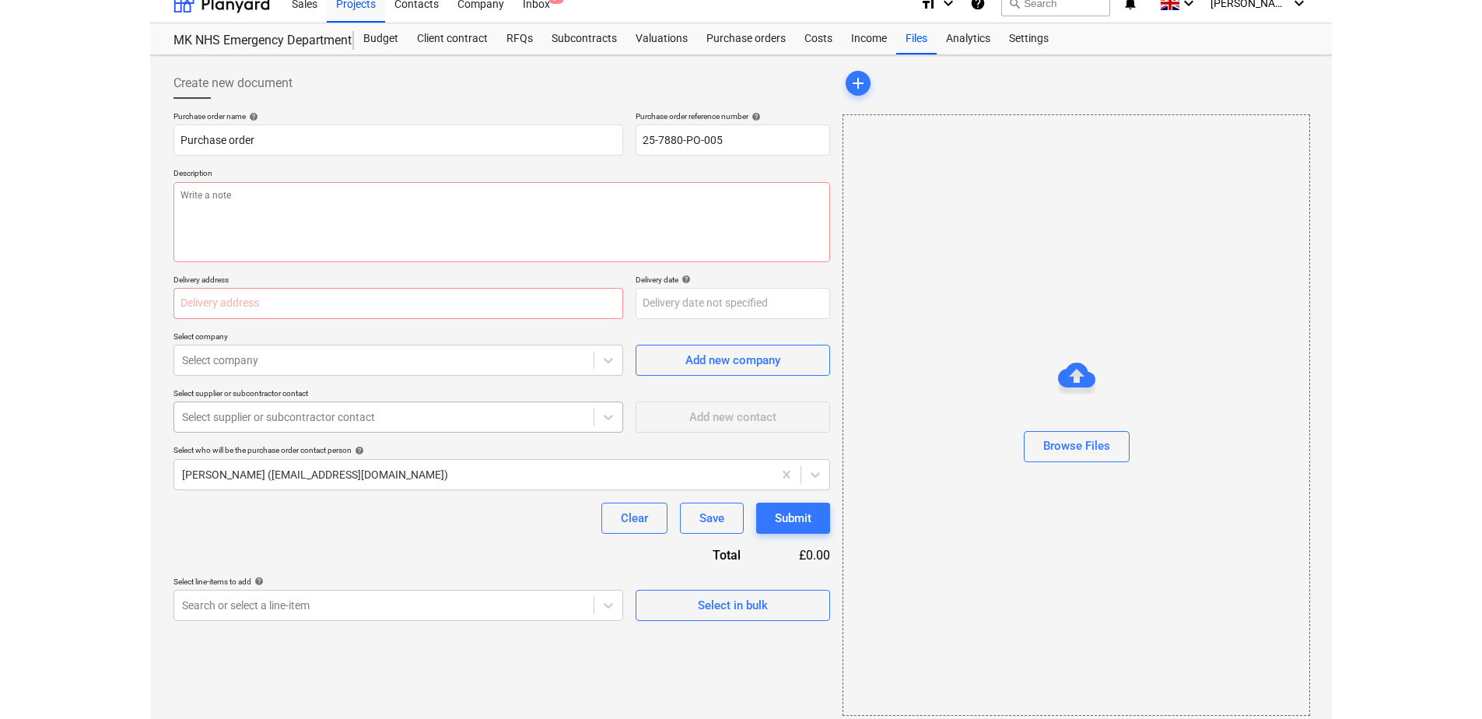
scroll to position [26, 0]
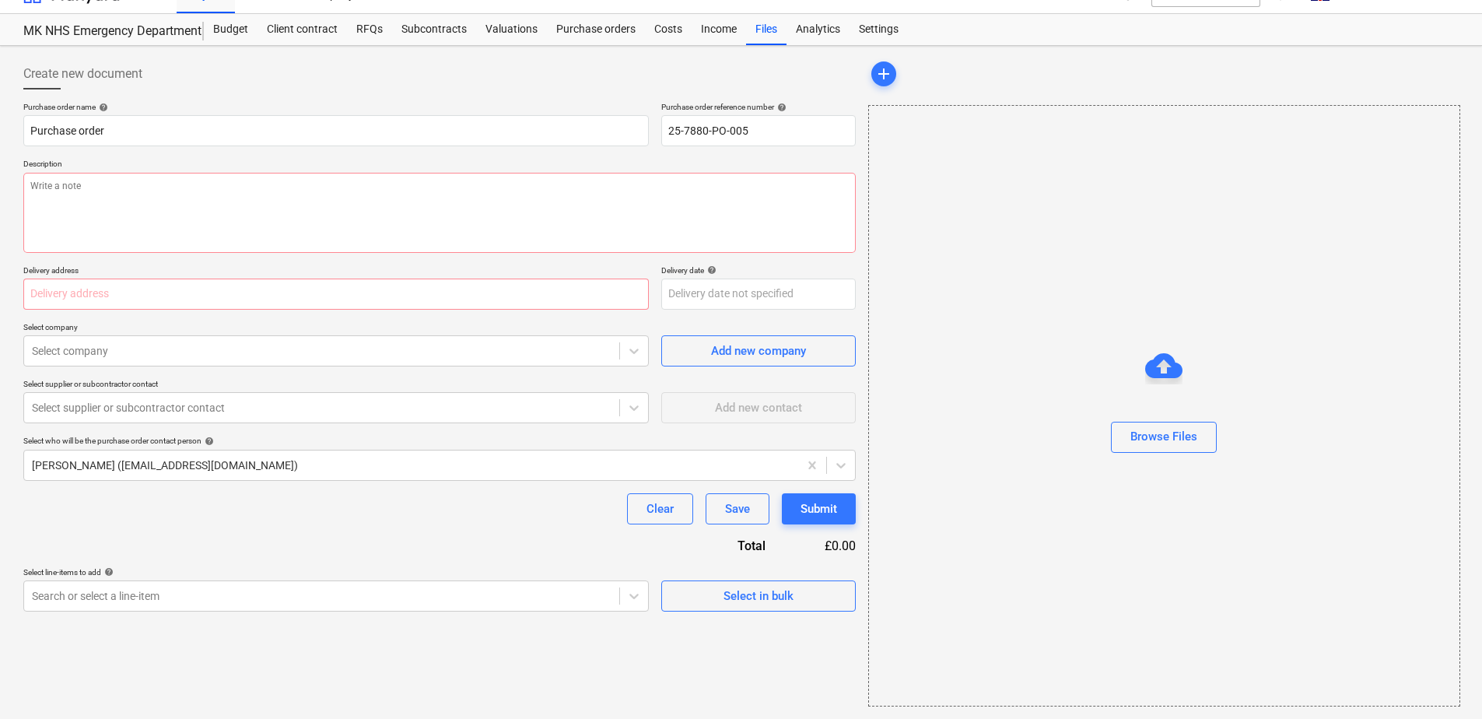
type textarea "x"
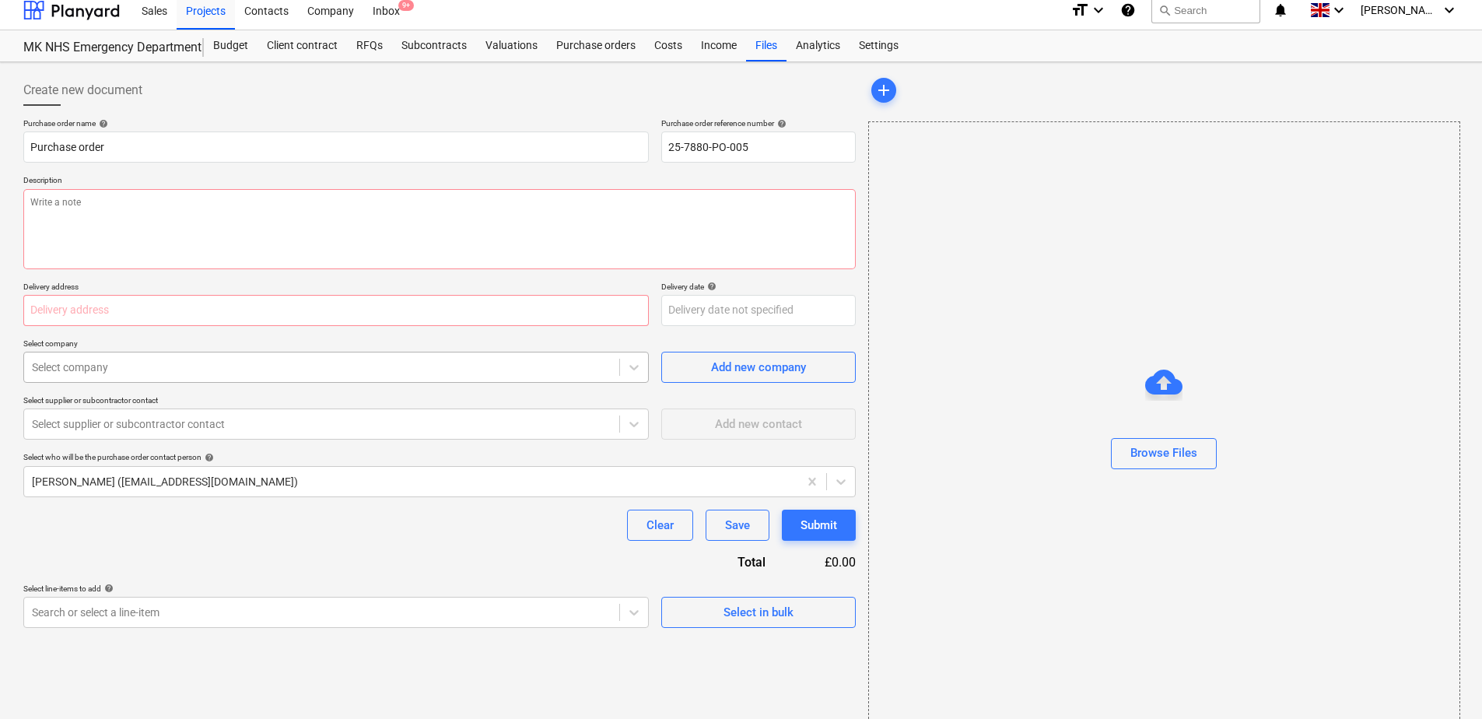
scroll to position [0, 0]
